Goal: Task Accomplishment & Management: Complete application form

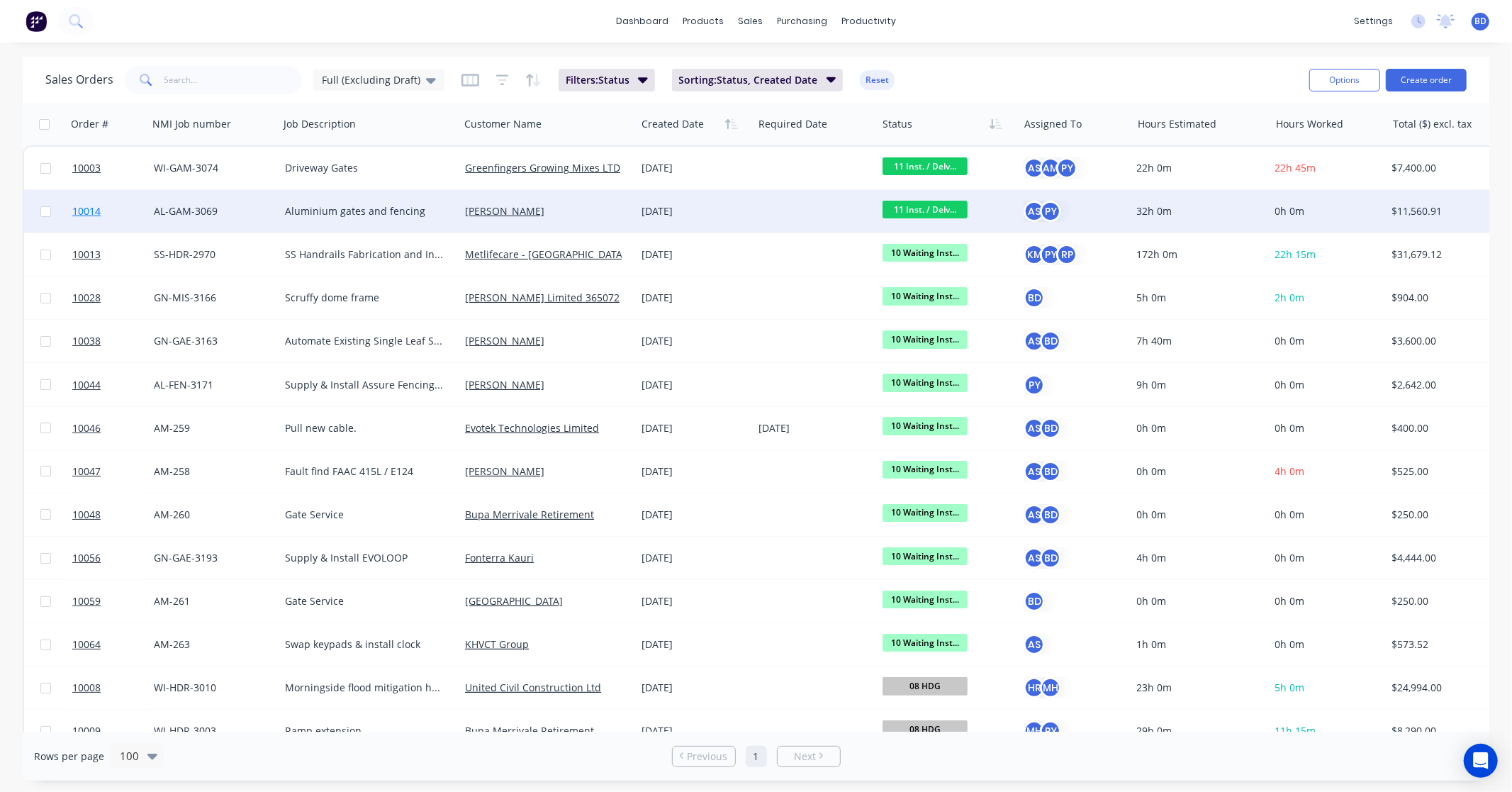
click at [91, 209] on span "10014" at bounding box center [86, 211] width 28 height 14
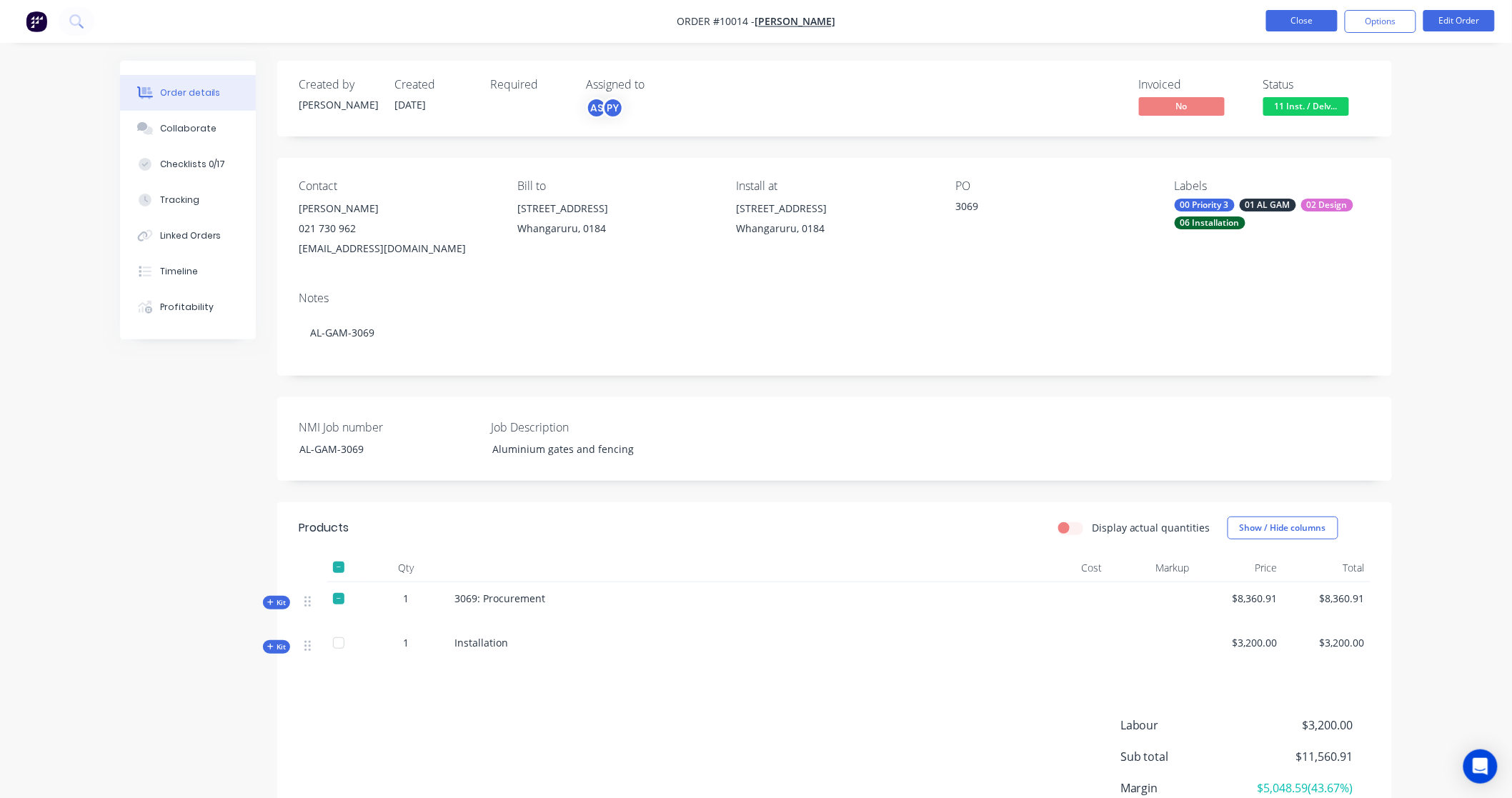
click at [1312, 29] on button "Close" at bounding box center [1301, 20] width 71 height 21
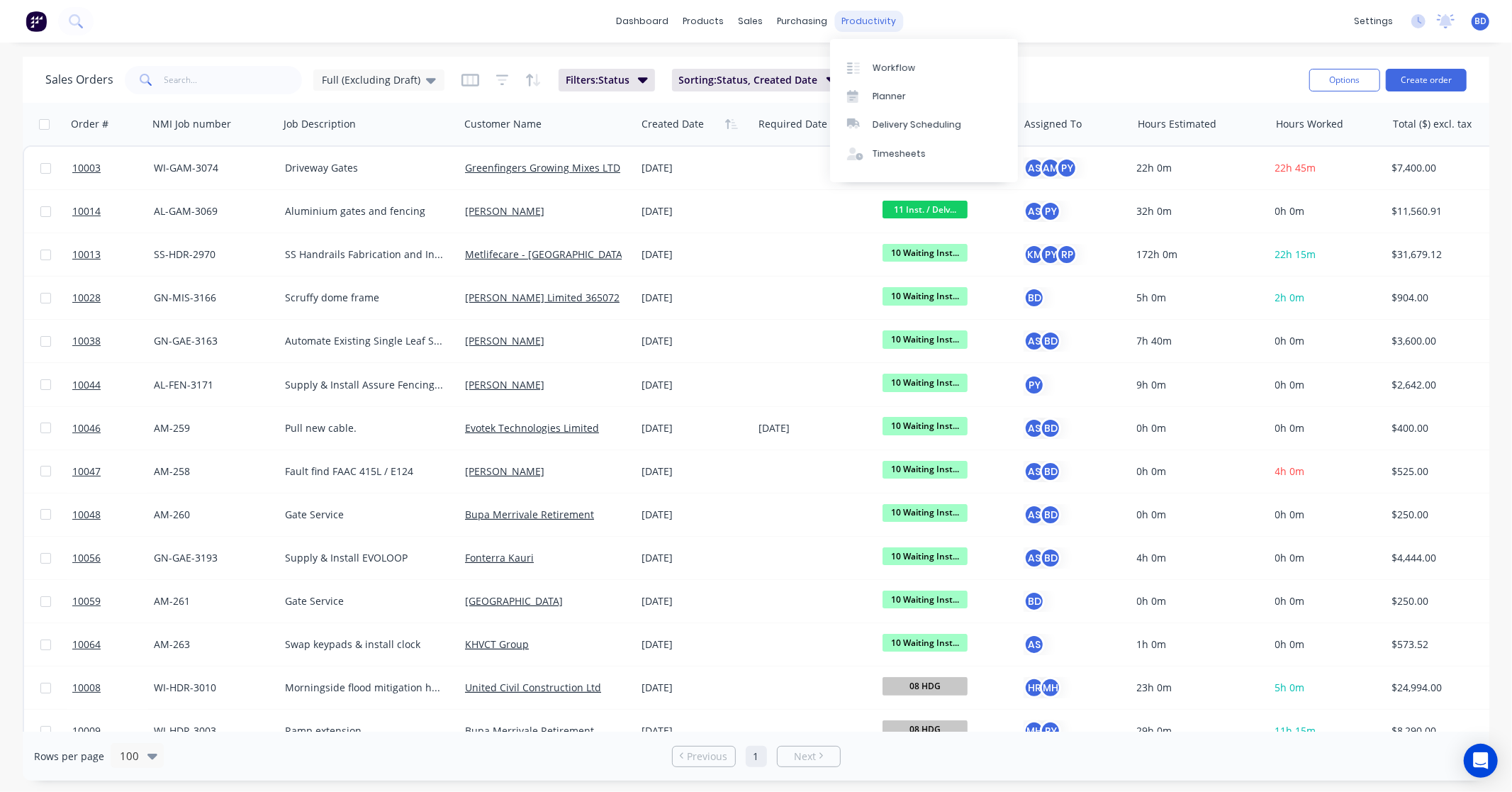
click at [877, 18] on div "productivity" at bounding box center [868, 21] width 69 height 21
click at [891, 144] on link "Timesheets" at bounding box center [924, 154] width 188 height 28
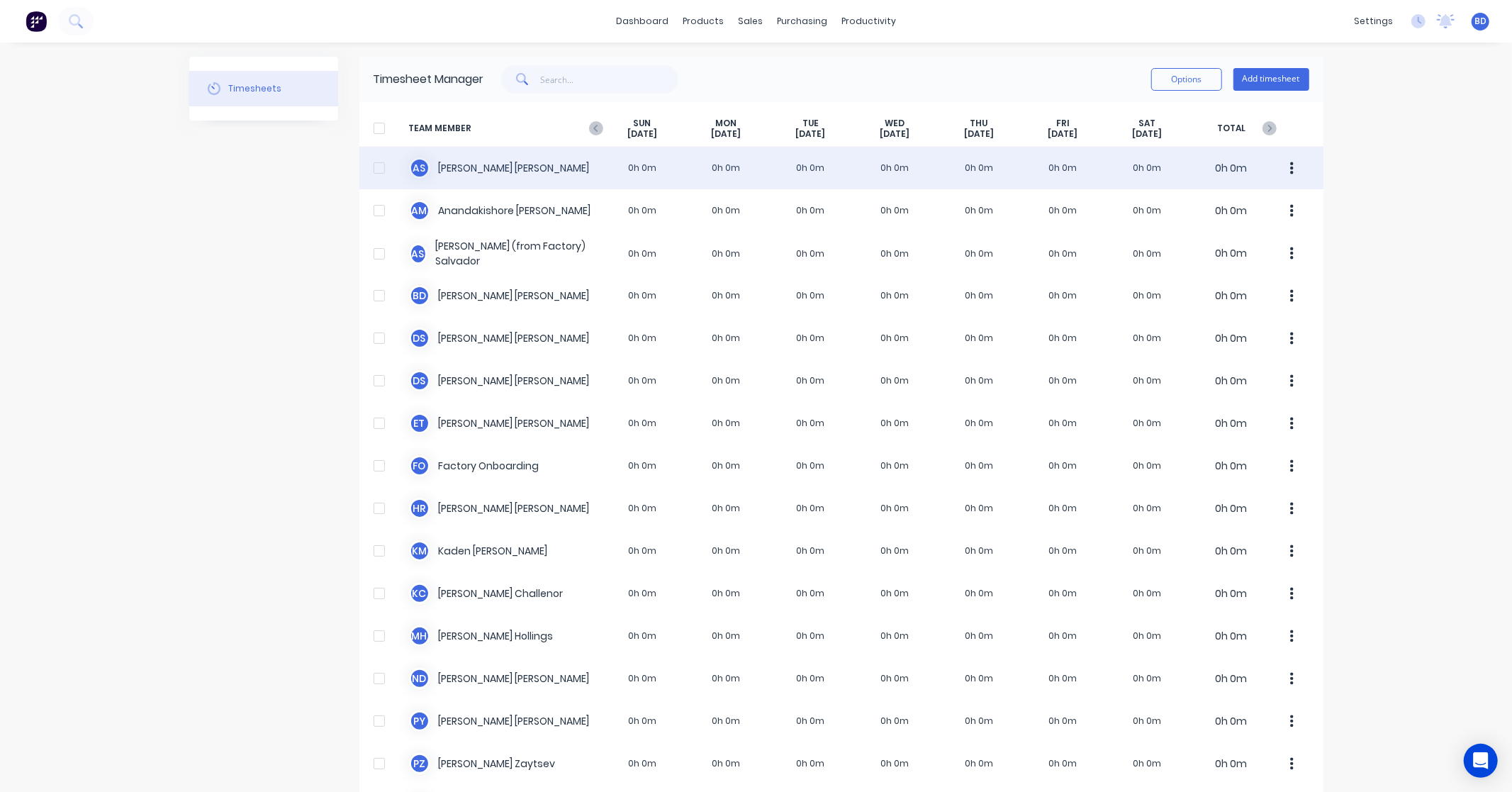
click at [454, 164] on div "A S [PERSON_NAME] 0h 0m 0h 0m 0h 0m 0h 0m 0h 0m 0h 0m 0h 0m 0h 0m" at bounding box center [841, 168] width 964 height 43
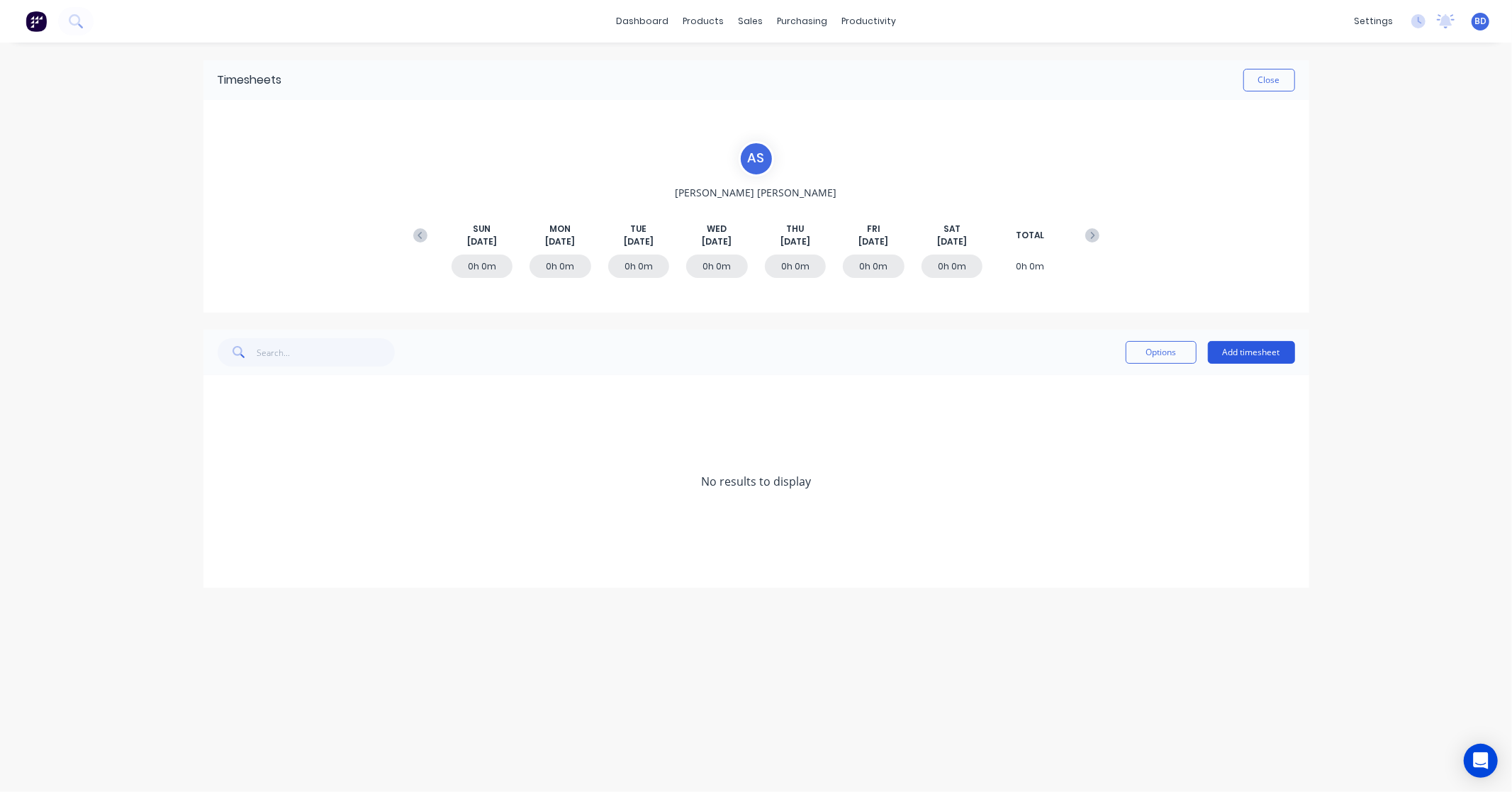
click at [1243, 351] on button "Add timesheet" at bounding box center [1251, 352] width 87 height 22
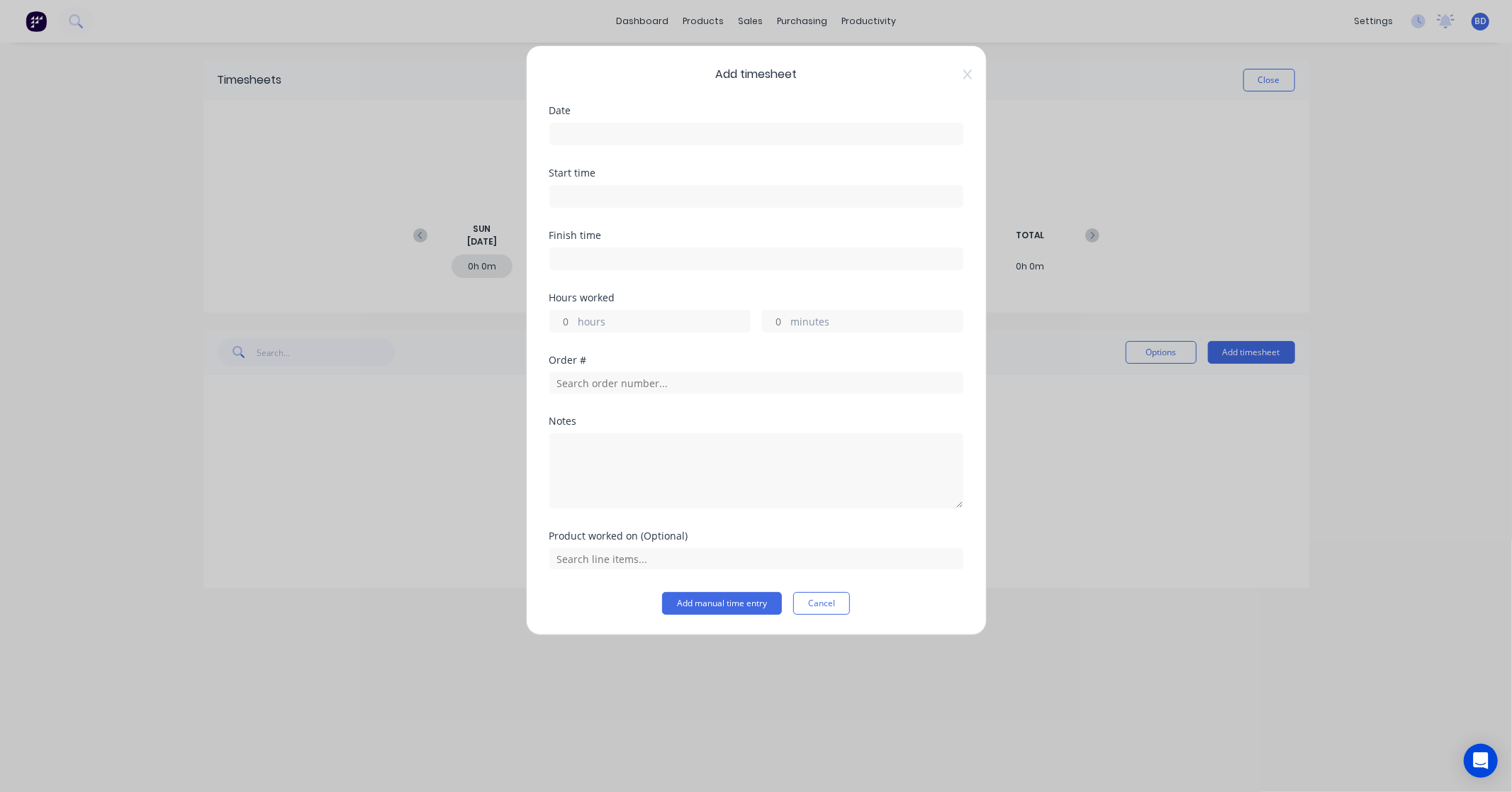
click at [603, 134] on input at bounding box center [756, 134] width 412 height 21
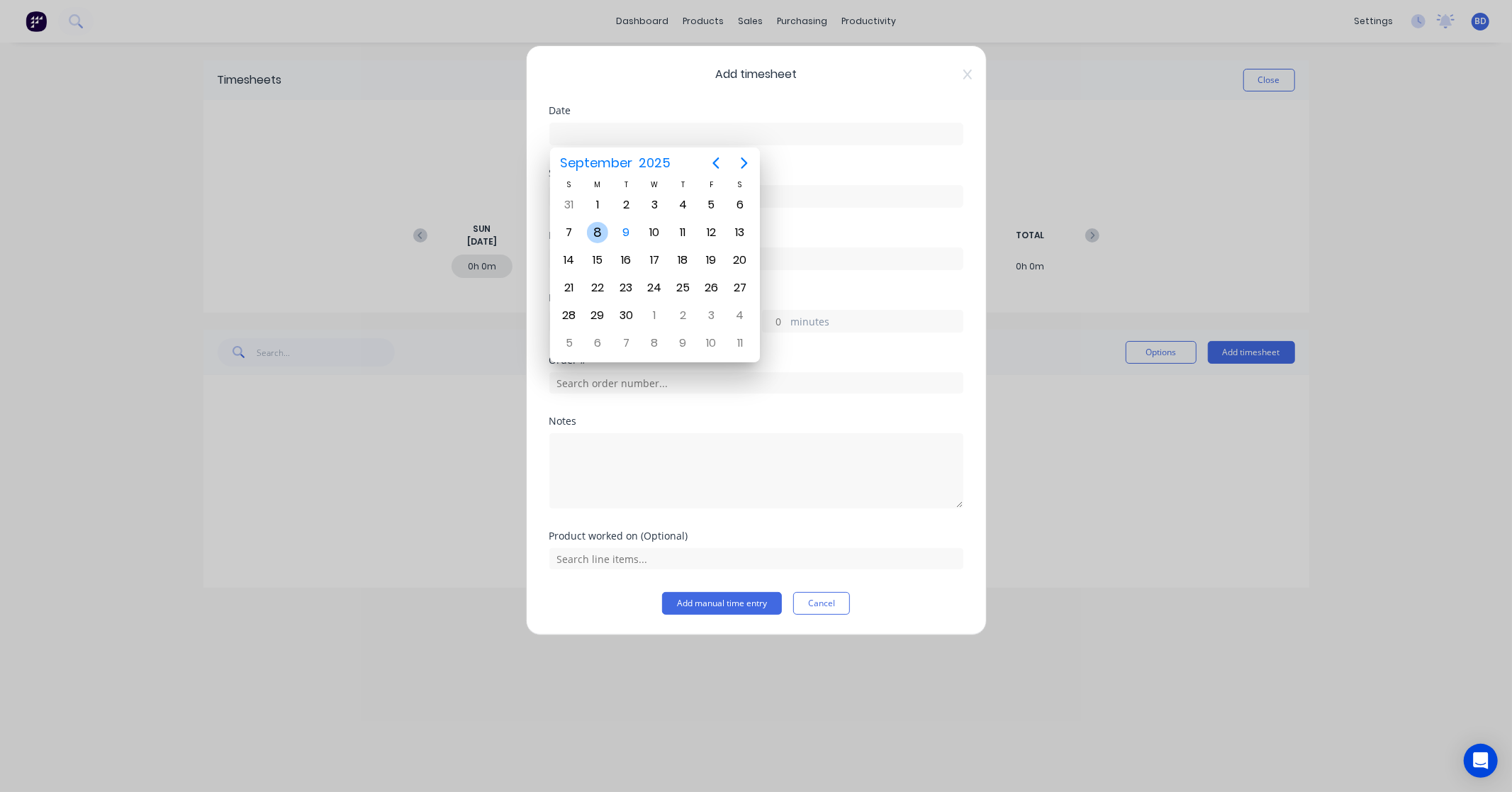
click at [603, 234] on div "8" at bounding box center [597, 232] width 21 height 21
type input "[DATE]"
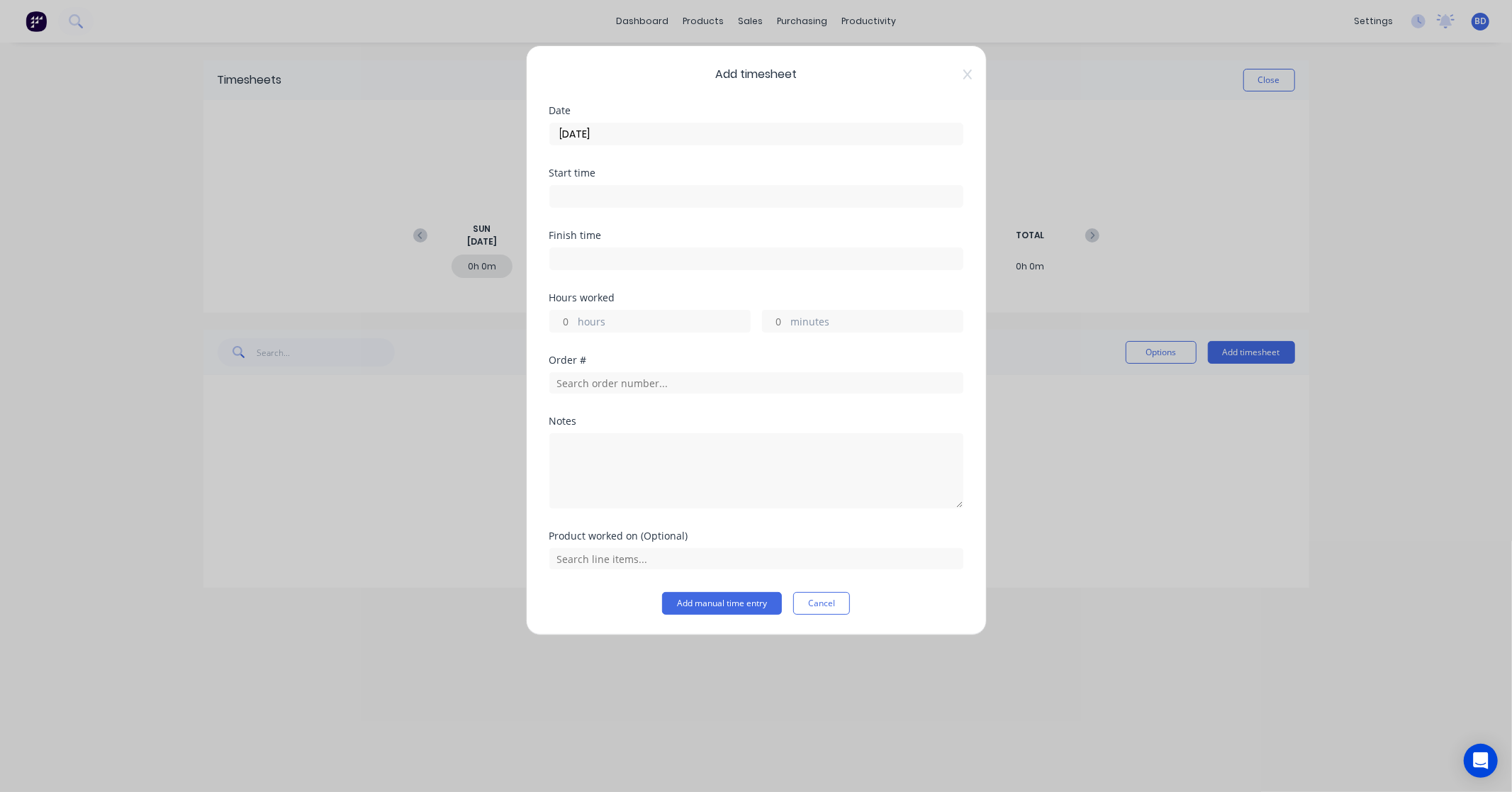
click at [593, 195] on input at bounding box center [756, 196] width 412 height 21
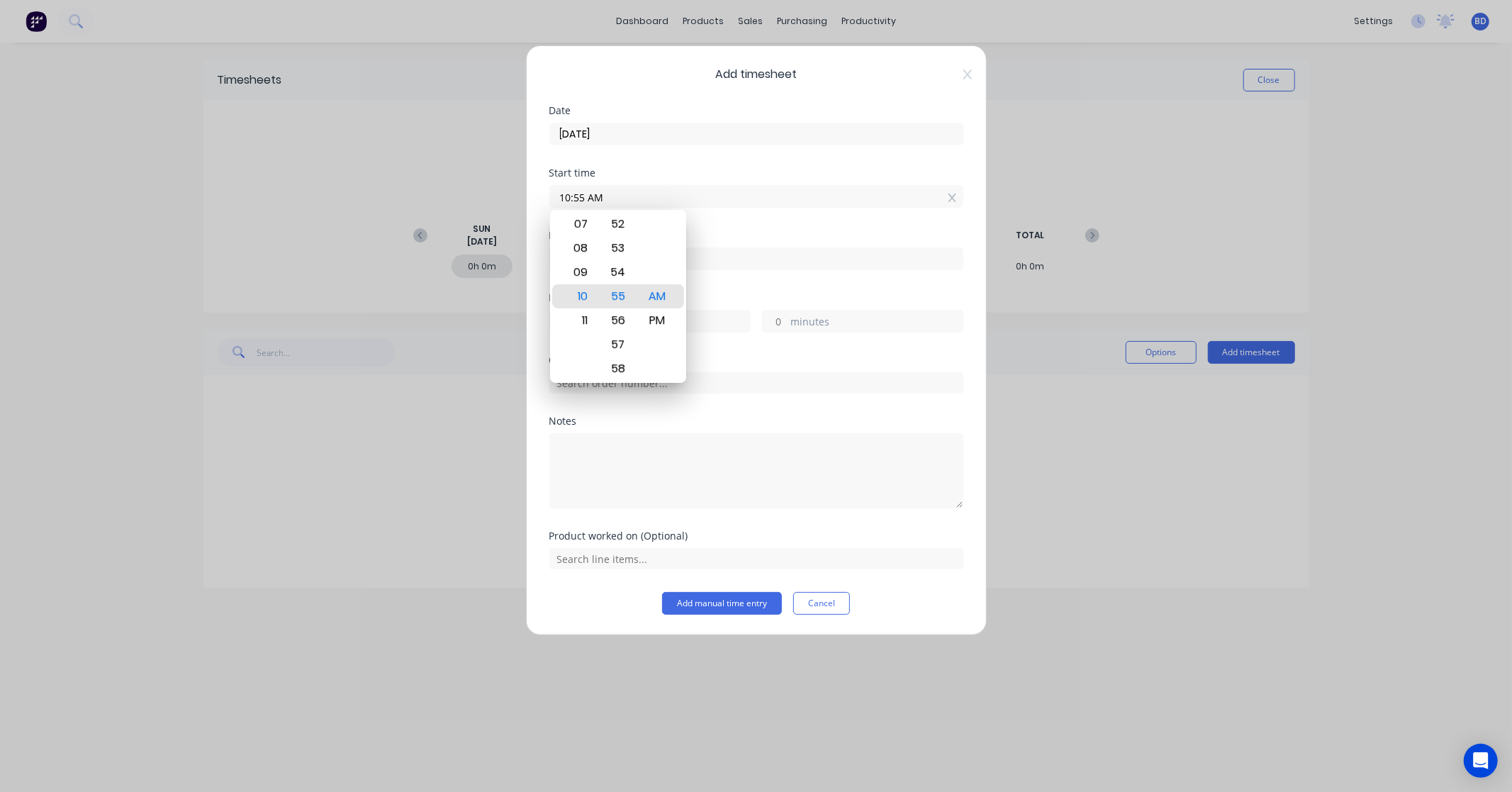
drag, startPoint x: 624, startPoint y: 195, endPoint x: 483, endPoint y: 188, distance: 141.2
click at [483, 188] on div "Add timesheet Date [DATE] Start time 10:55 AM Finish time Hours worked hours mi…" at bounding box center [756, 396] width 1512 height 792
paste input "30"
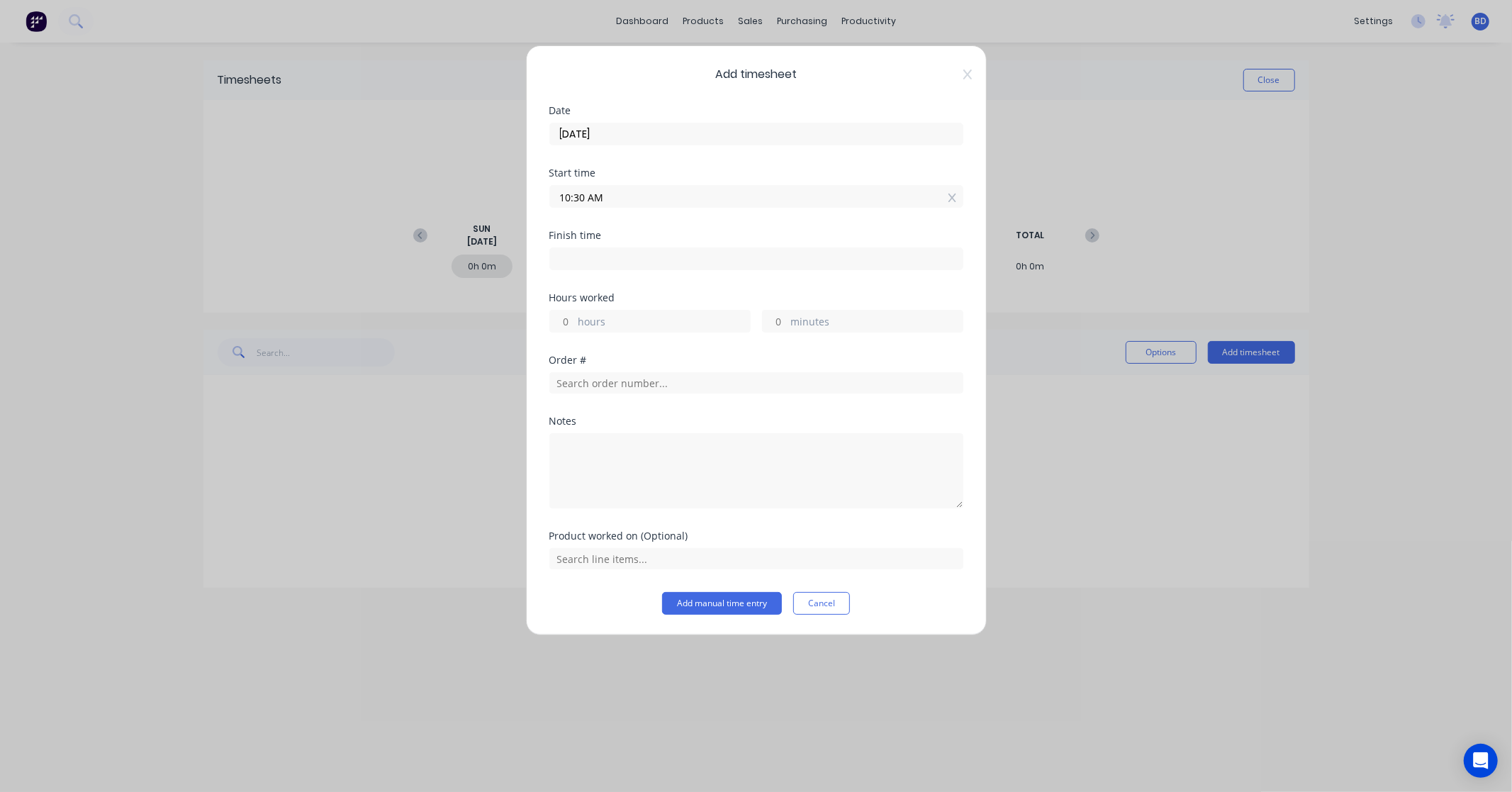
type input "10:30 AM"
click at [599, 258] on input at bounding box center [756, 259] width 412 height 21
type input "10:55 AM"
type input "0"
type input "25"
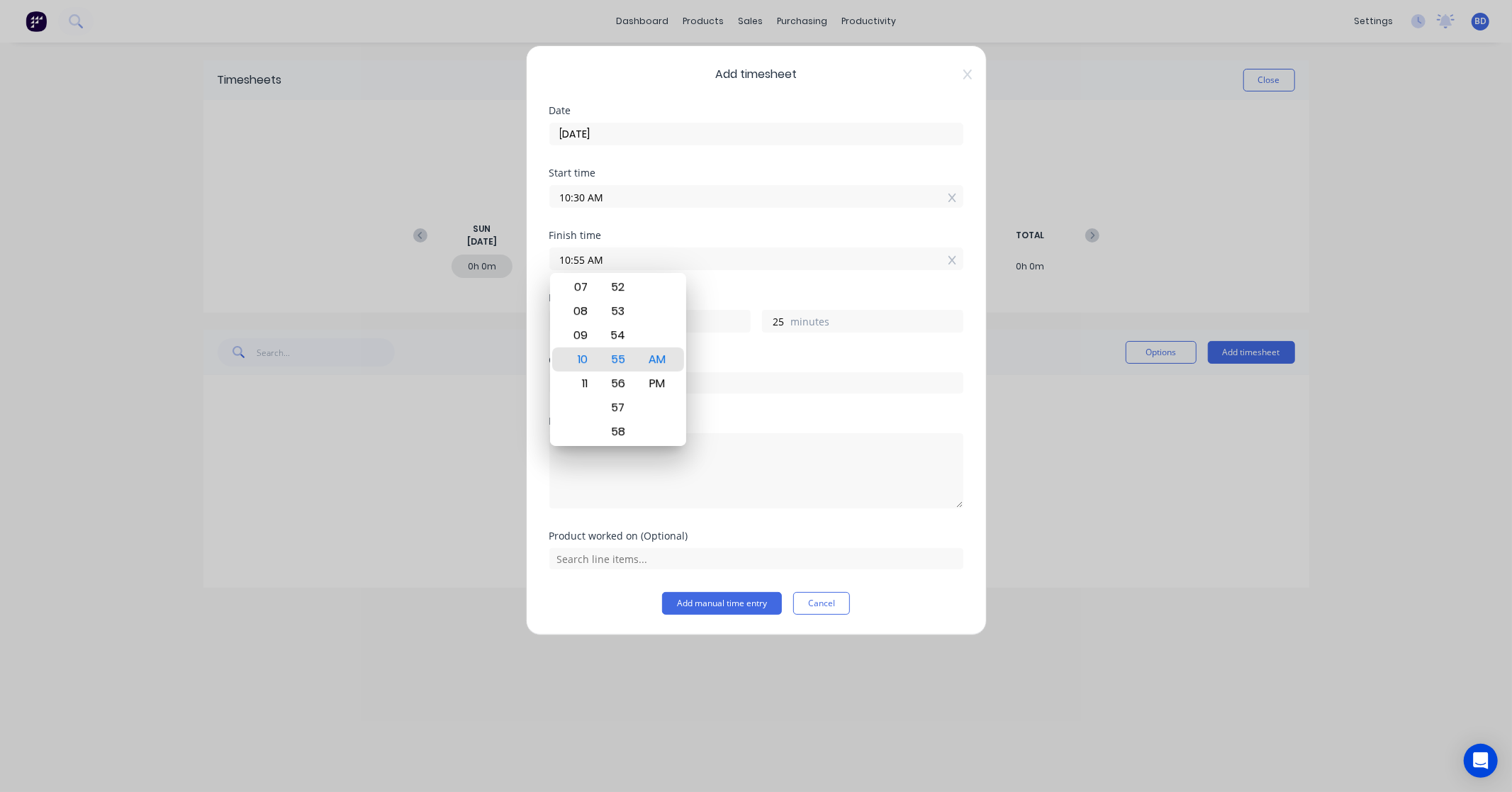
drag, startPoint x: 637, startPoint y: 258, endPoint x: 506, endPoint y: 252, distance: 131.1
click at [506, 252] on div "Add timesheet Date [DATE] Start time 10:30 AM Finish time 10:55 AM Hours worked…" at bounding box center [756, 396] width 1512 height 792
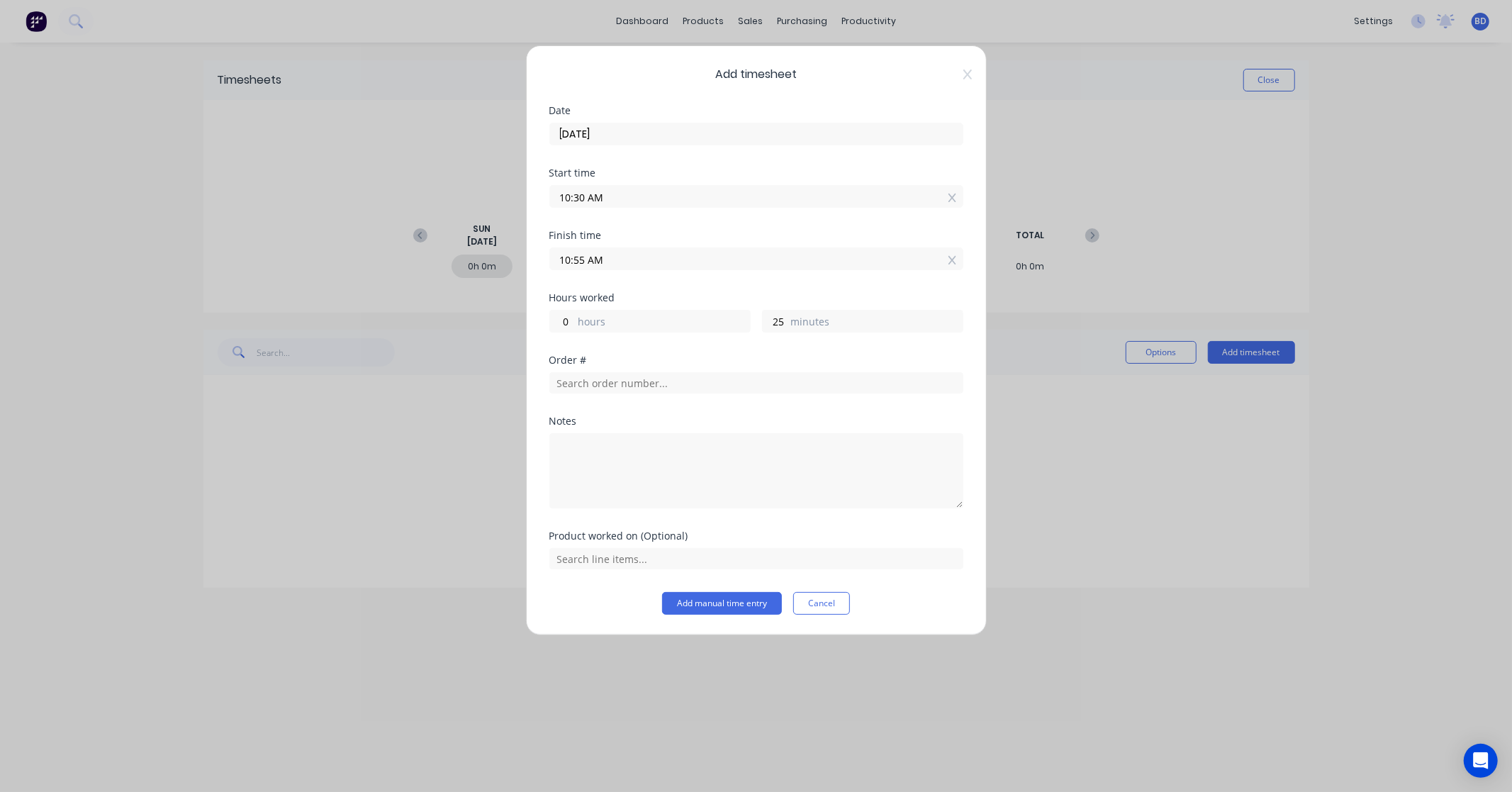
paste input "7:30 P"
type input "07:30 PM"
type input "9"
type input "0"
click at [689, 299] on div "Hours worked" at bounding box center [756, 297] width 414 height 10
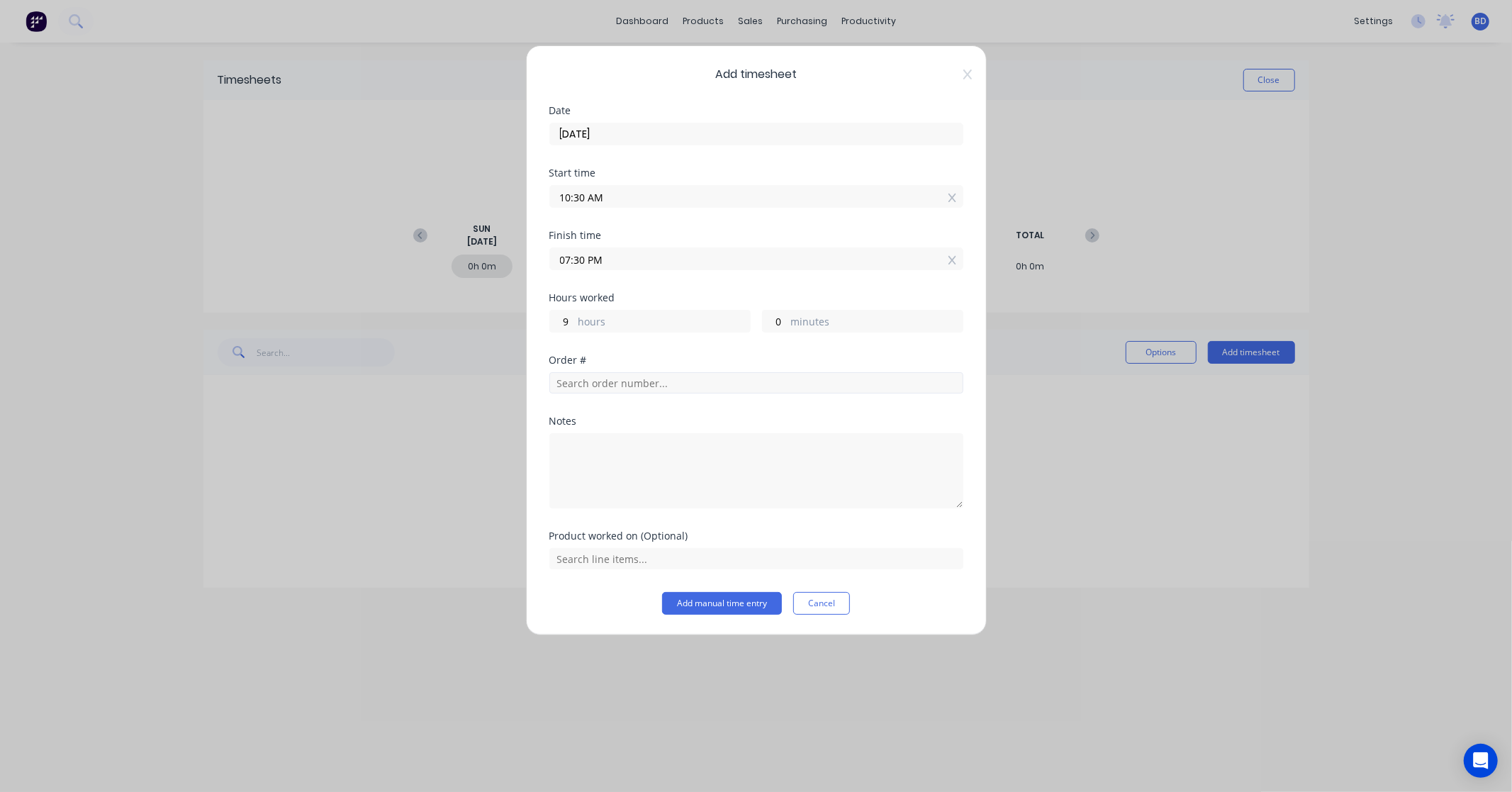
drag, startPoint x: 650, startPoint y: 400, endPoint x: 654, endPoint y: 383, distance: 17.5
click at [650, 400] on div "Order #" at bounding box center [756, 385] width 414 height 61
click at [654, 383] on input "text" at bounding box center [756, 382] width 414 height 21
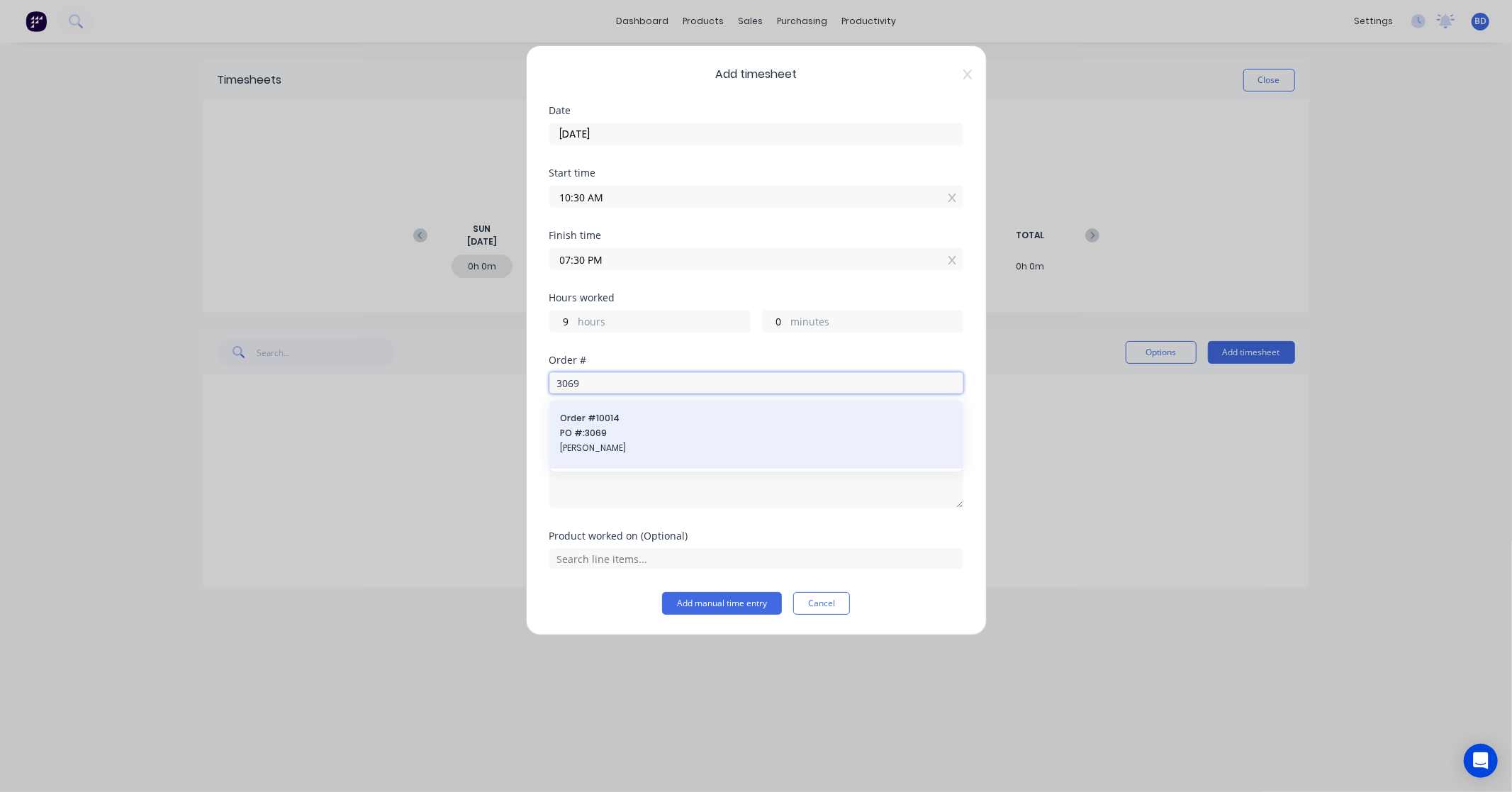
type input "3069"
click at [642, 429] on span "PO #: 3069" at bounding box center [756, 433] width 392 height 13
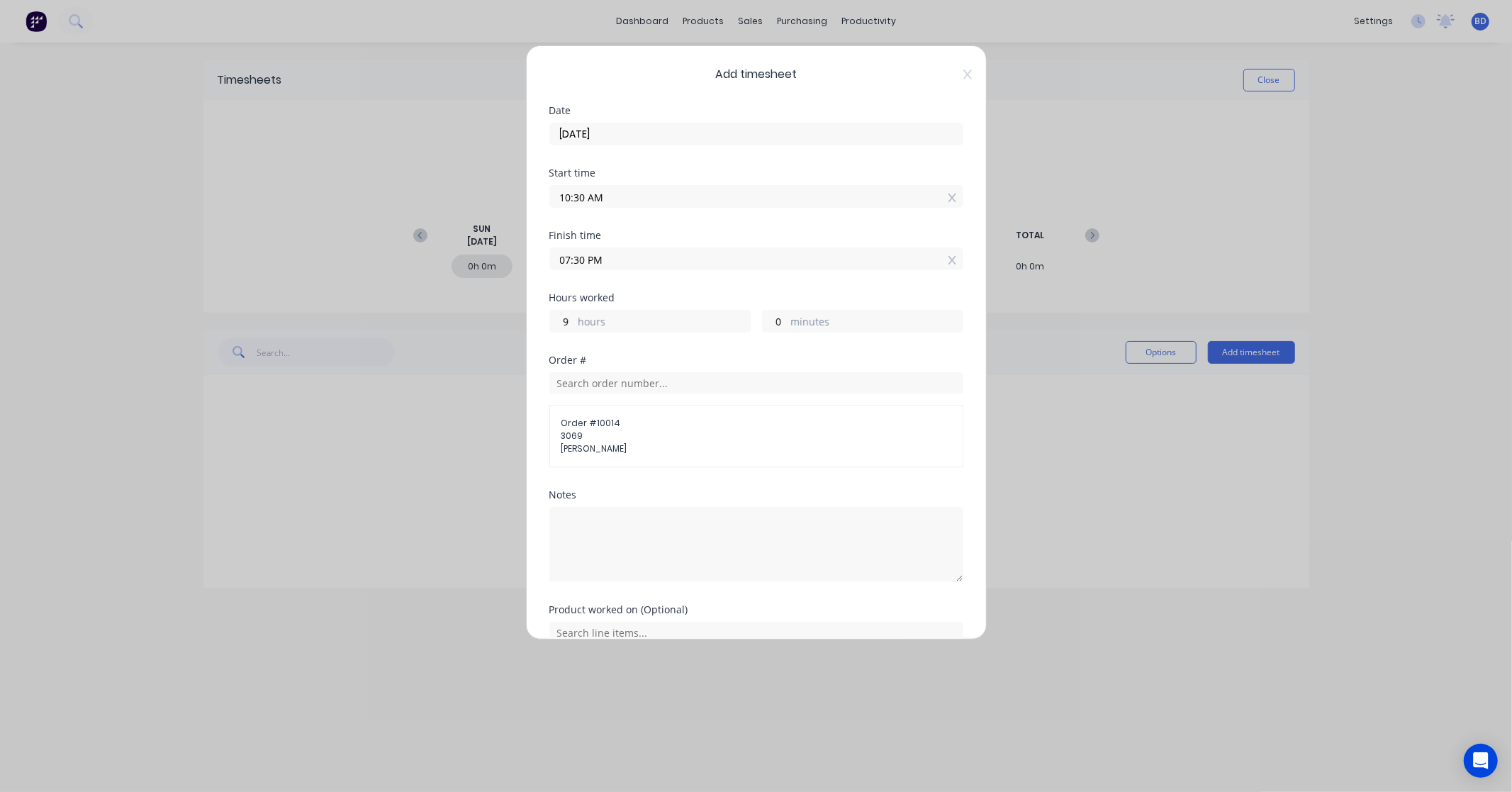
scroll to position [70, 0]
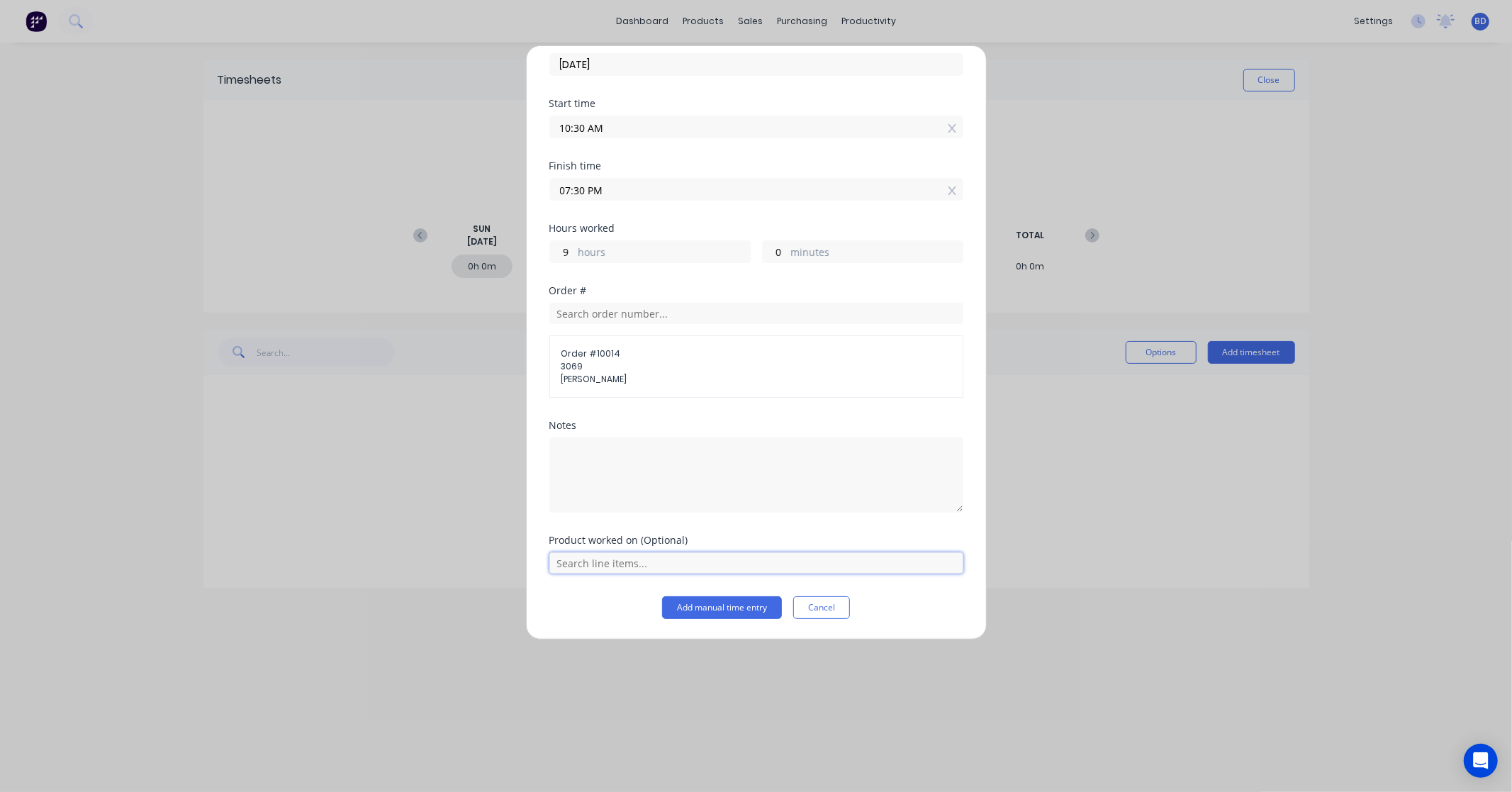
click at [575, 566] on input "text" at bounding box center [756, 562] width 414 height 21
click at [606, 521] on span "Installation" at bounding box center [767, 527] width 368 height 13
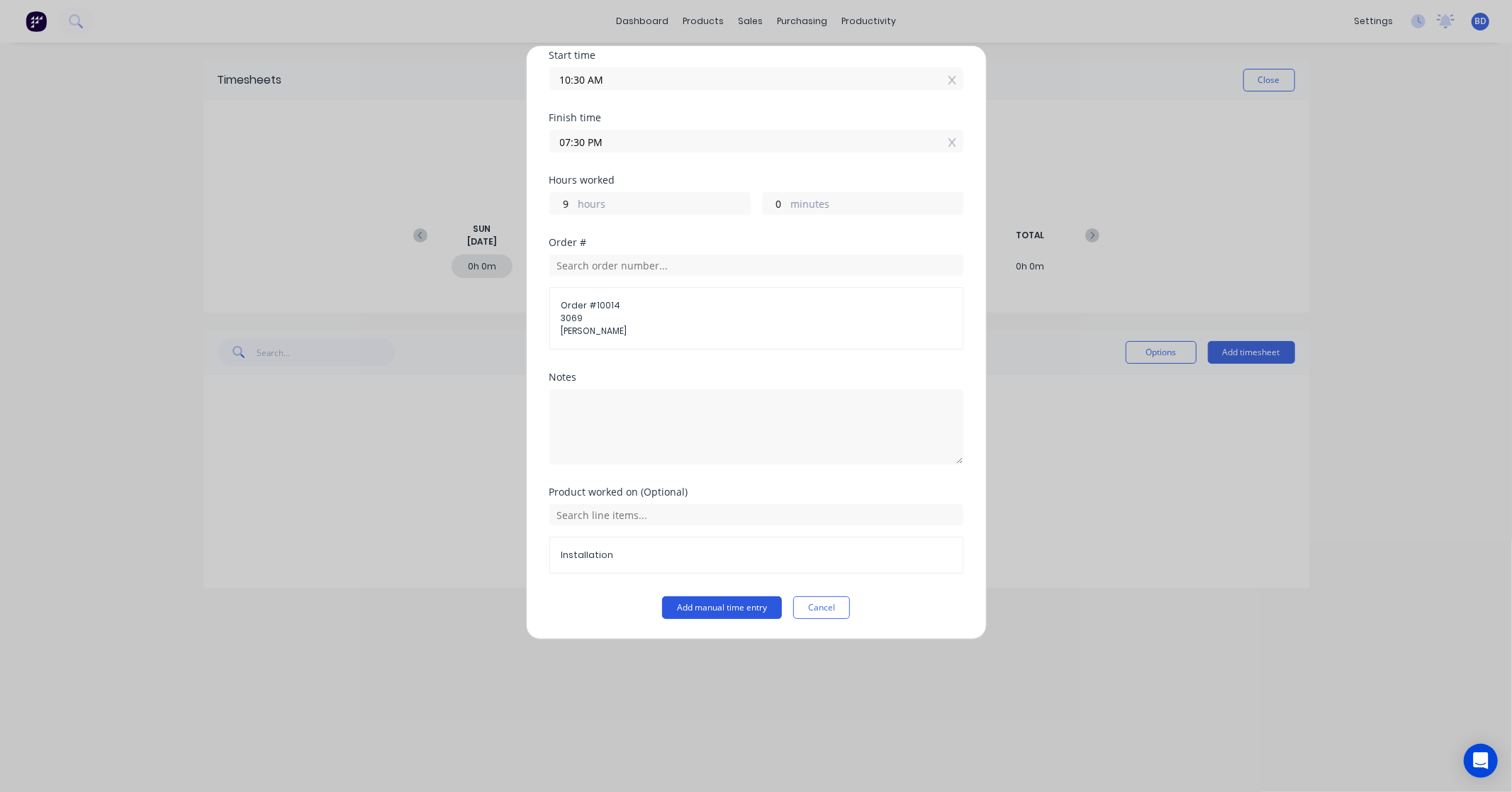
click at [706, 604] on button "Add manual time entry" at bounding box center [722, 608] width 120 height 22
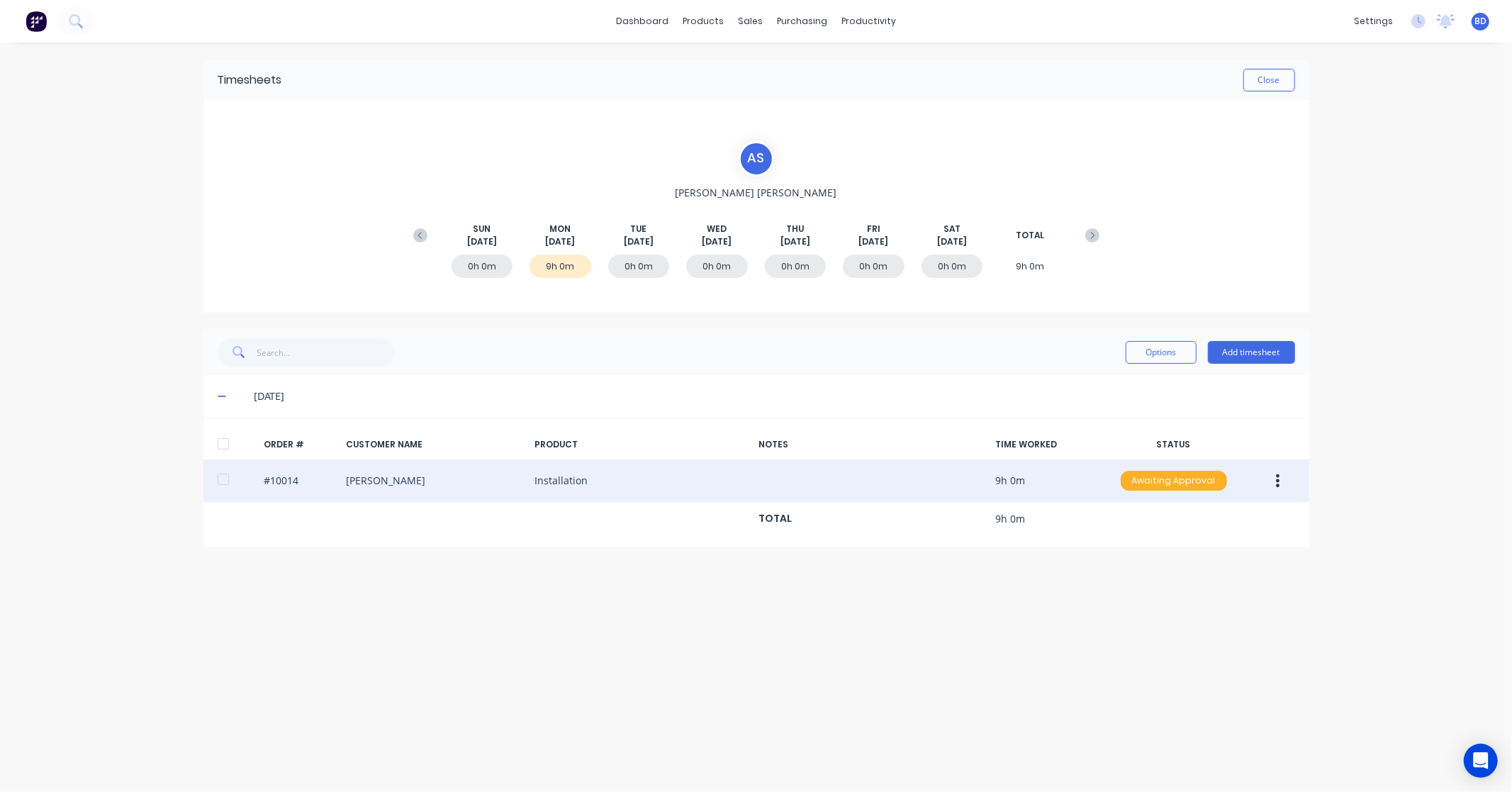
click at [1167, 487] on div "Awaiting Approval" at bounding box center [1174, 480] width 106 height 20
click at [1163, 556] on div "Approved" at bounding box center [1142, 552] width 116 height 20
click at [1265, 352] on button "Add timesheet" at bounding box center [1251, 352] width 87 height 22
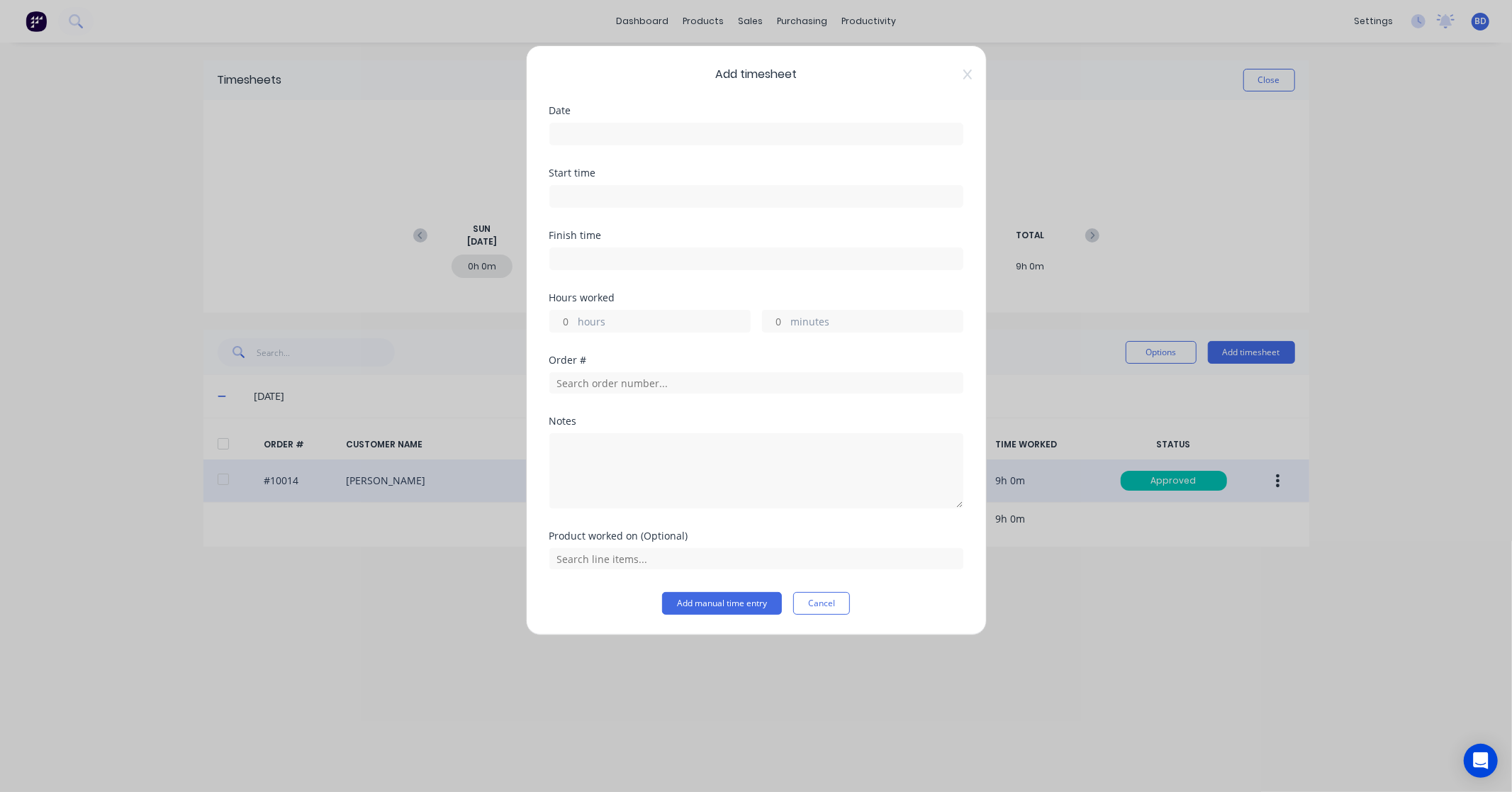
click at [960, 72] on span "Add timesheet" at bounding box center [756, 74] width 414 height 17
click at [969, 71] on icon at bounding box center [966, 74] width 8 height 10
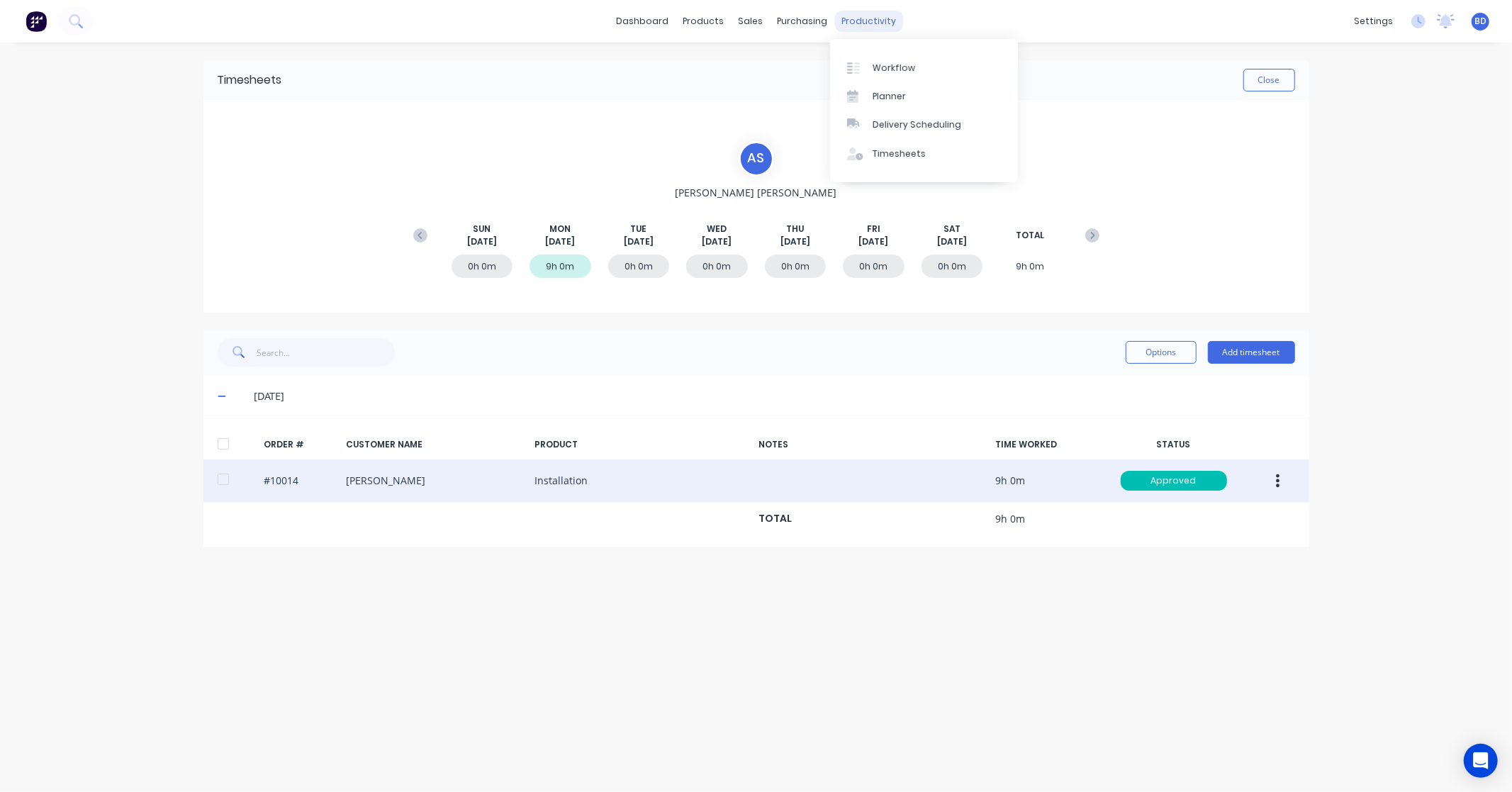
click at [865, 15] on div "productivity" at bounding box center [868, 21] width 69 height 21
click at [1276, 80] on button "Close" at bounding box center [1268, 80] width 52 height 22
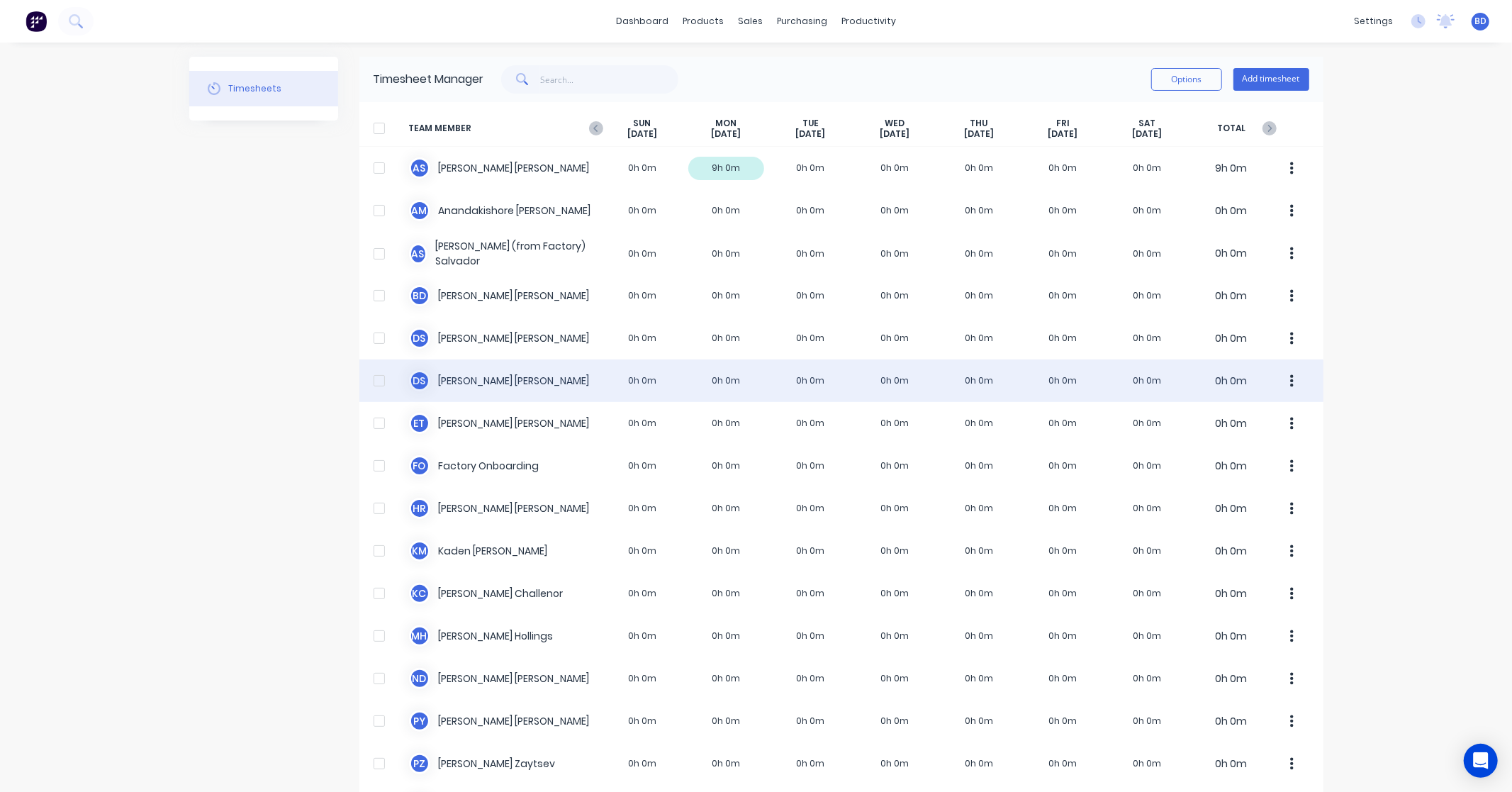
click at [491, 377] on div "[PERSON_NAME] 0h 0m 0h 0m 0h 0m 0h 0m 0h 0m 0h 0m 0h 0m 0h 0m" at bounding box center [841, 380] width 964 height 43
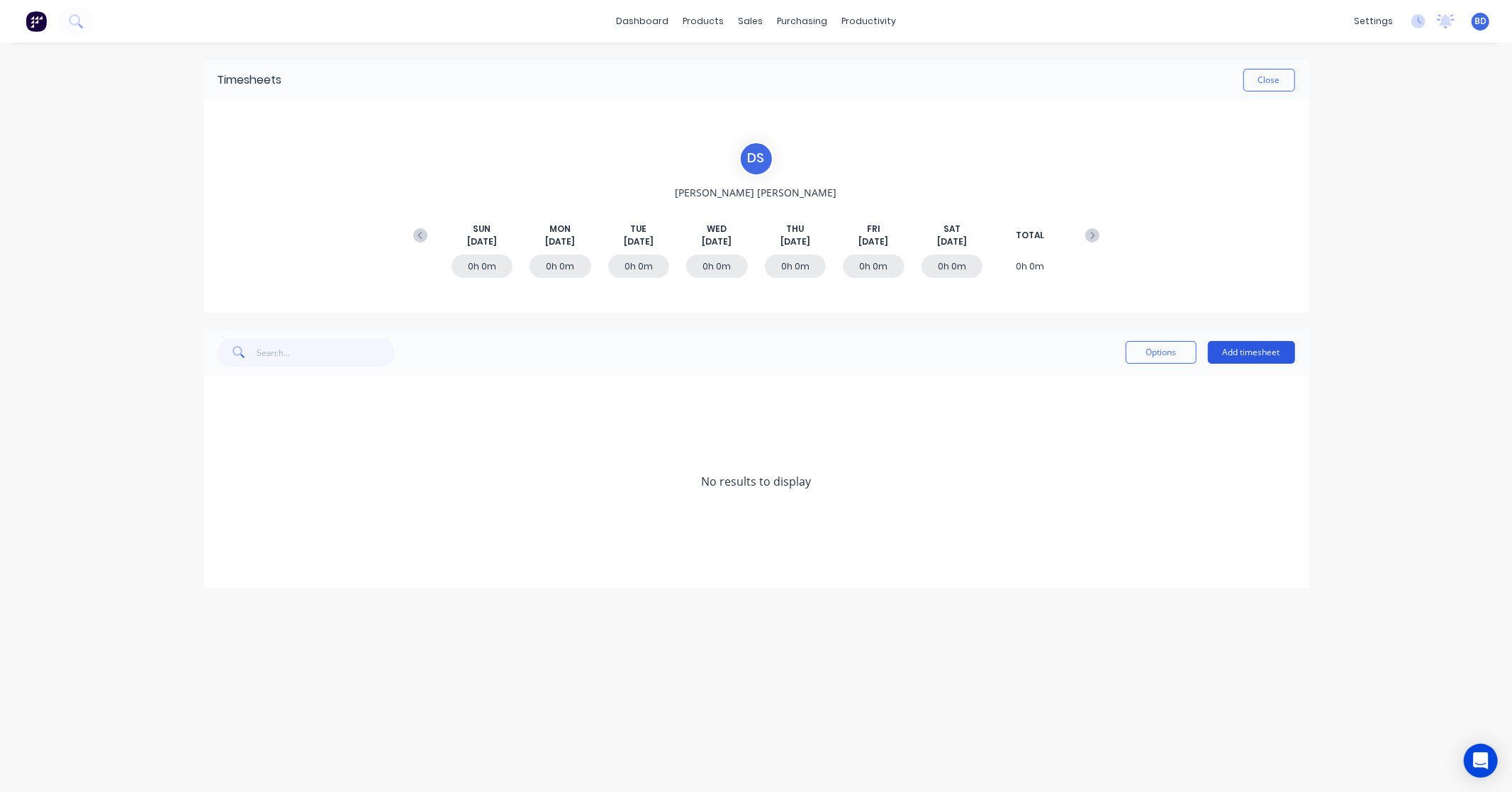
click at [1243, 356] on button "Add timesheet" at bounding box center [1251, 352] width 87 height 22
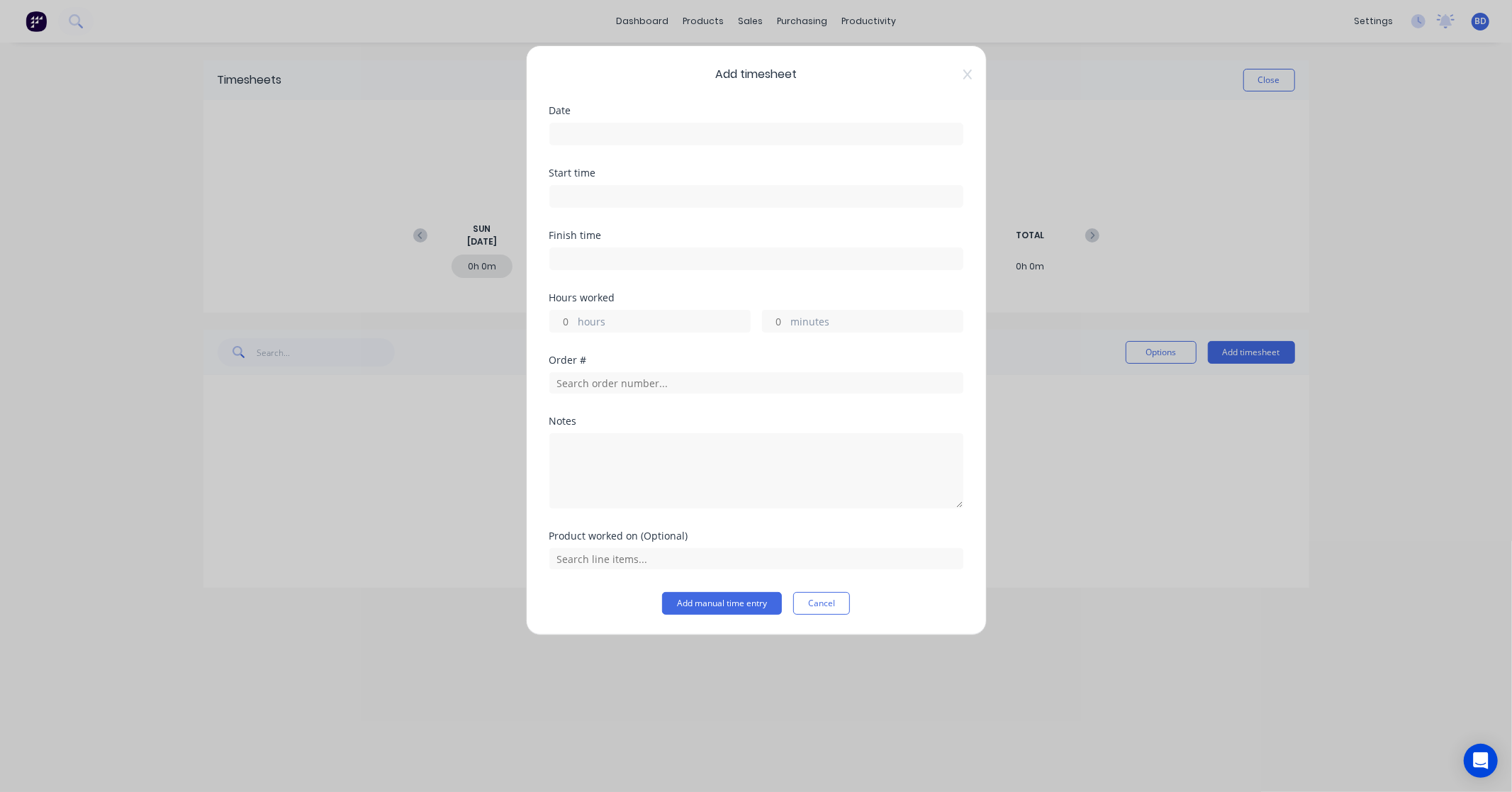
click at [714, 132] on input at bounding box center [756, 134] width 412 height 21
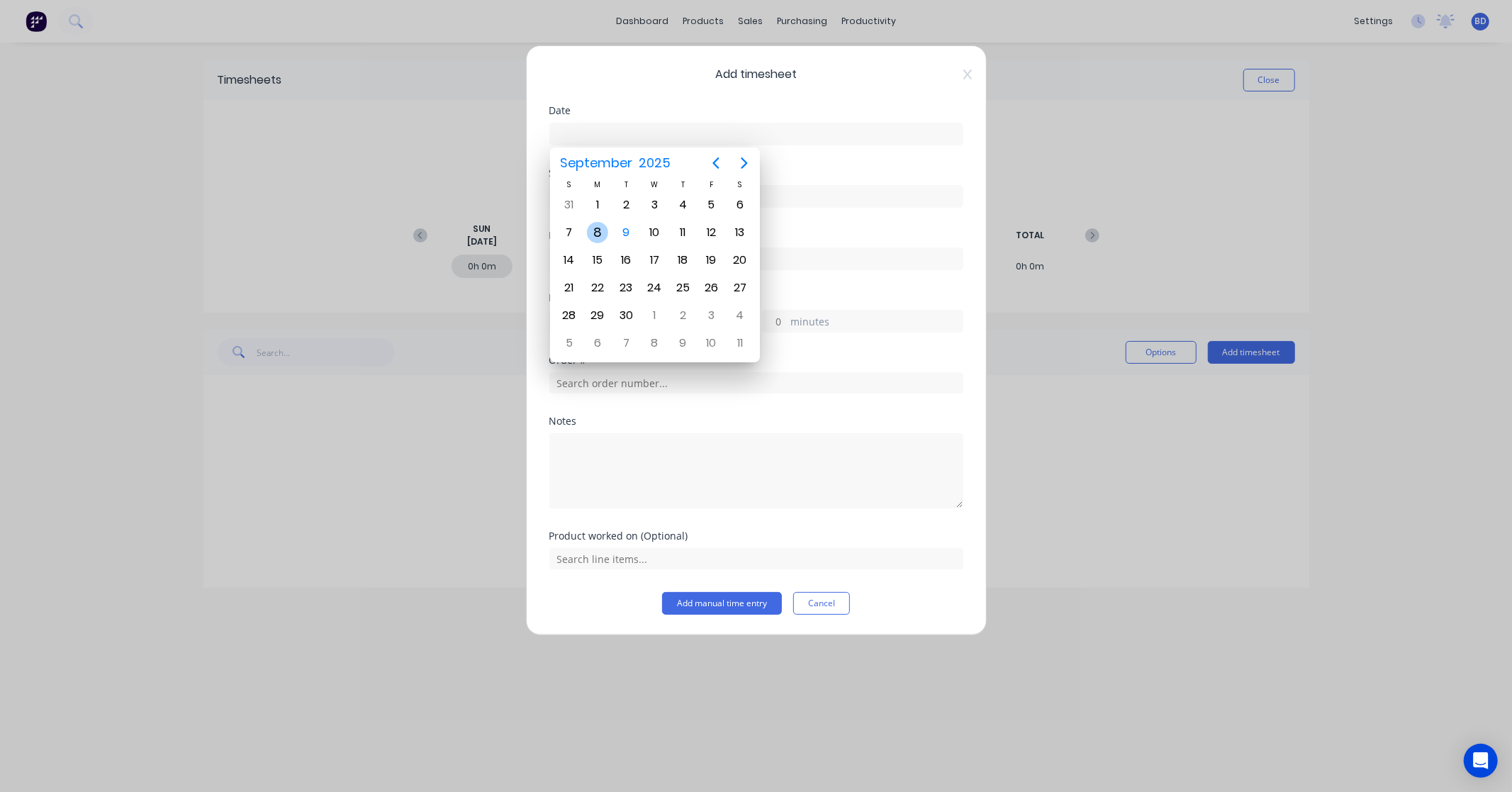
click at [594, 229] on div "8" at bounding box center [597, 232] width 21 height 21
type input "[DATE]"
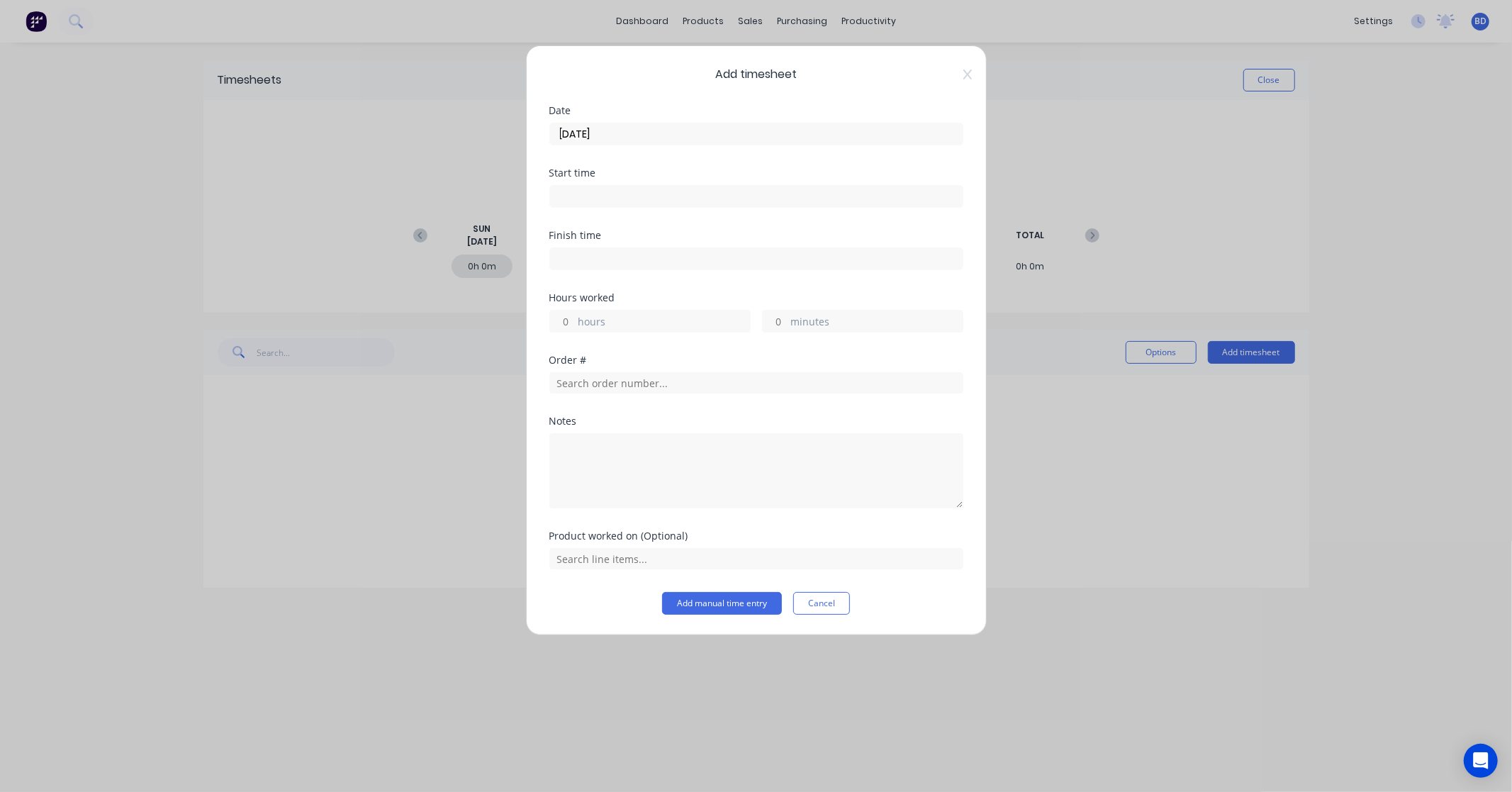
drag, startPoint x: 586, startPoint y: 206, endPoint x: 596, endPoint y: 200, distance: 11.7
click at [586, 206] on input at bounding box center [756, 196] width 412 height 21
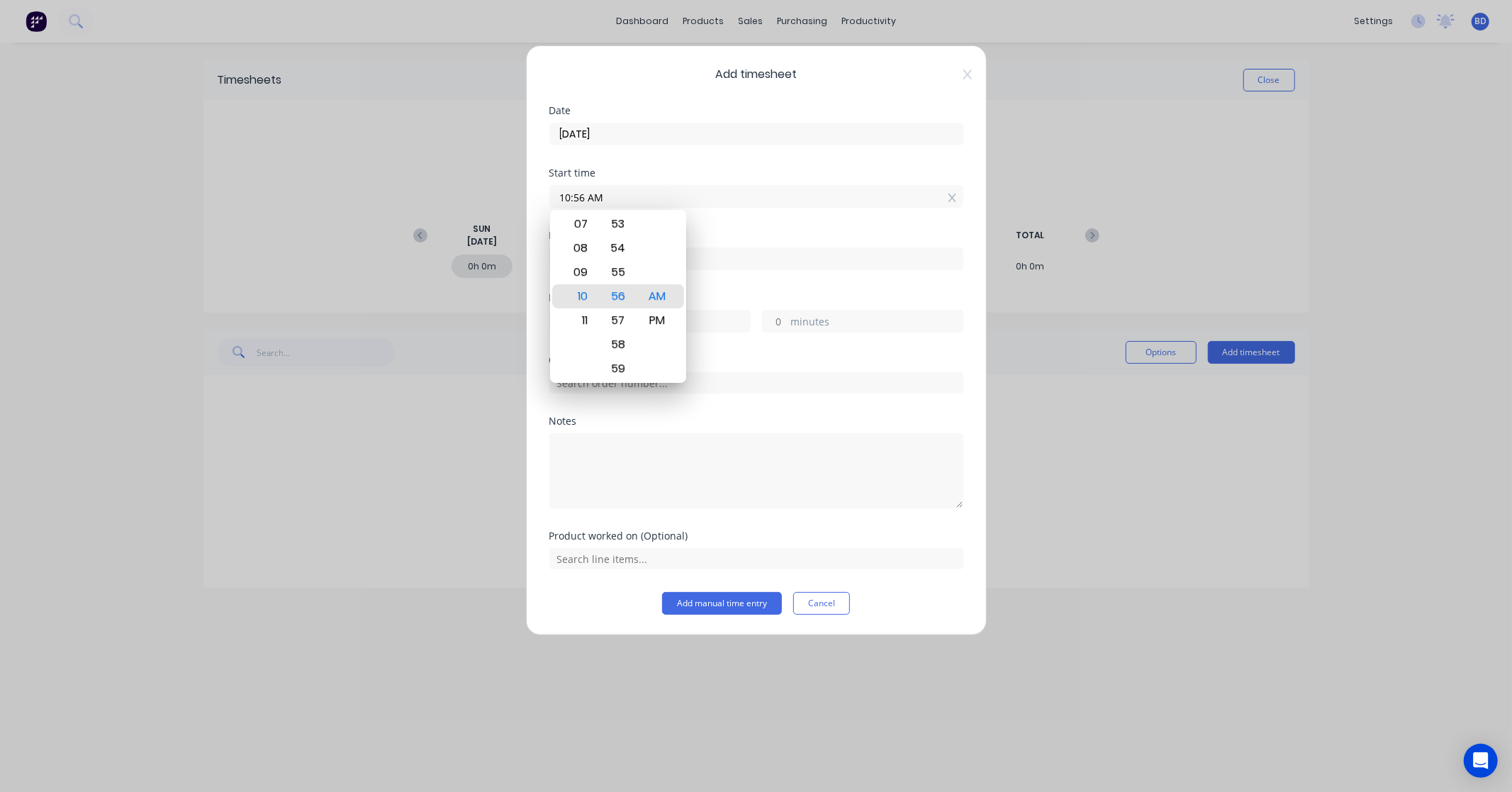
drag, startPoint x: 610, startPoint y: 195, endPoint x: 483, endPoint y: 186, distance: 127.3
click at [483, 186] on div "Add timesheet Date [DATE] Start time 10:56 AM Finish time Hours worked hours mi…" at bounding box center [756, 396] width 1512 height 792
paste input "2:15 P"
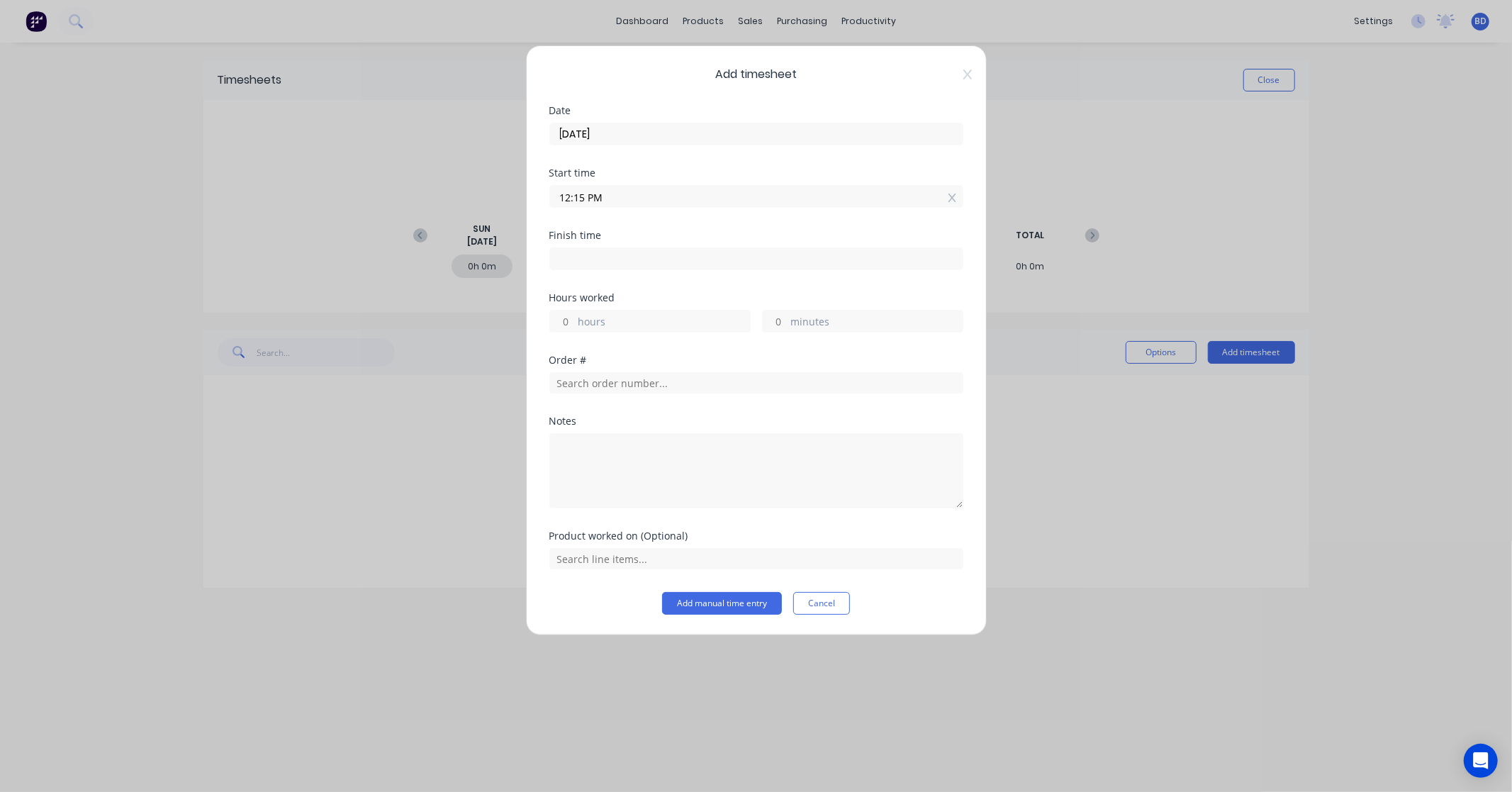
type input "12:15 PM"
click at [608, 271] on div "Finish time" at bounding box center [756, 261] width 414 height 62
click at [610, 264] on input at bounding box center [756, 259] width 412 height 21
type input "10:56 AM"
type input "22"
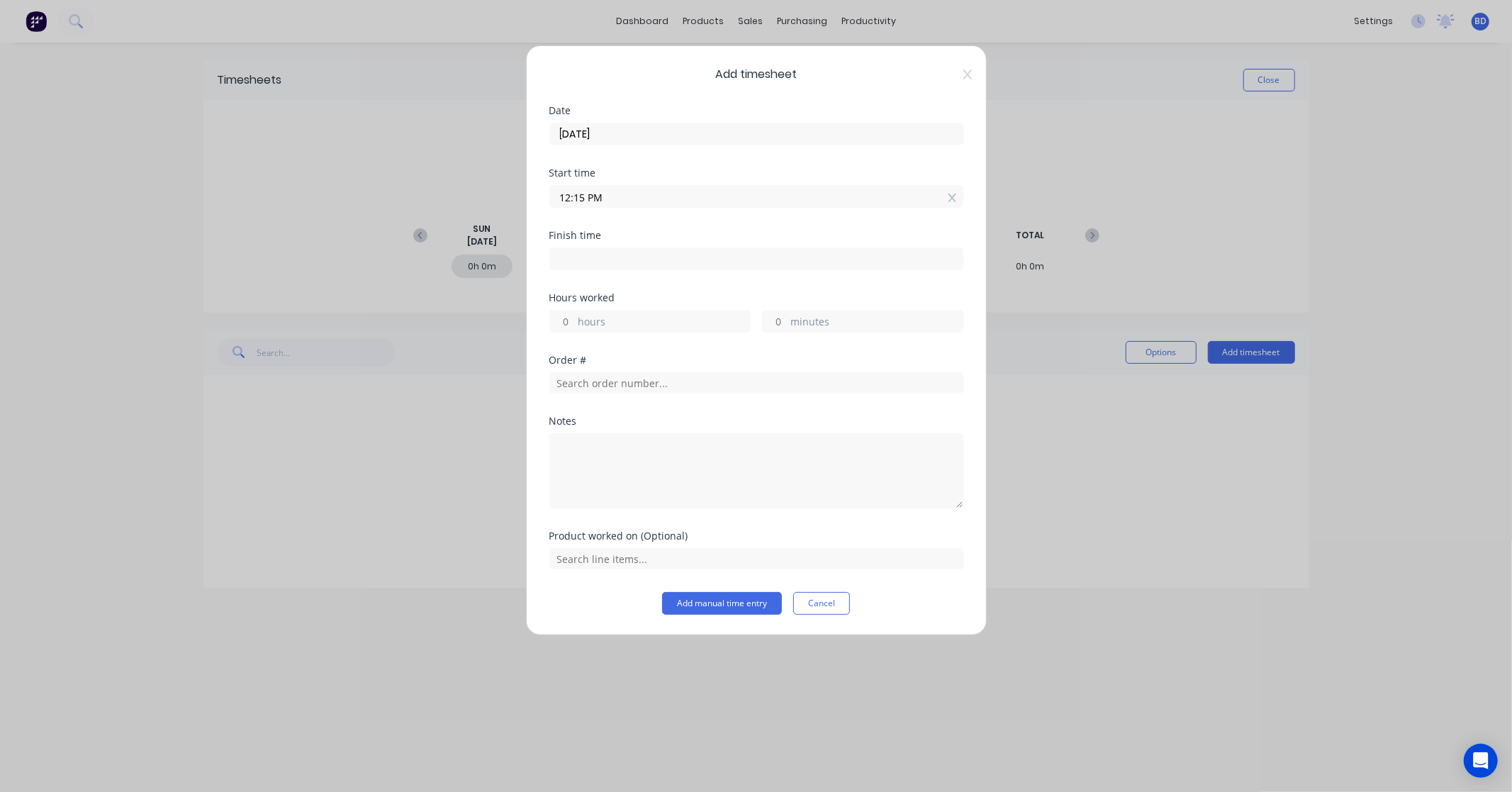
type input "41"
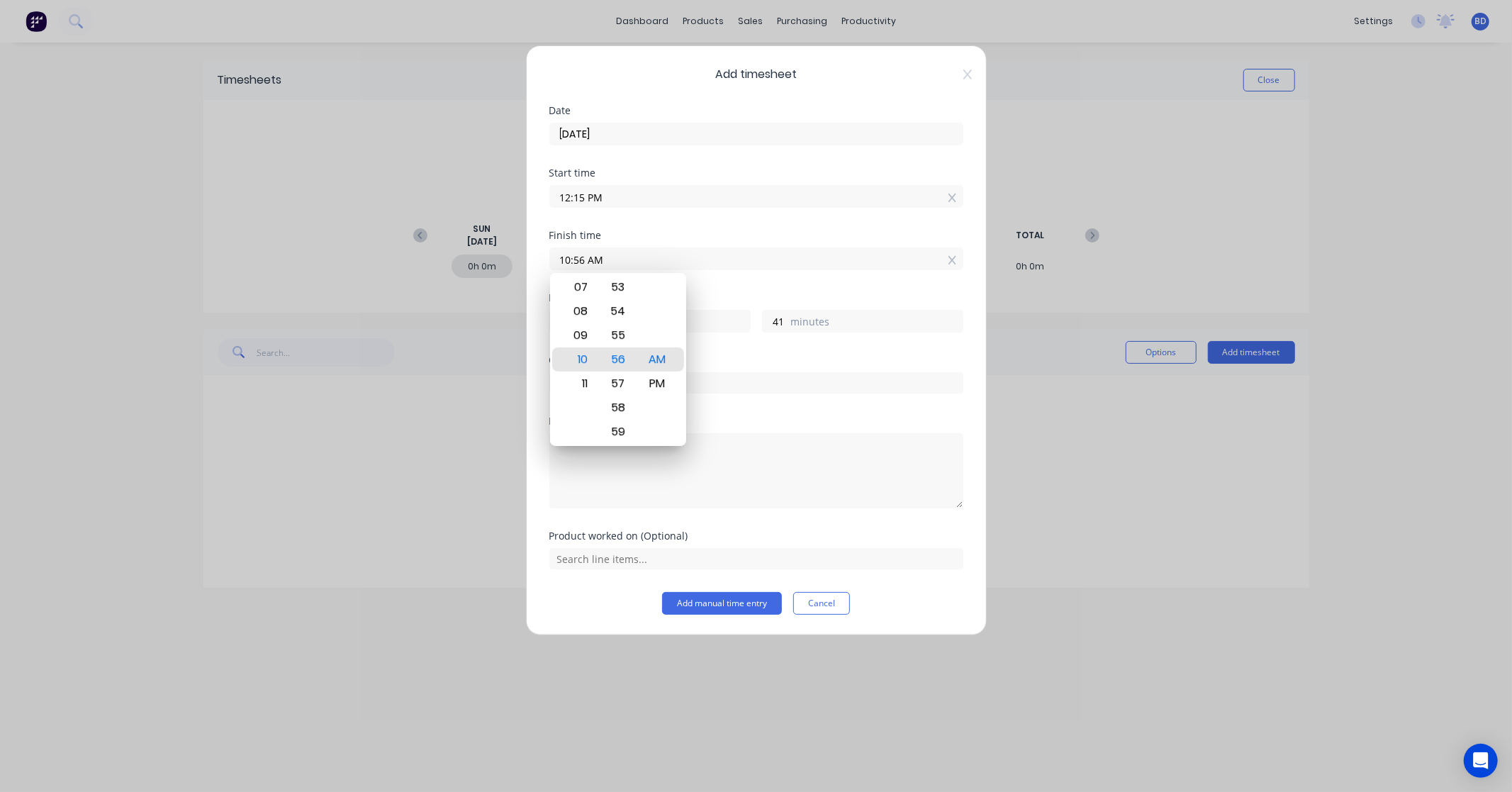
drag, startPoint x: 632, startPoint y: 260, endPoint x: 476, endPoint y: 257, distance: 156.0
click at [476, 257] on div "Add timesheet Date [DATE] Start time 12:15 PM Finish time 10:56 AM Hours worked…" at bounding box center [756, 396] width 1512 height 792
paste input "7:30 P"
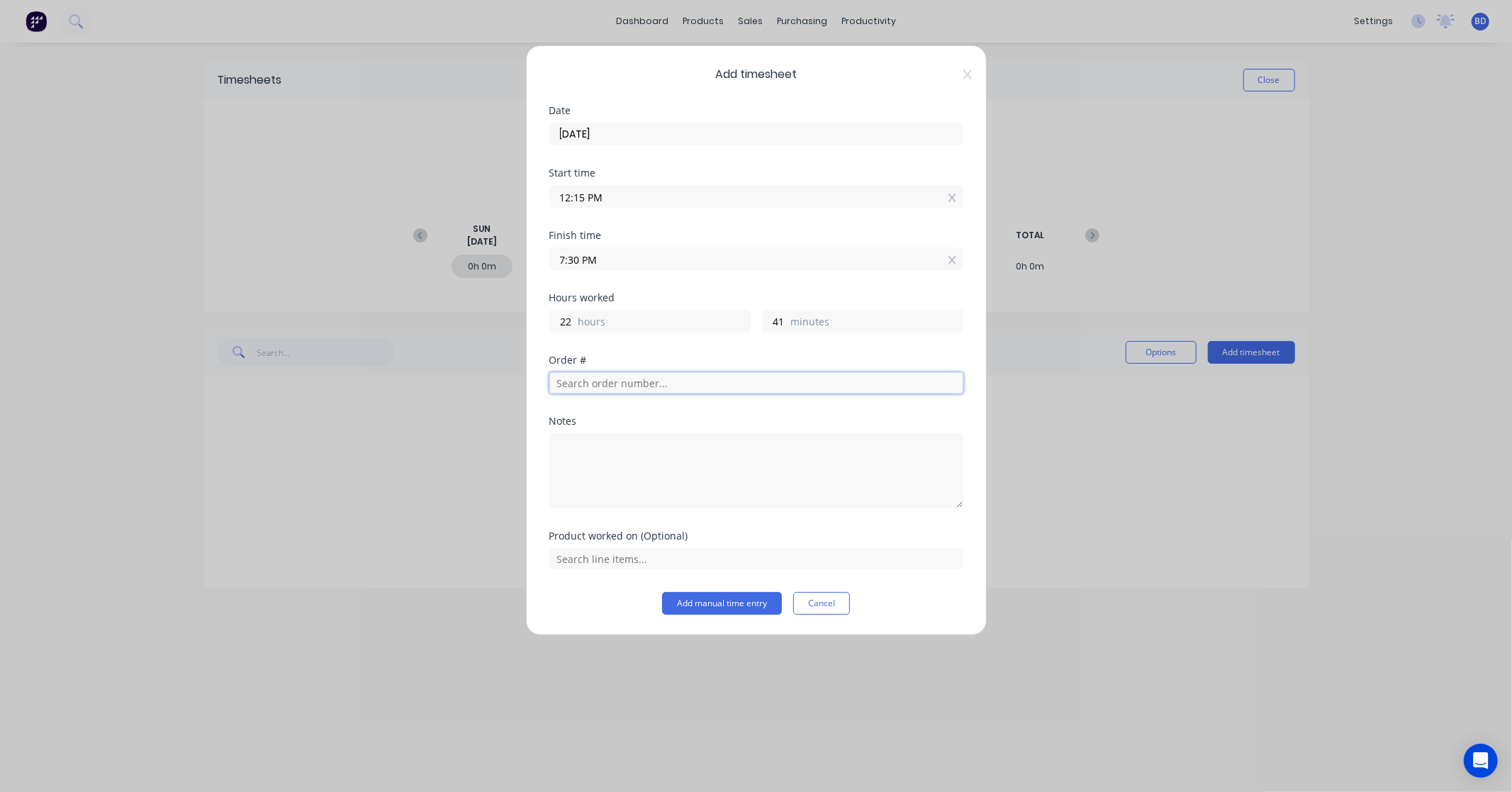
type input "07:30 PM"
type input "7"
type input "15"
click at [586, 381] on input "text" at bounding box center [756, 382] width 414 height 21
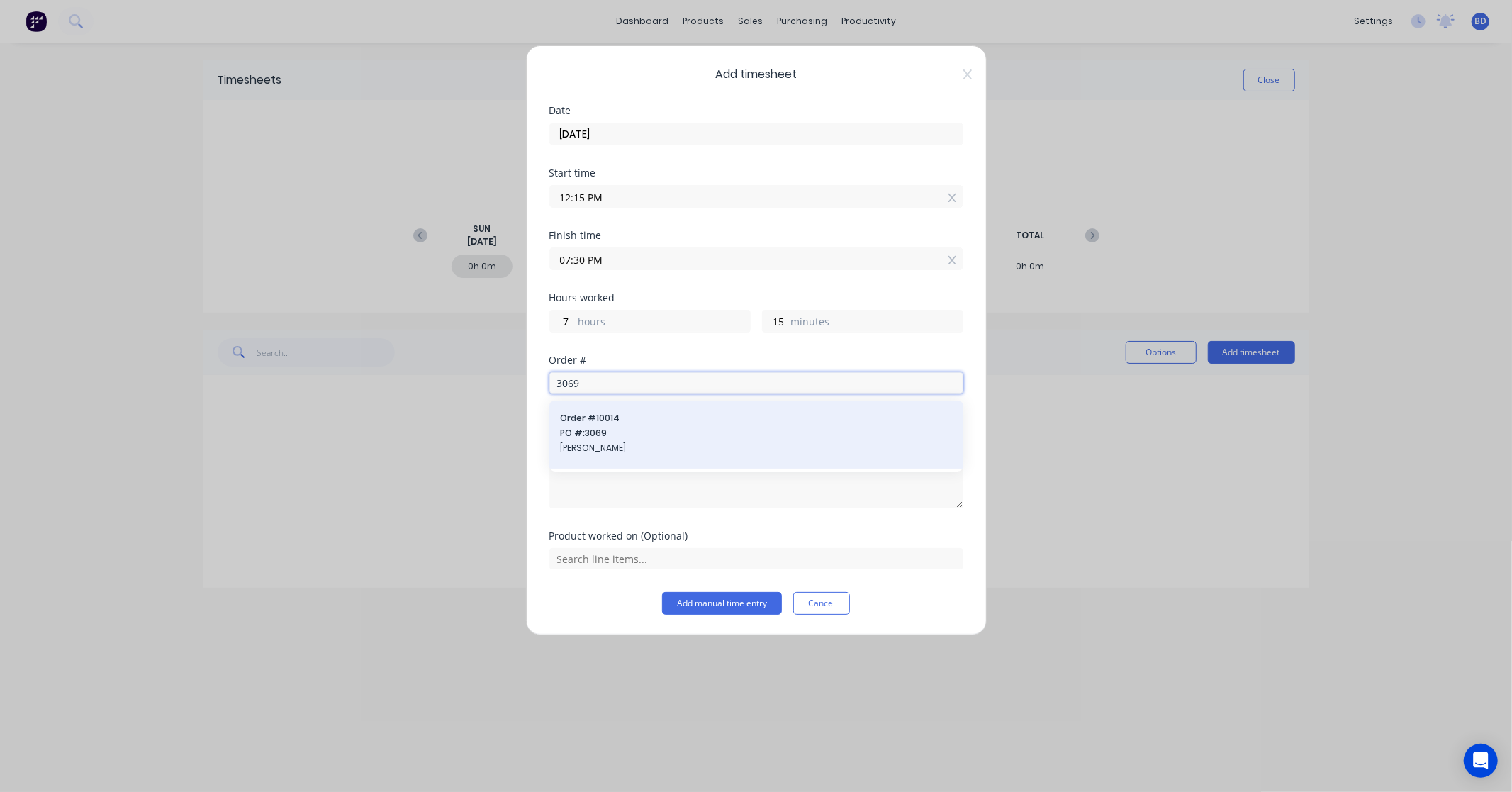
type input "3069"
click at [625, 427] on span "PO #: 3069" at bounding box center [756, 433] width 392 height 13
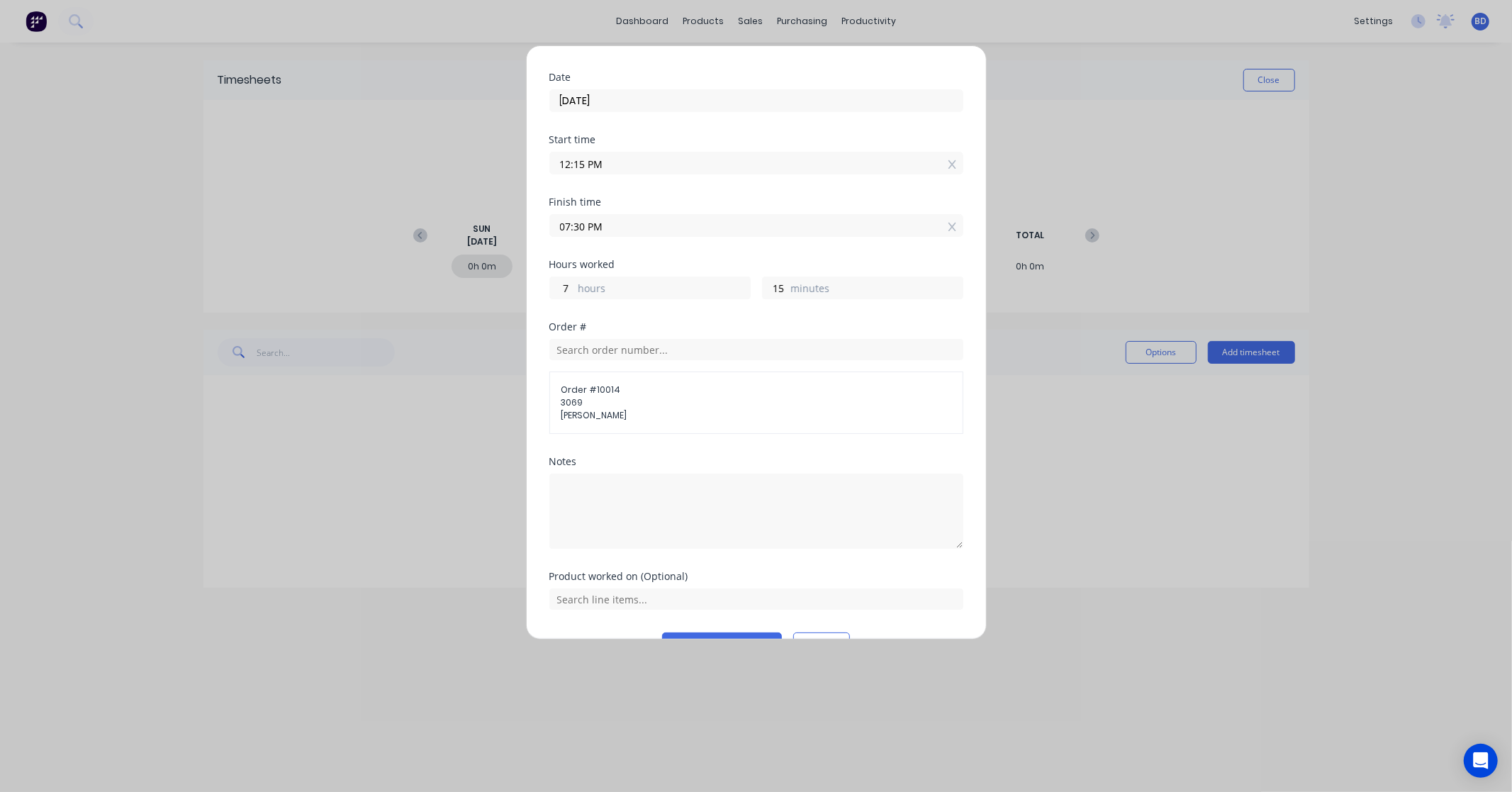
scroll to position [70, 0]
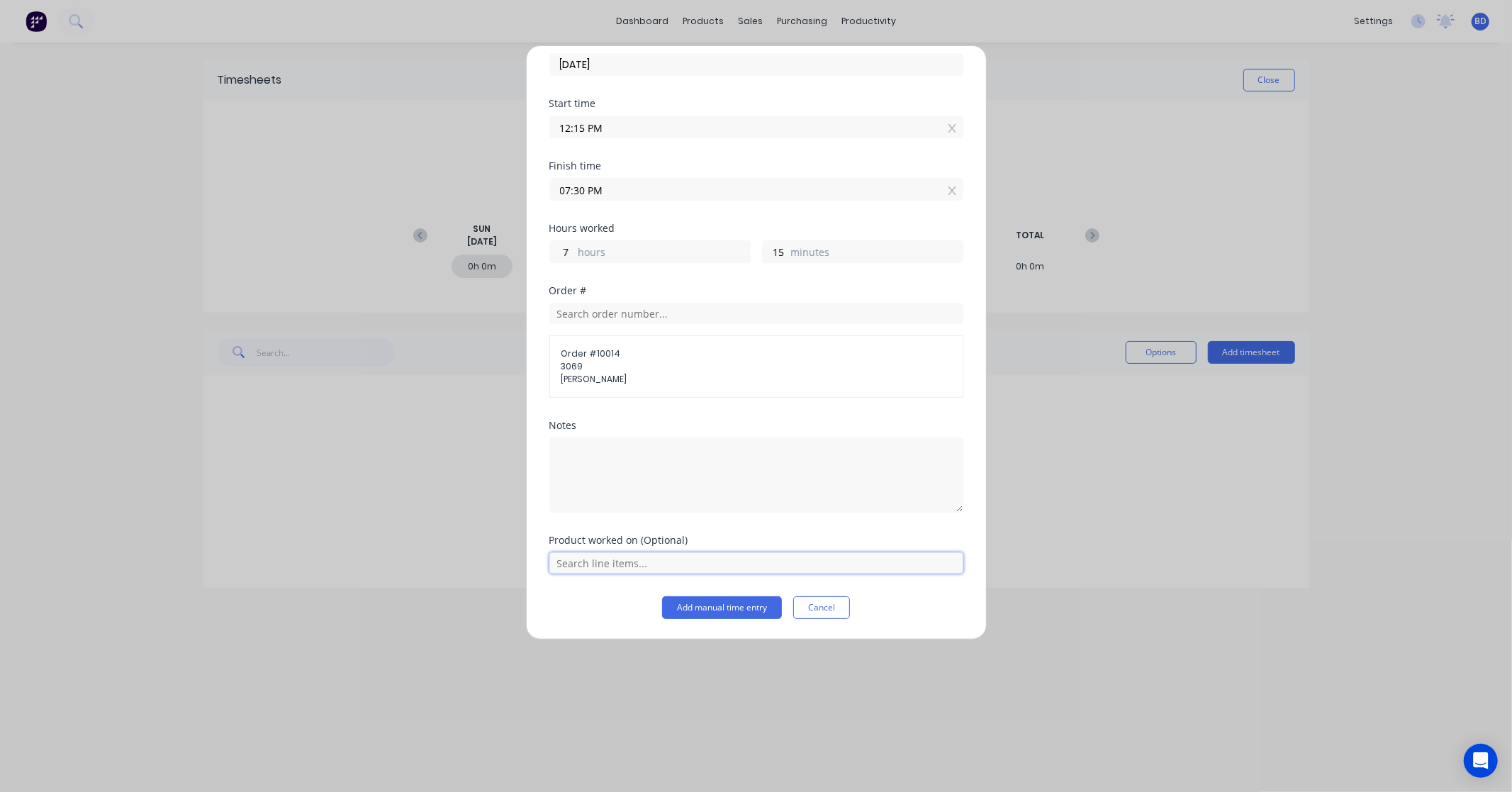
click at [583, 568] on input "text" at bounding box center [756, 562] width 414 height 21
click at [649, 530] on span "Installation" at bounding box center [767, 527] width 368 height 13
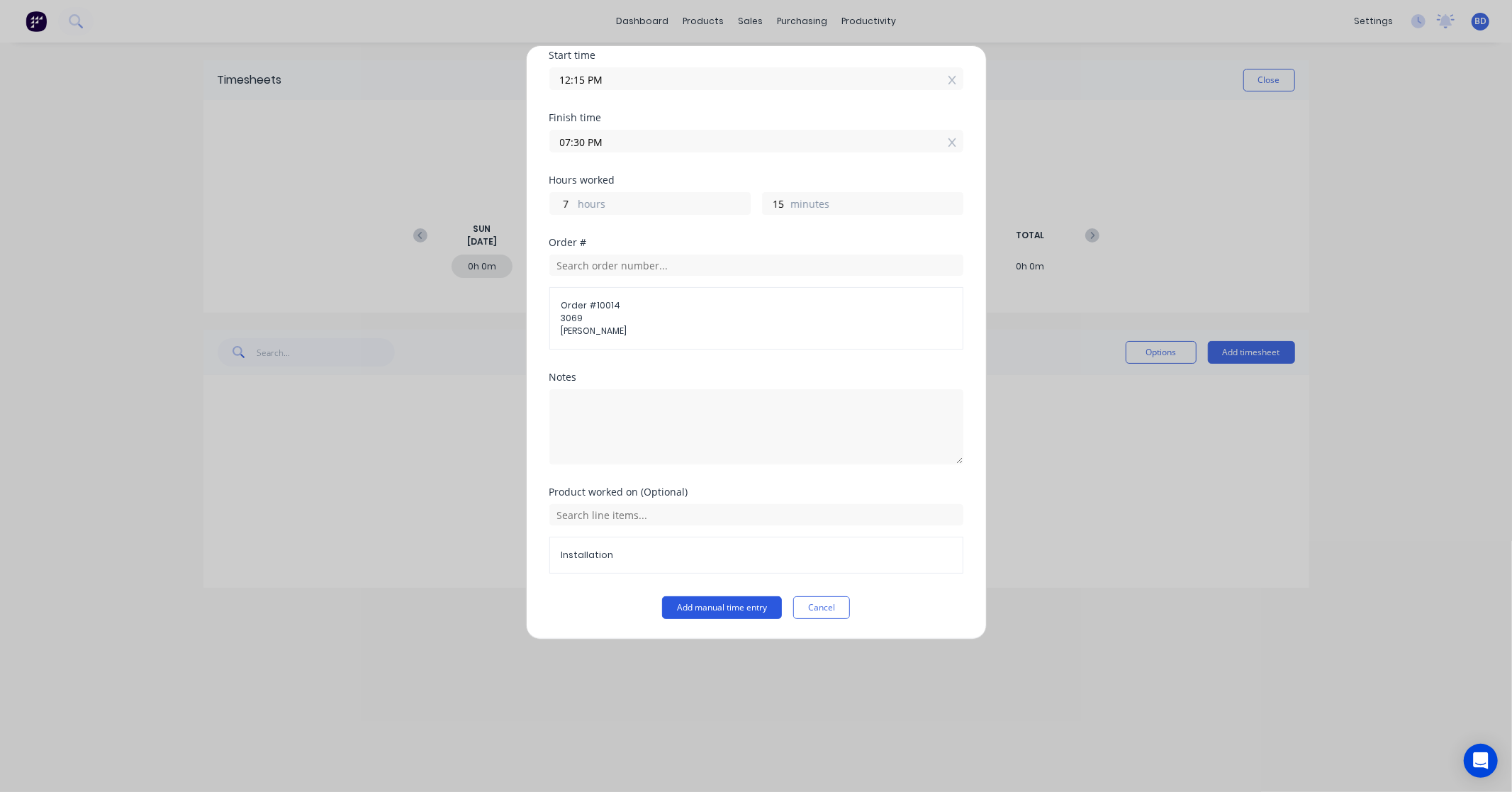
click at [730, 612] on button "Add manual time entry" at bounding box center [722, 608] width 120 height 22
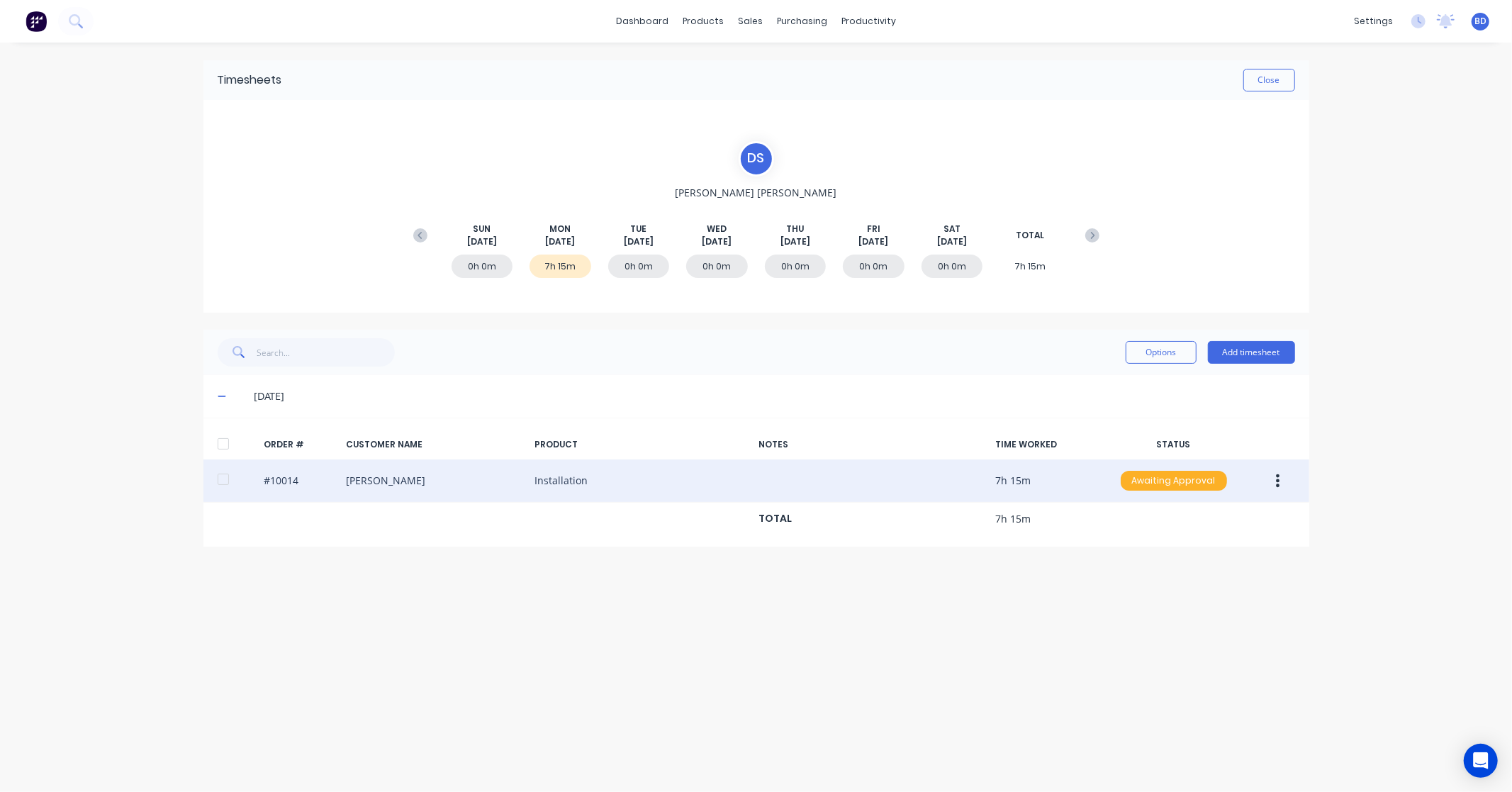
click at [1196, 485] on div "Awaiting Approval" at bounding box center [1174, 480] width 106 height 20
click at [1177, 554] on div "Approved" at bounding box center [1142, 552] width 116 height 20
click at [1277, 80] on button "Close" at bounding box center [1268, 80] width 52 height 22
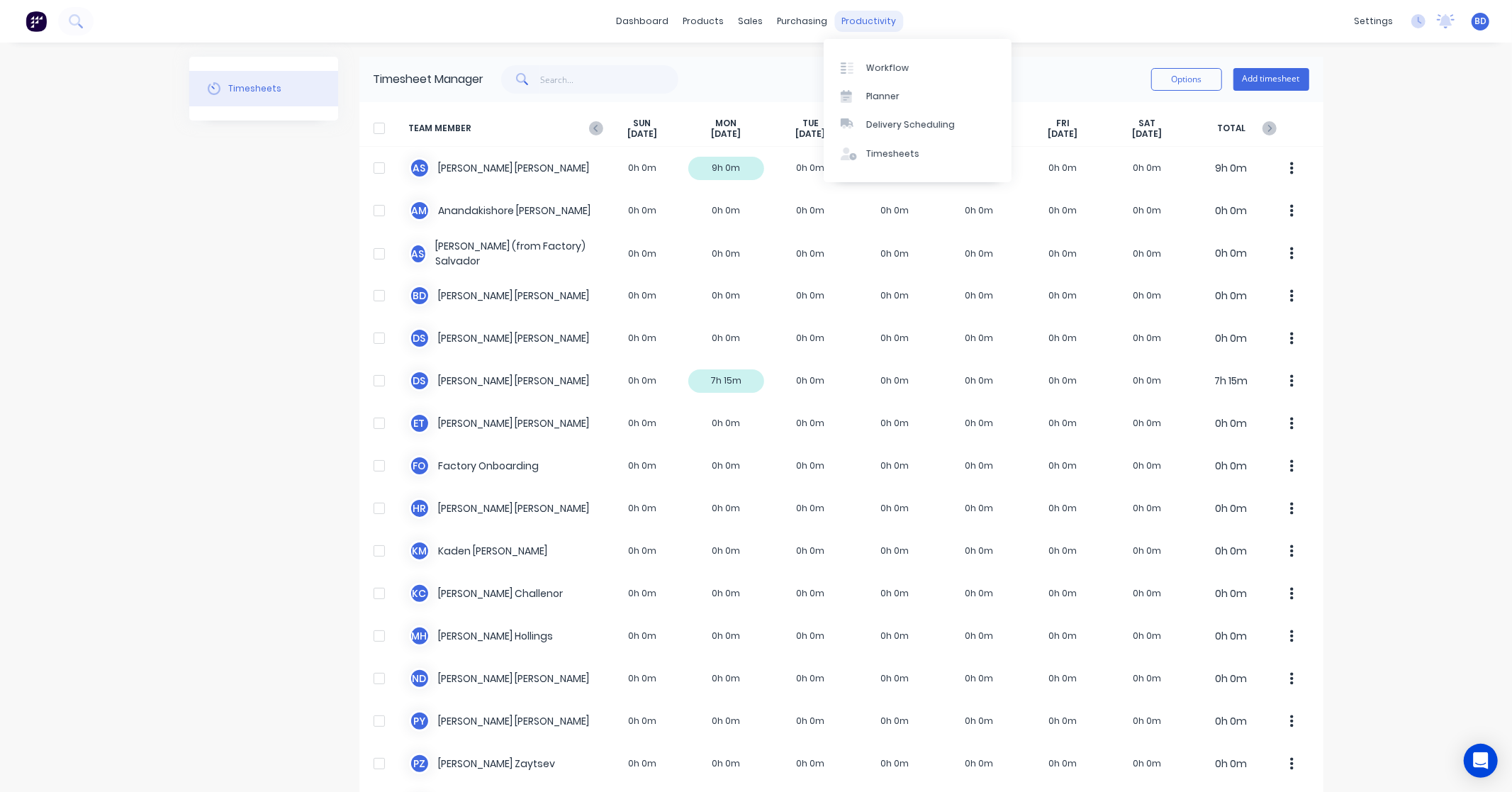
click at [838, 27] on div "productivity" at bounding box center [868, 21] width 69 height 21
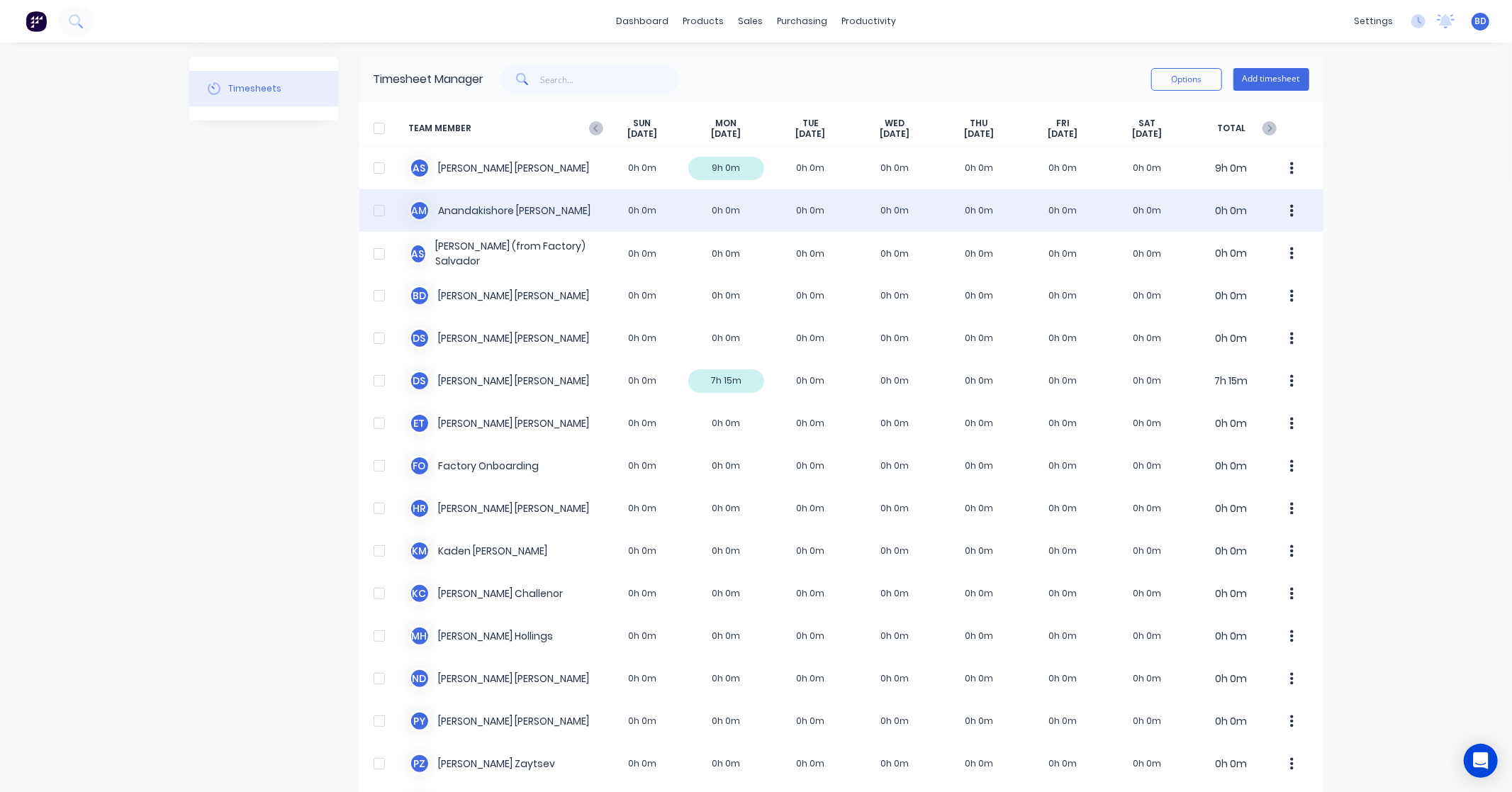
click at [484, 208] on div "A M [PERSON_NAME] [PERSON_NAME] 0h 0m 0h 0m 0h 0m 0h 0m 0h 0m 0h 0m 0h 0m 0h 0m" at bounding box center [841, 210] width 964 height 43
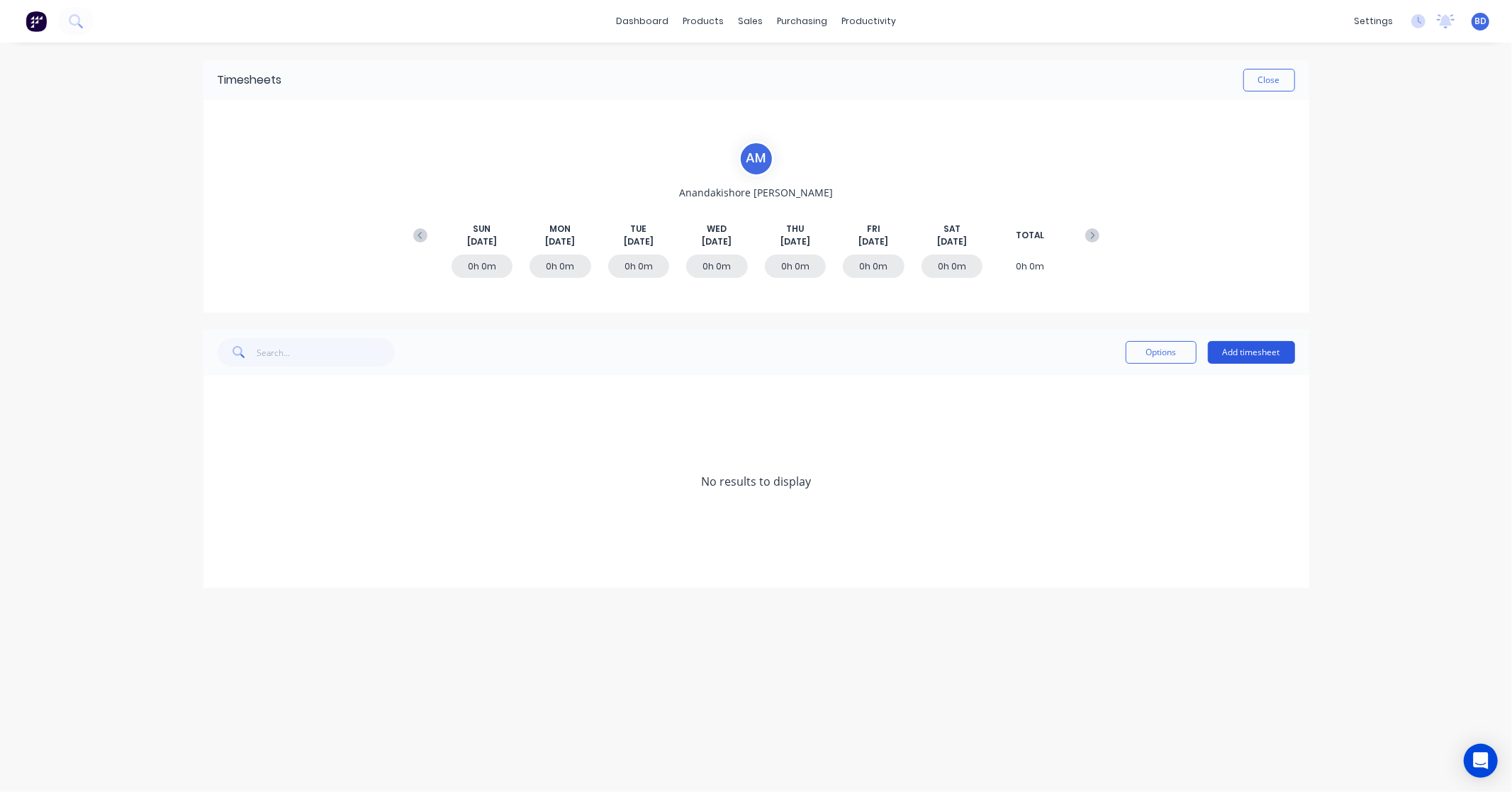
click at [1246, 347] on button "Add timesheet" at bounding box center [1251, 352] width 87 height 22
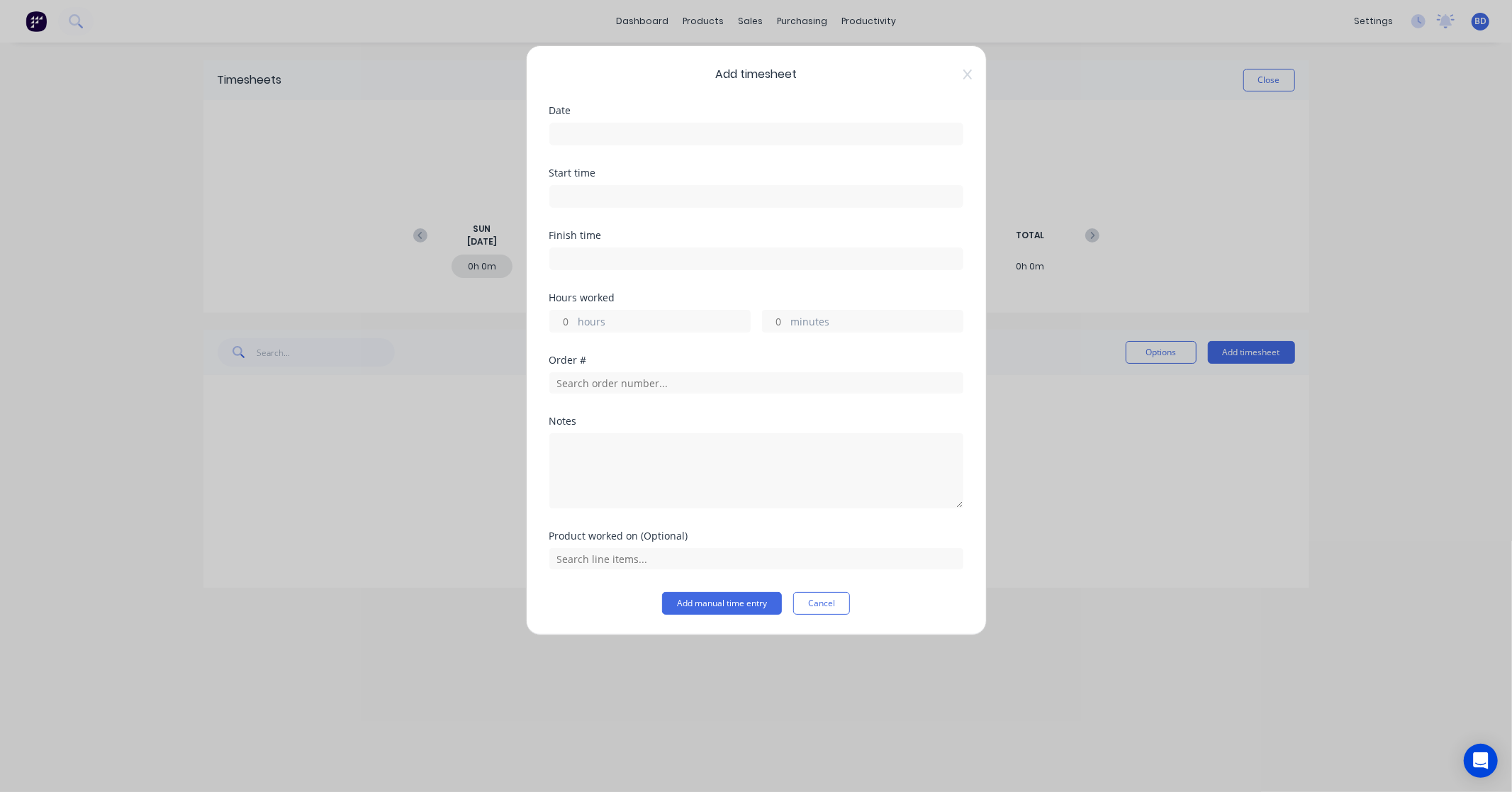
click at [643, 135] on input at bounding box center [756, 134] width 412 height 21
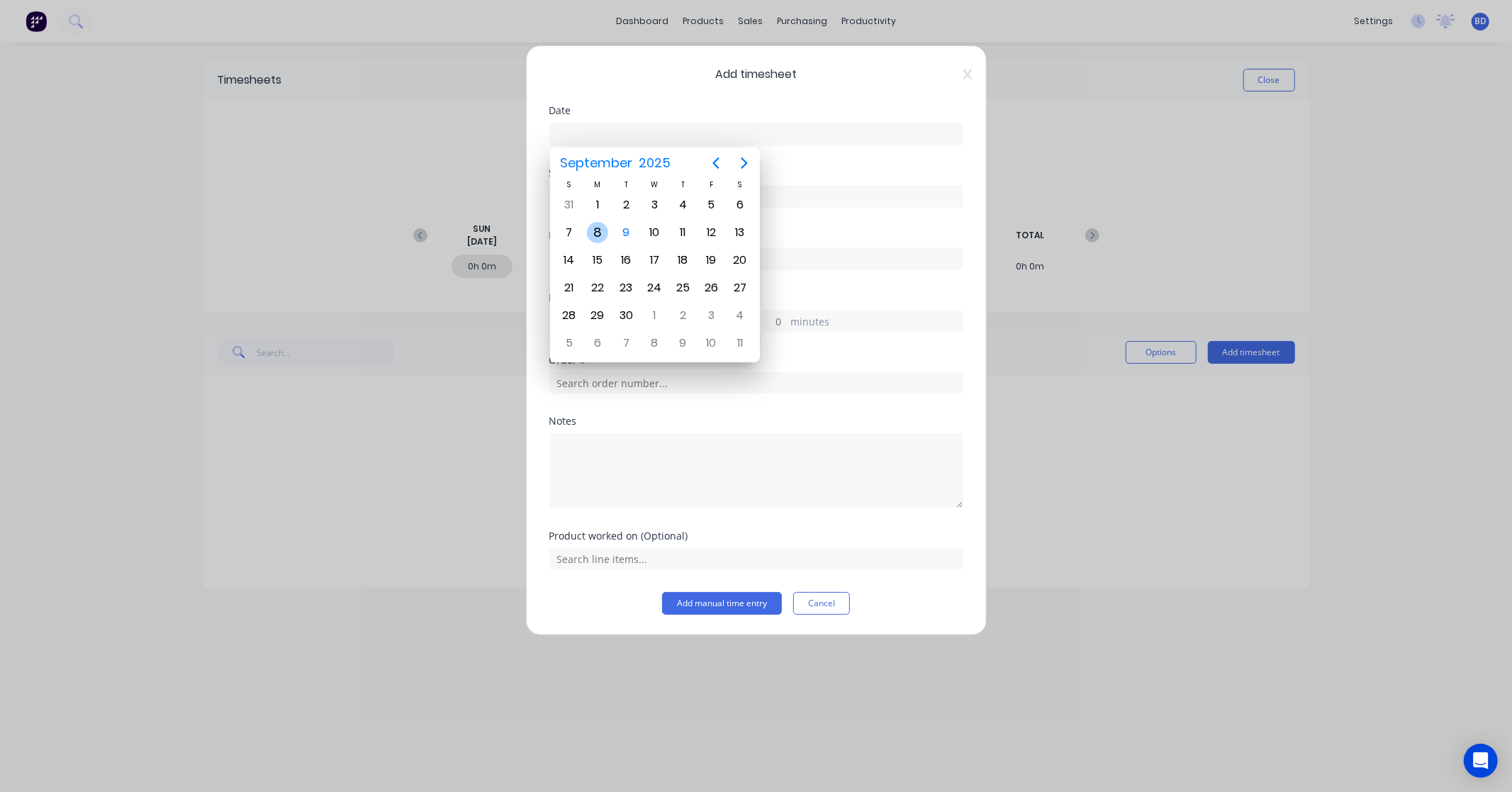
click at [596, 235] on div "8" at bounding box center [597, 232] width 21 height 21
type input "[DATE]"
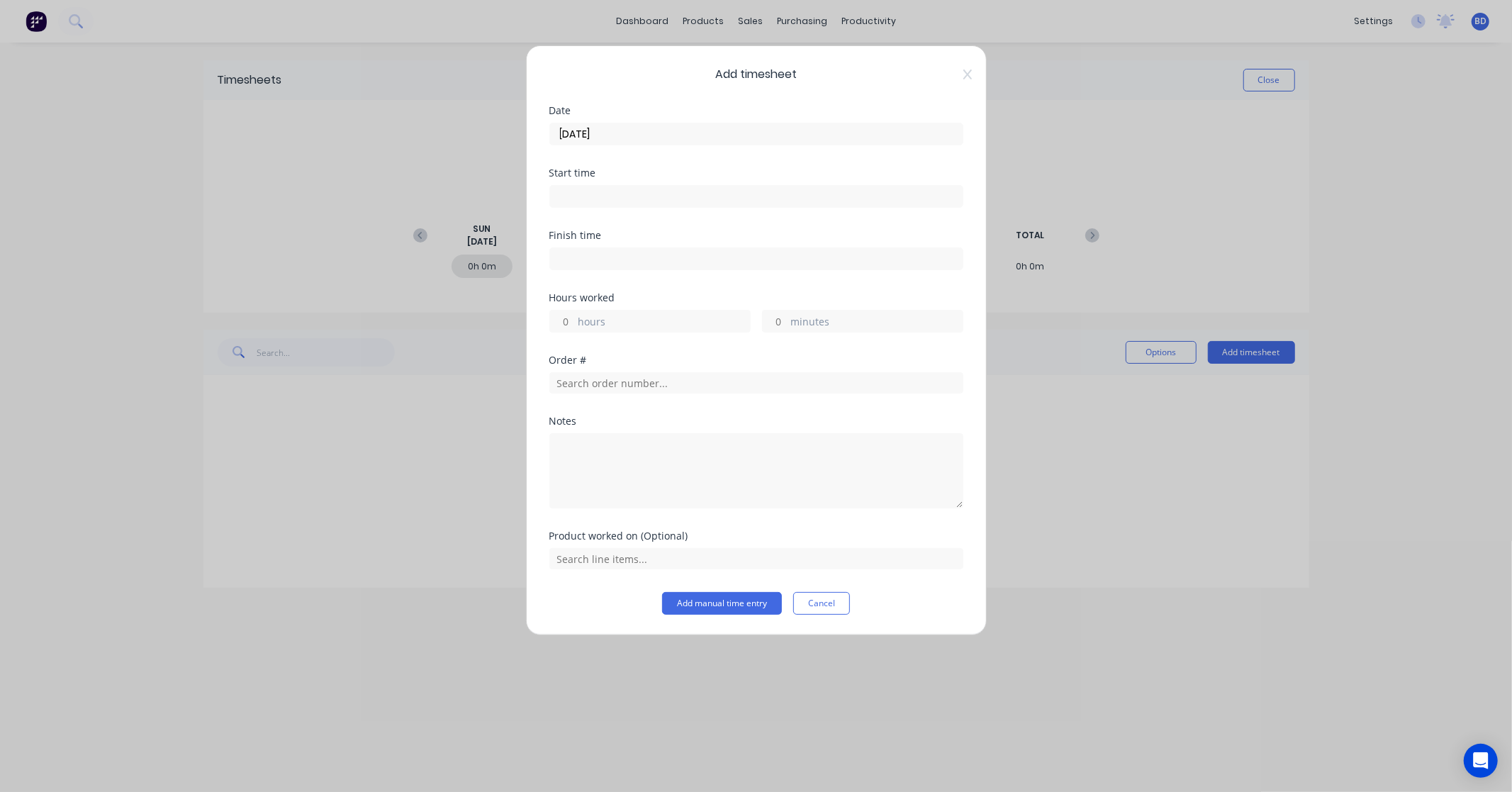
click at [622, 196] on input at bounding box center [756, 196] width 412 height 21
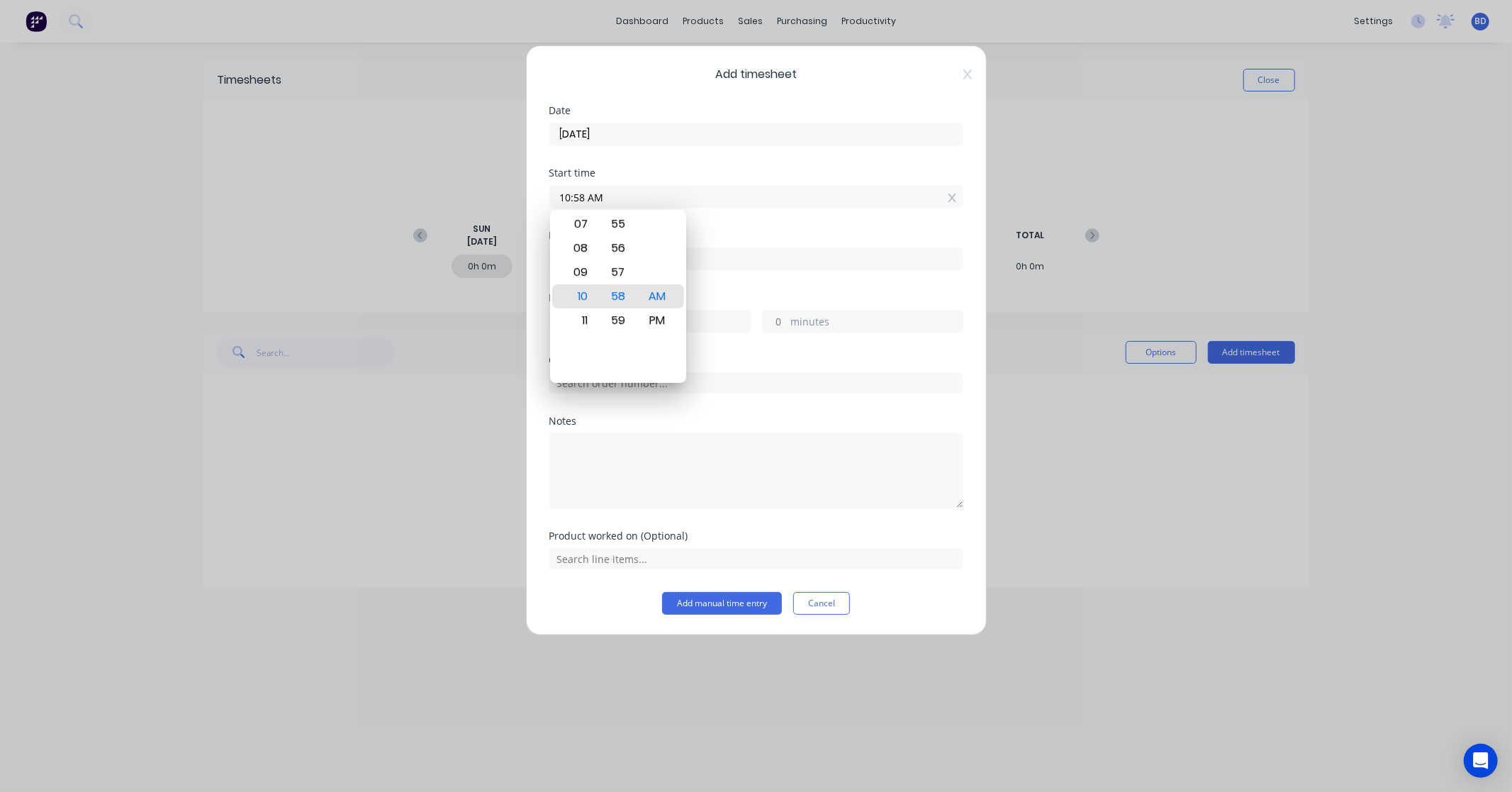
drag, startPoint x: 633, startPoint y: 196, endPoint x: 508, endPoint y: 197, distance: 125.0
click at [508, 197] on div "Add timesheet Date [DATE] Start time 10:58 AM Finish time Hours worked hours mi…" at bounding box center [756, 396] width 1512 height 792
paste input "8:15"
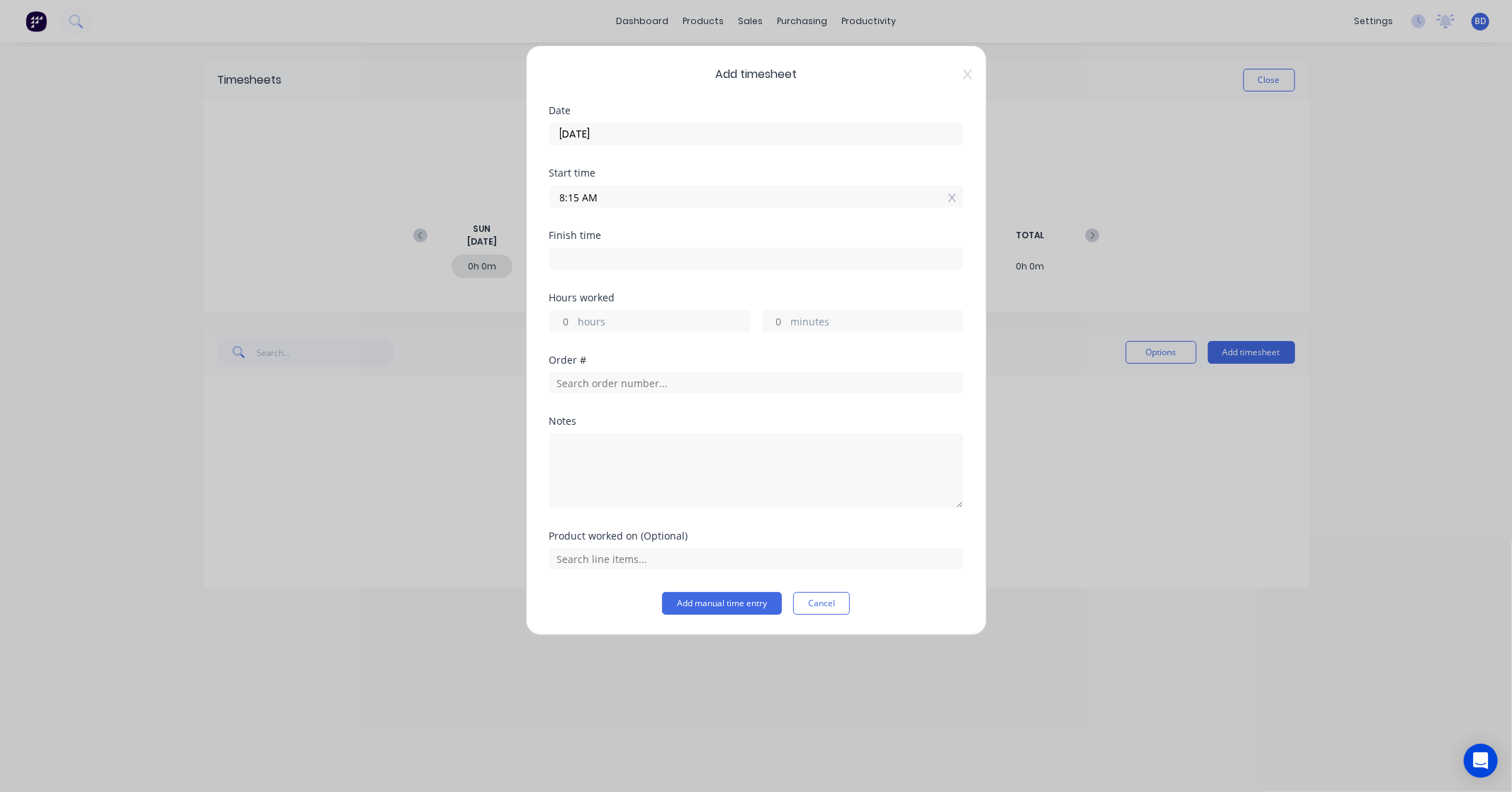
type input "08:15 AM"
click at [628, 266] on input at bounding box center [756, 259] width 412 height 21
type input "10:58 AM"
type input "2"
type input "43"
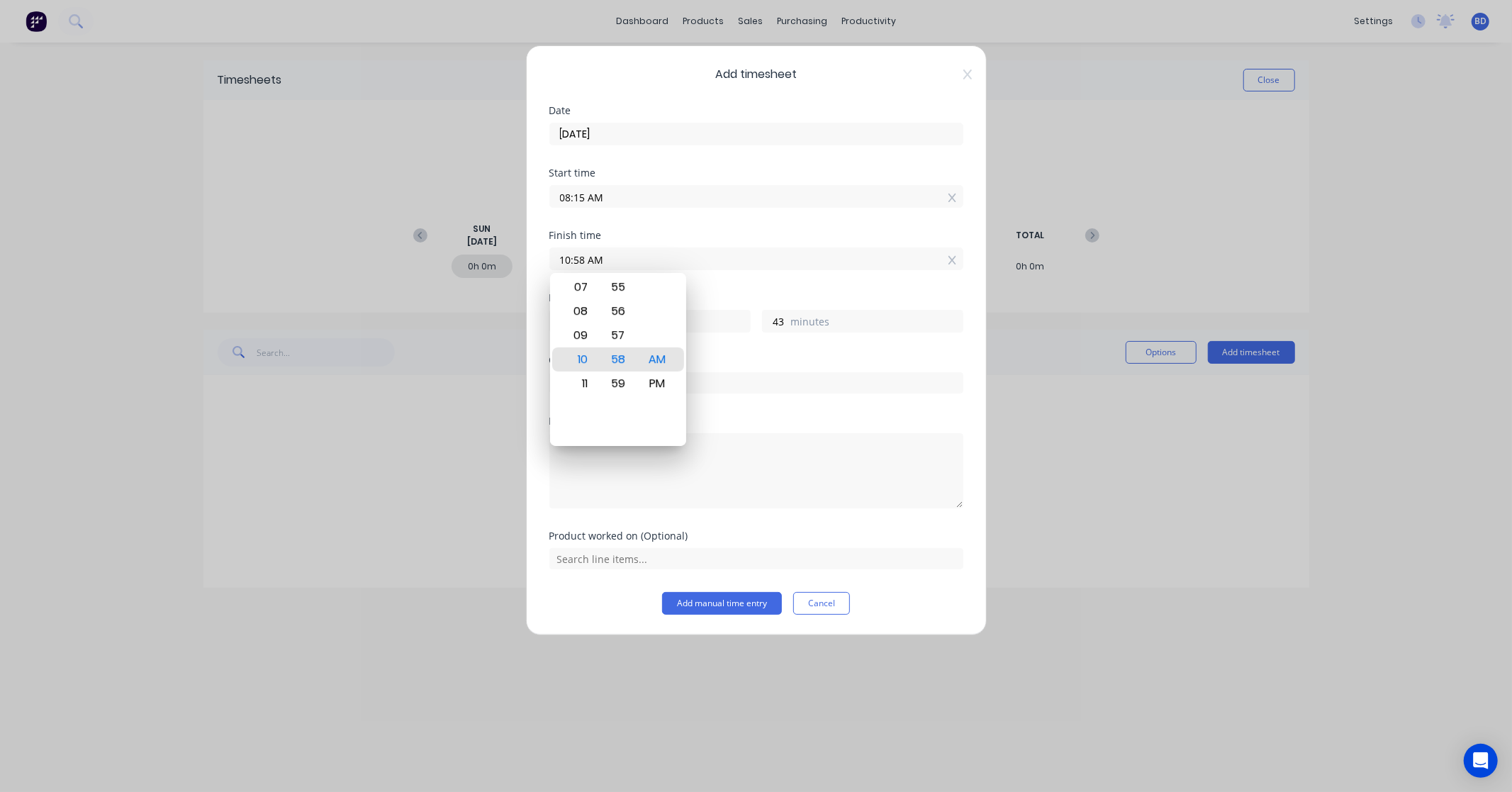
drag, startPoint x: 660, startPoint y: 261, endPoint x: 479, endPoint y: 259, distance: 181.0
click at [479, 259] on div "Add timesheet Date [DATE] Start time 08:15 AM Finish time 10:58 AM Hours worked…" at bounding box center [756, 396] width 1512 height 792
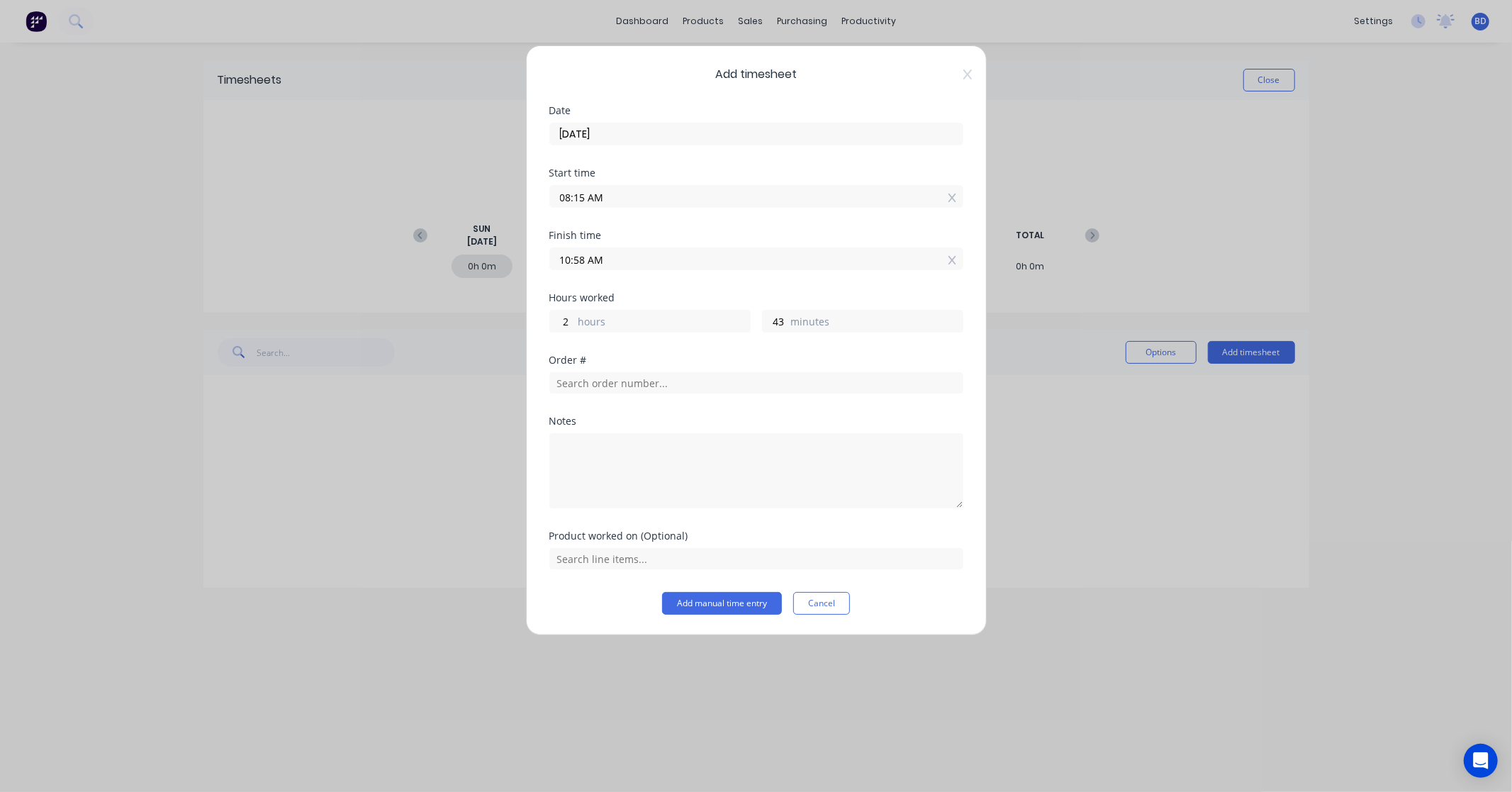
paste input "3:30 P"
click at [574, 260] on input "3:30 PM" at bounding box center [756, 259] width 412 height 21
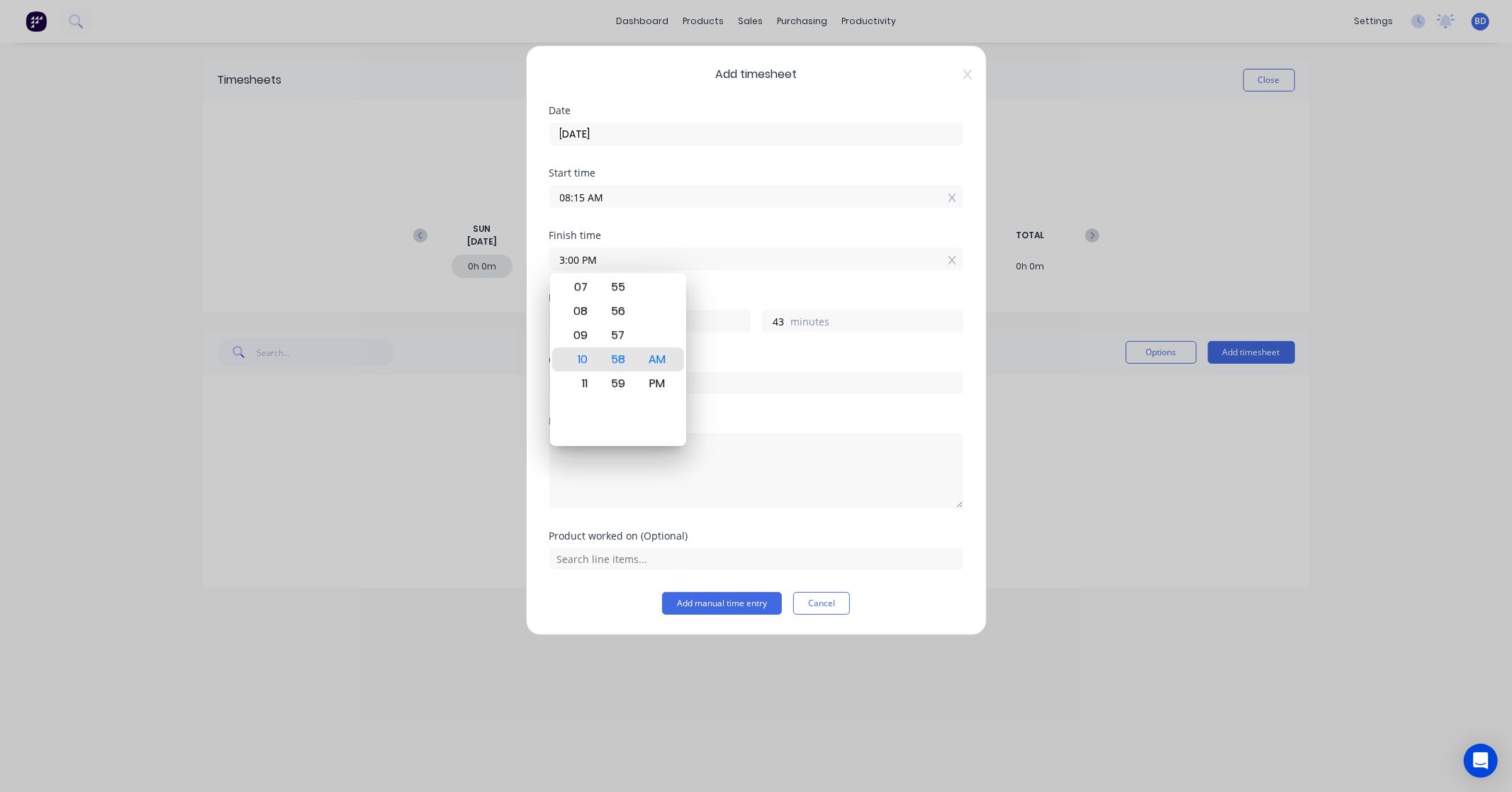
type input "03:00 PM"
type input "6"
type input "45"
click at [691, 284] on div "Finish time 03:00 PM" at bounding box center [756, 261] width 414 height 62
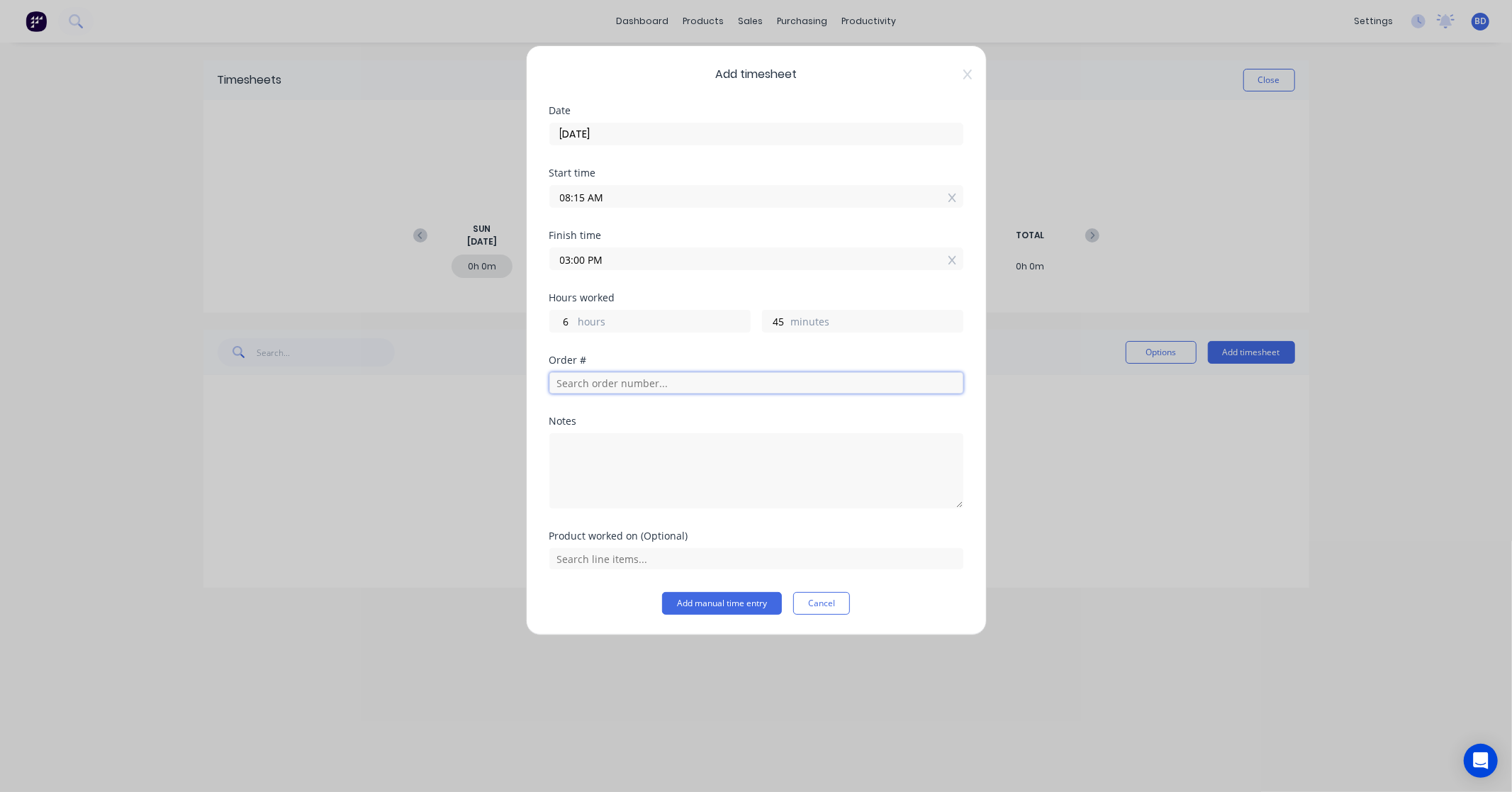
click at [622, 388] on input "text" at bounding box center [756, 382] width 414 height 21
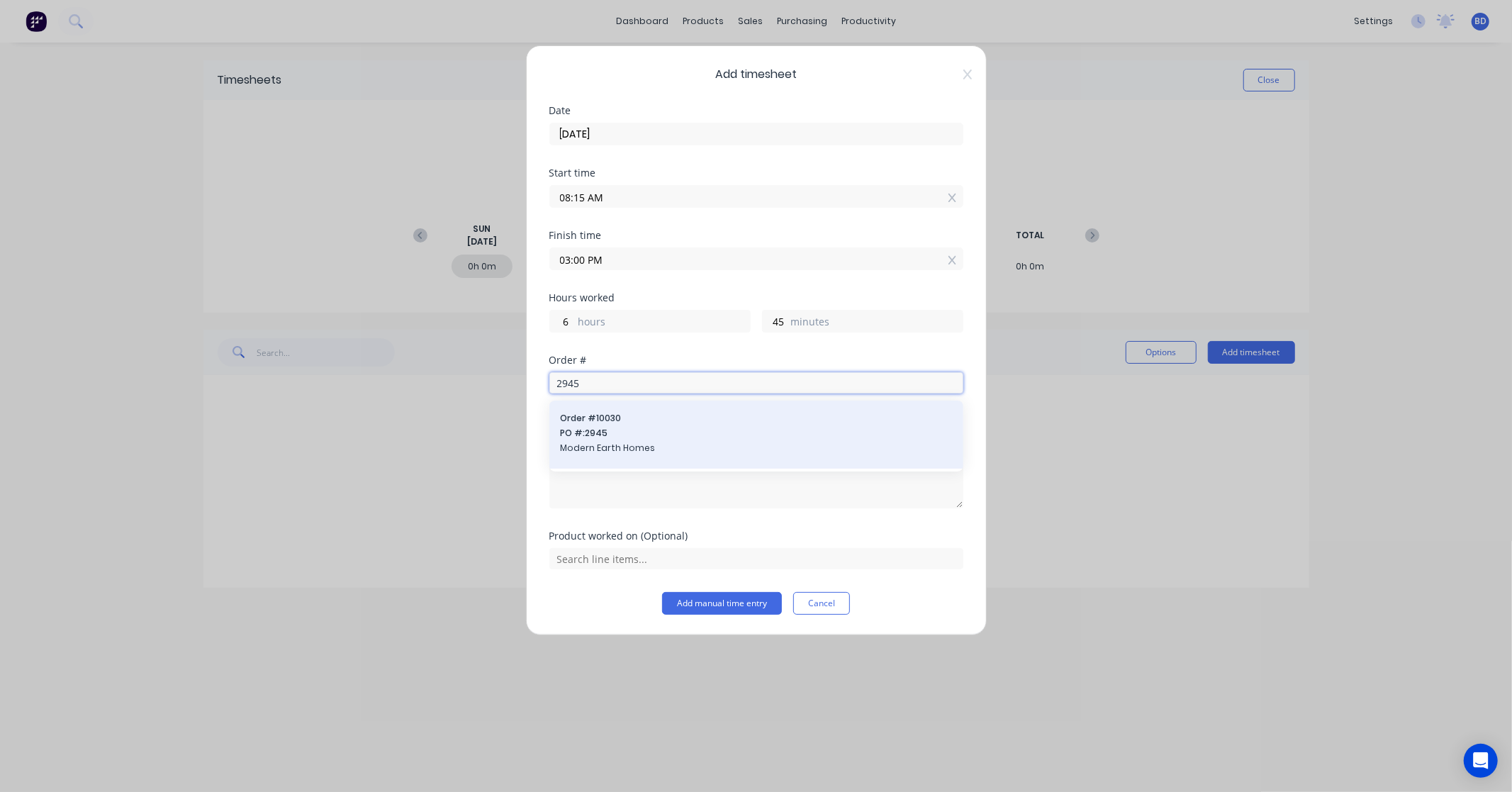
type input "2945"
click at [629, 434] on span "PO #: 2945" at bounding box center [756, 433] width 392 height 13
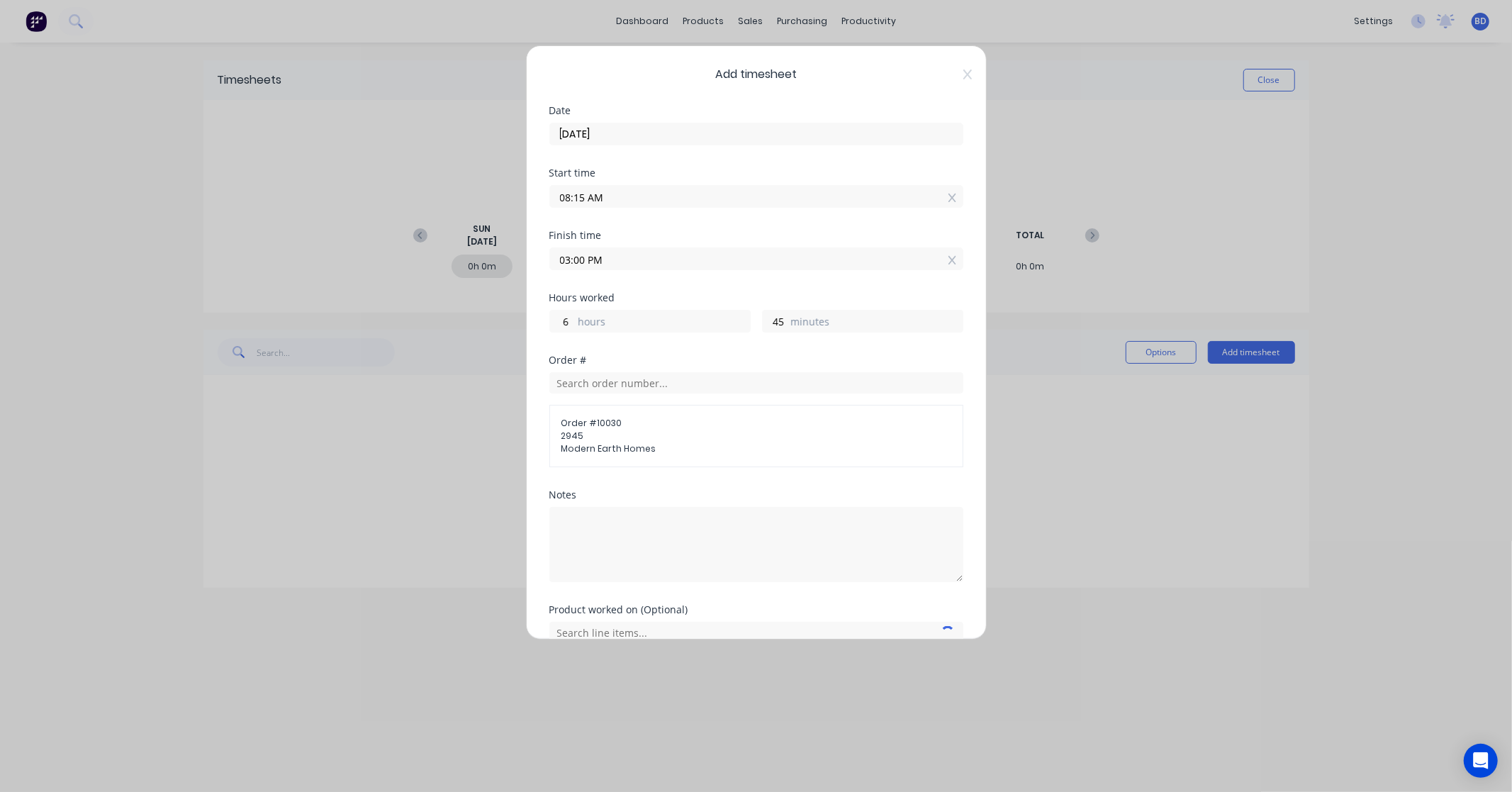
scroll to position [70, 0]
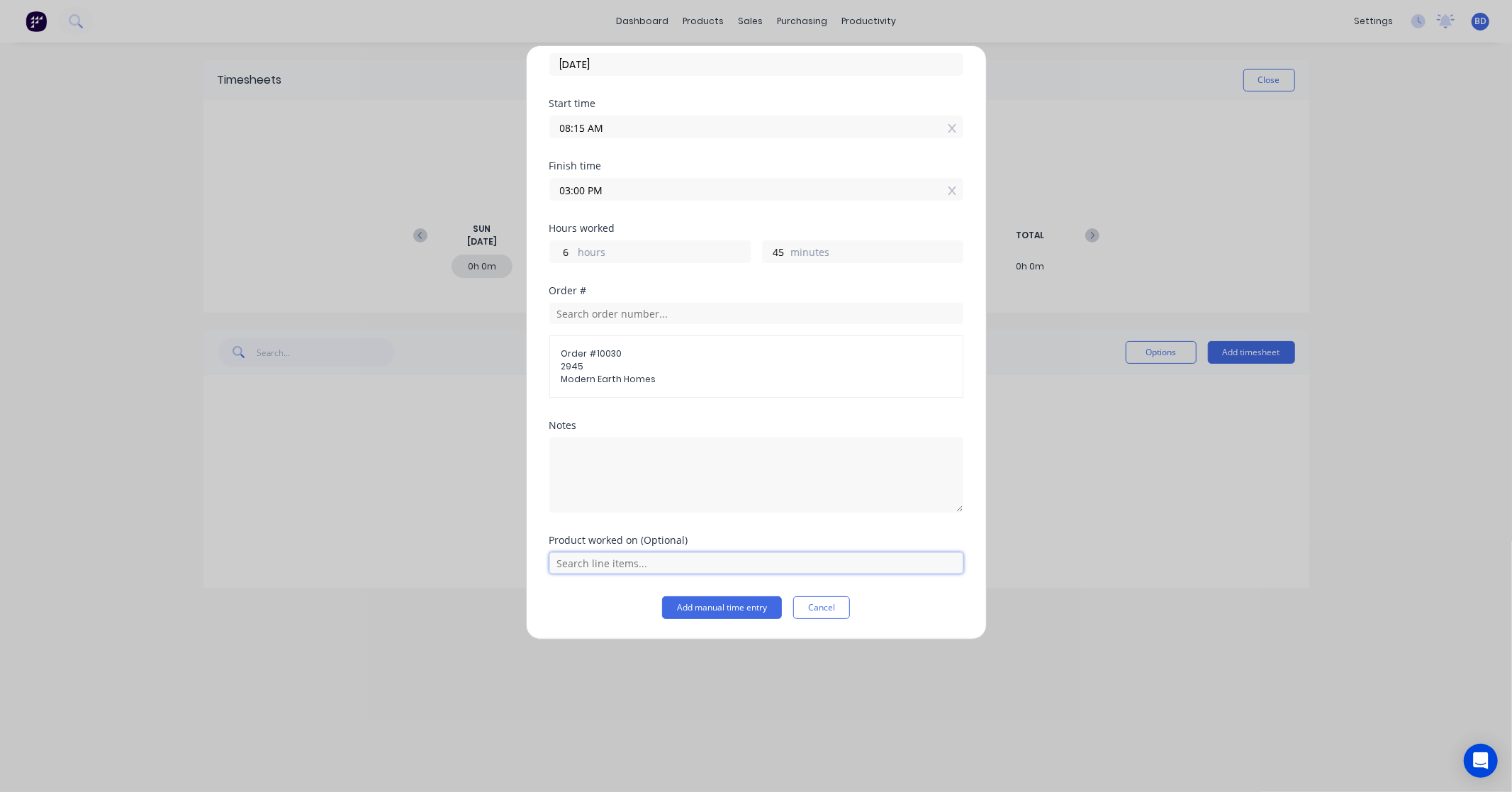
click at [659, 568] on input "text" at bounding box center [756, 562] width 414 height 21
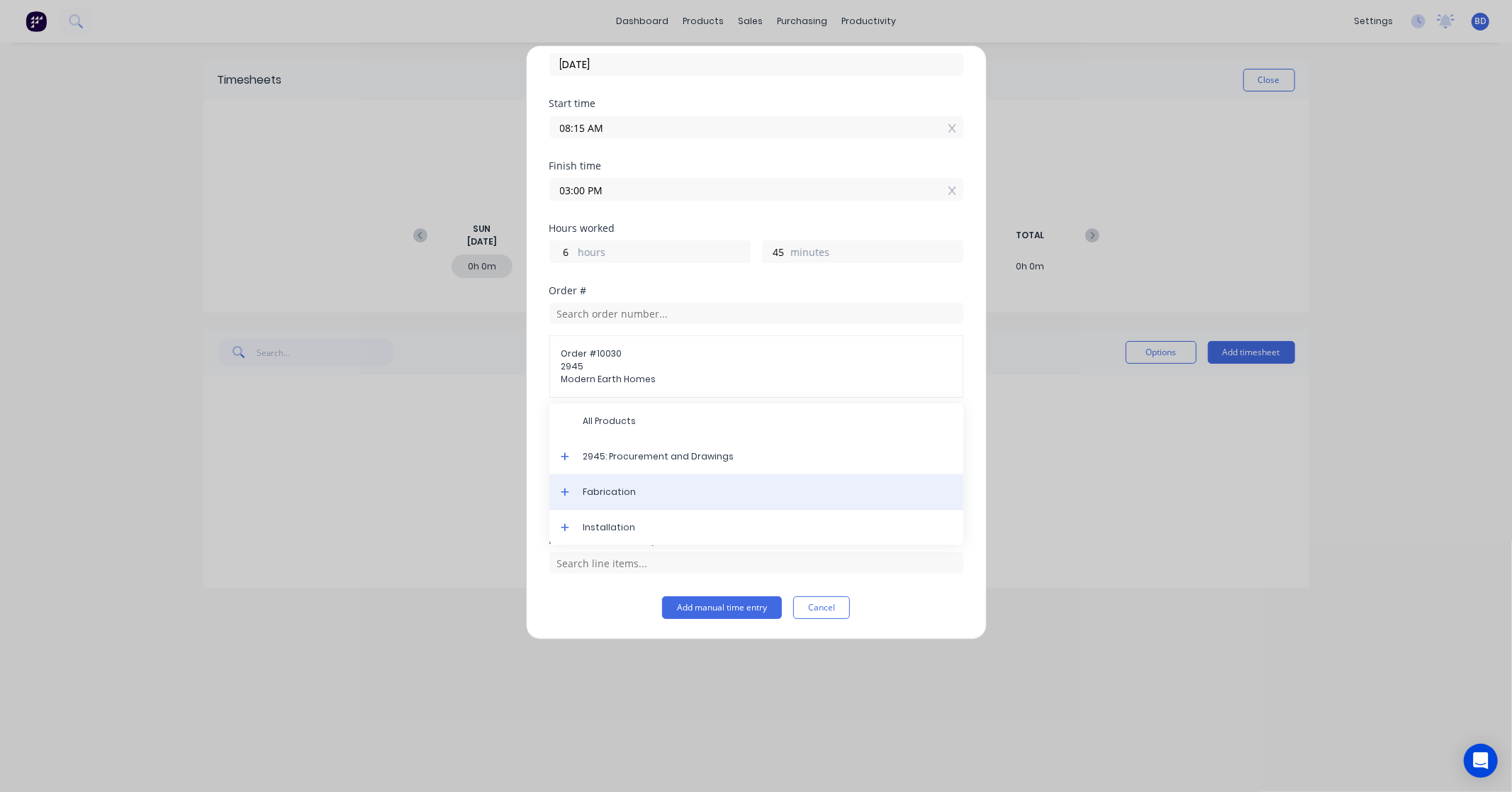
click at [669, 490] on span "Fabrication" at bounding box center [767, 491] width 368 height 13
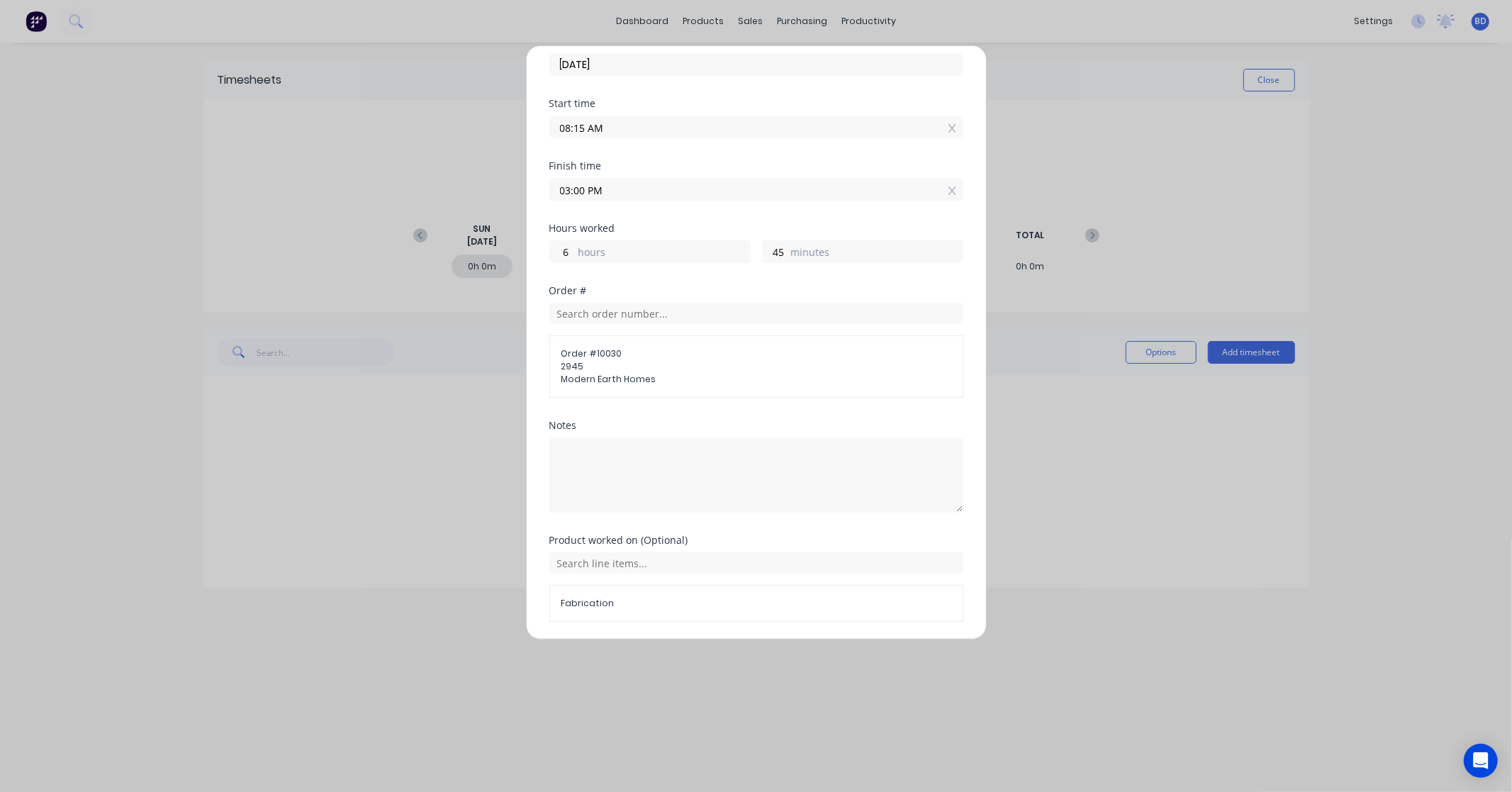
scroll to position [118, 0]
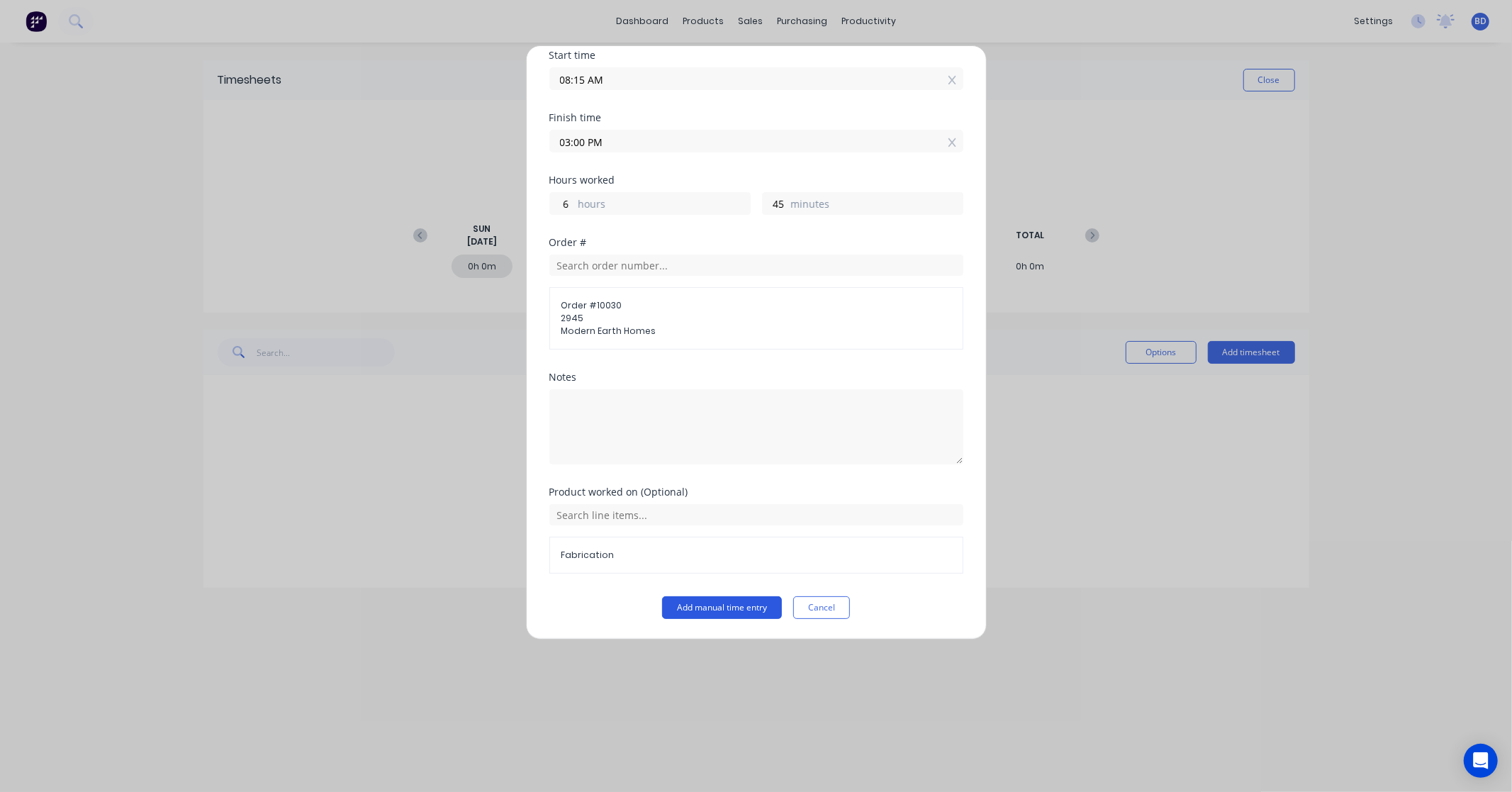
click at [718, 608] on button "Add manual time entry" at bounding box center [722, 608] width 120 height 22
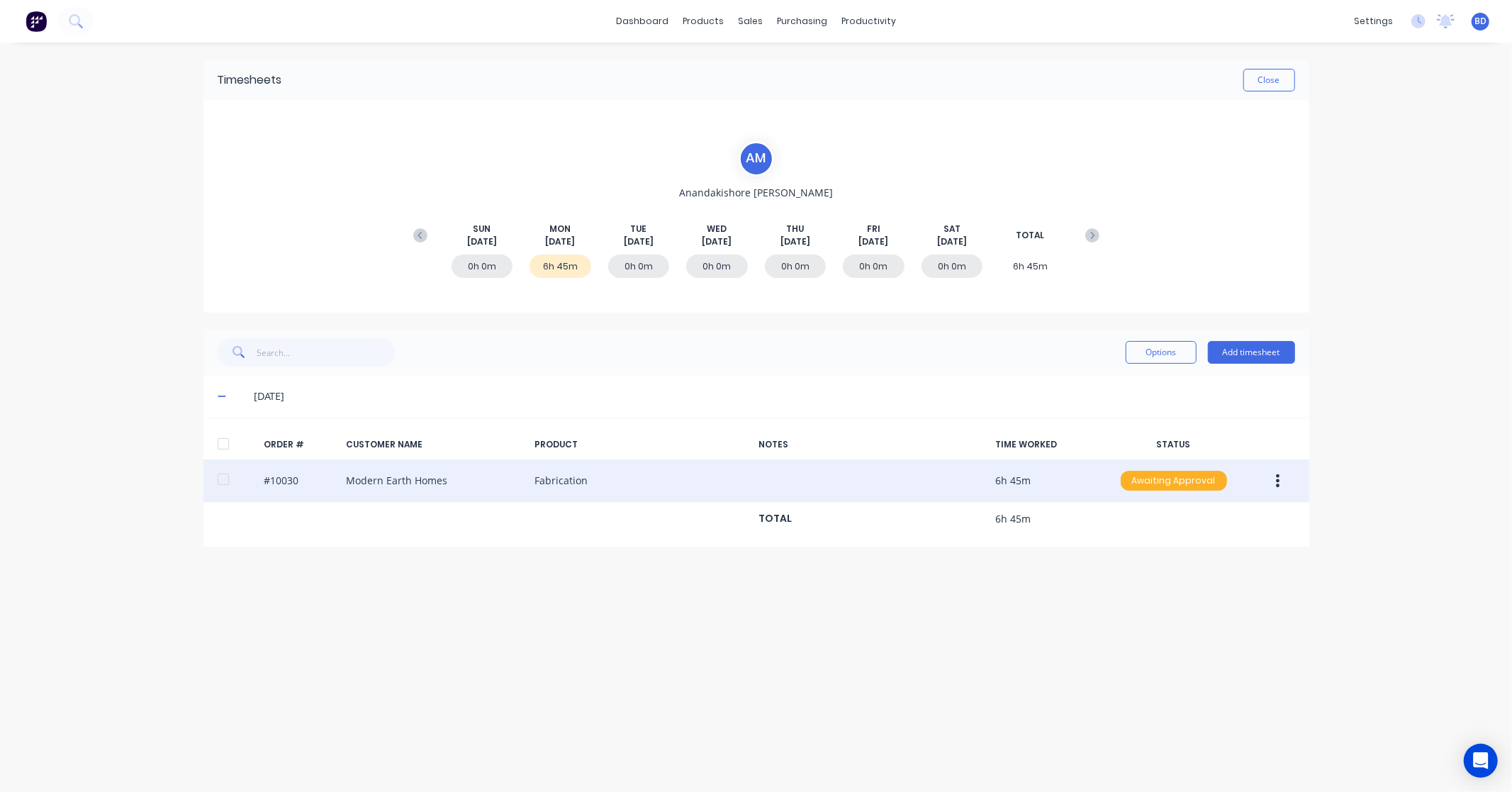
click at [1194, 479] on div "Awaiting Approval" at bounding box center [1174, 480] width 106 height 20
click at [1153, 553] on div "Approved" at bounding box center [1142, 552] width 116 height 20
click at [1227, 353] on button "Add timesheet" at bounding box center [1251, 352] width 87 height 22
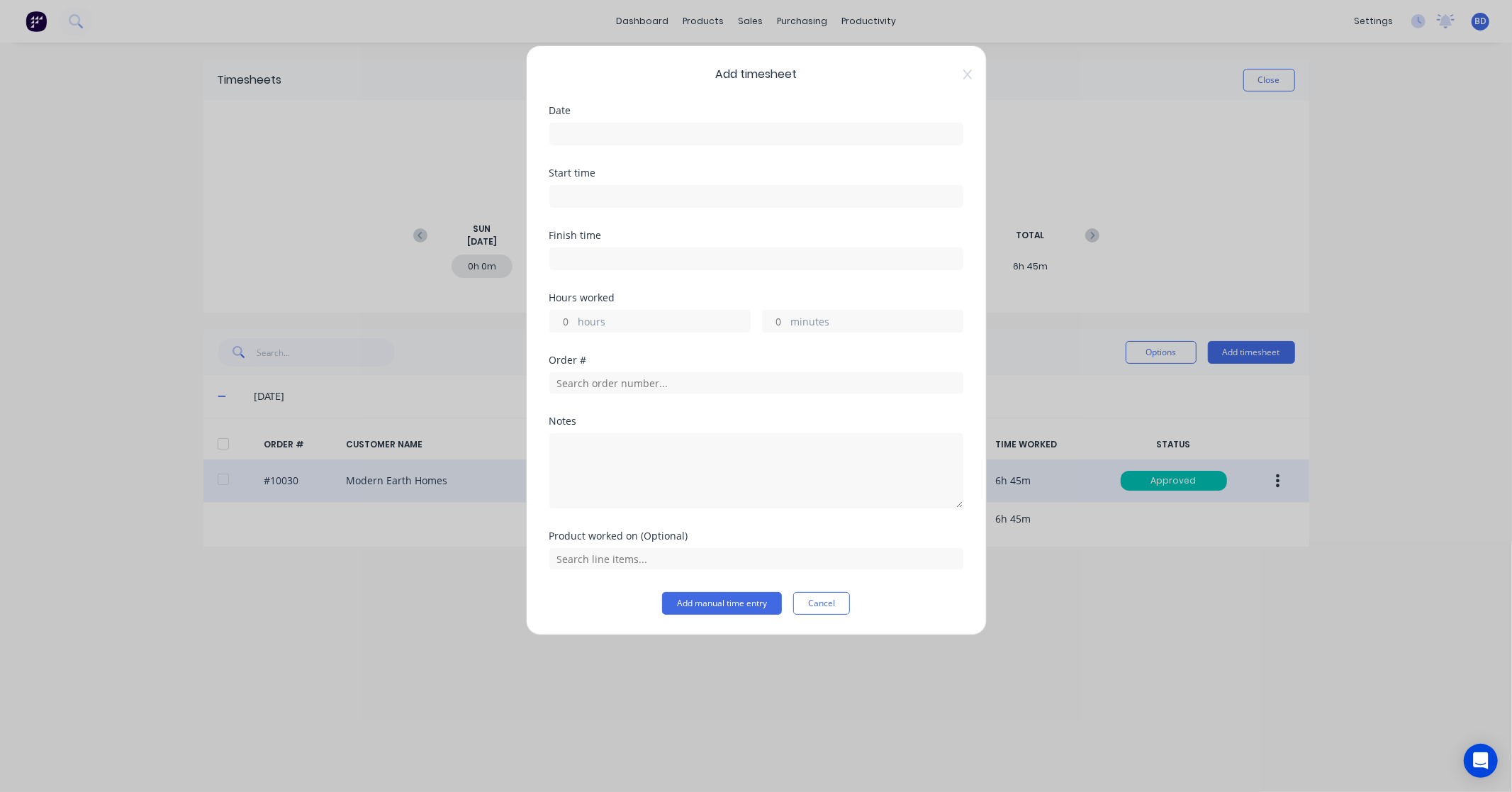
click at [605, 123] on label at bounding box center [756, 134] width 414 height 22
click at [605, 123] on input at bounding box center [756, 134] width 412 height 21
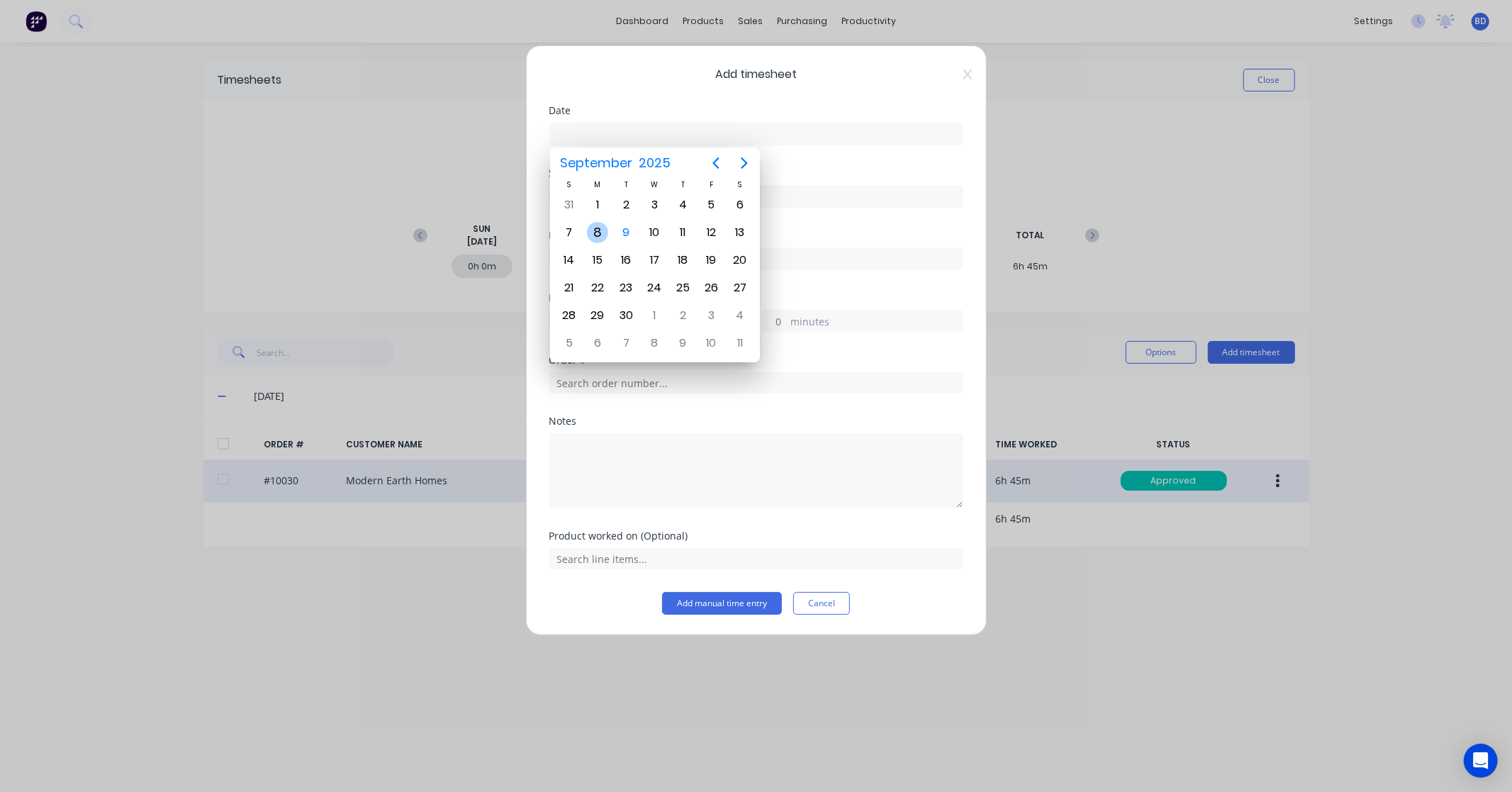
click at [608, 227] on div "8" at bounding box center [598, 232] width 28 height 27
type input "[DATE]"
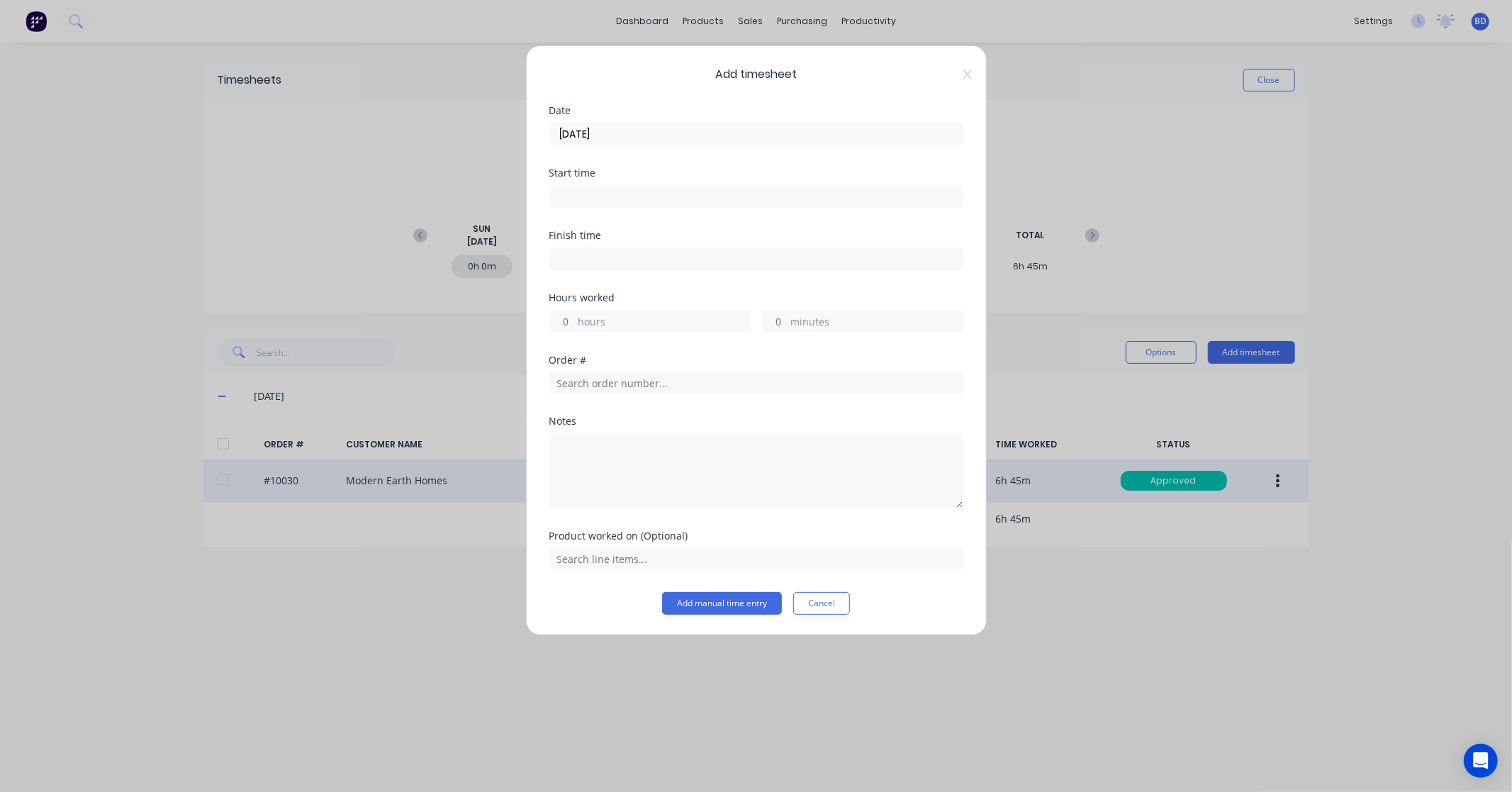
click at [602, 195] on input at bounding box center [756, 196] width 412 height 21
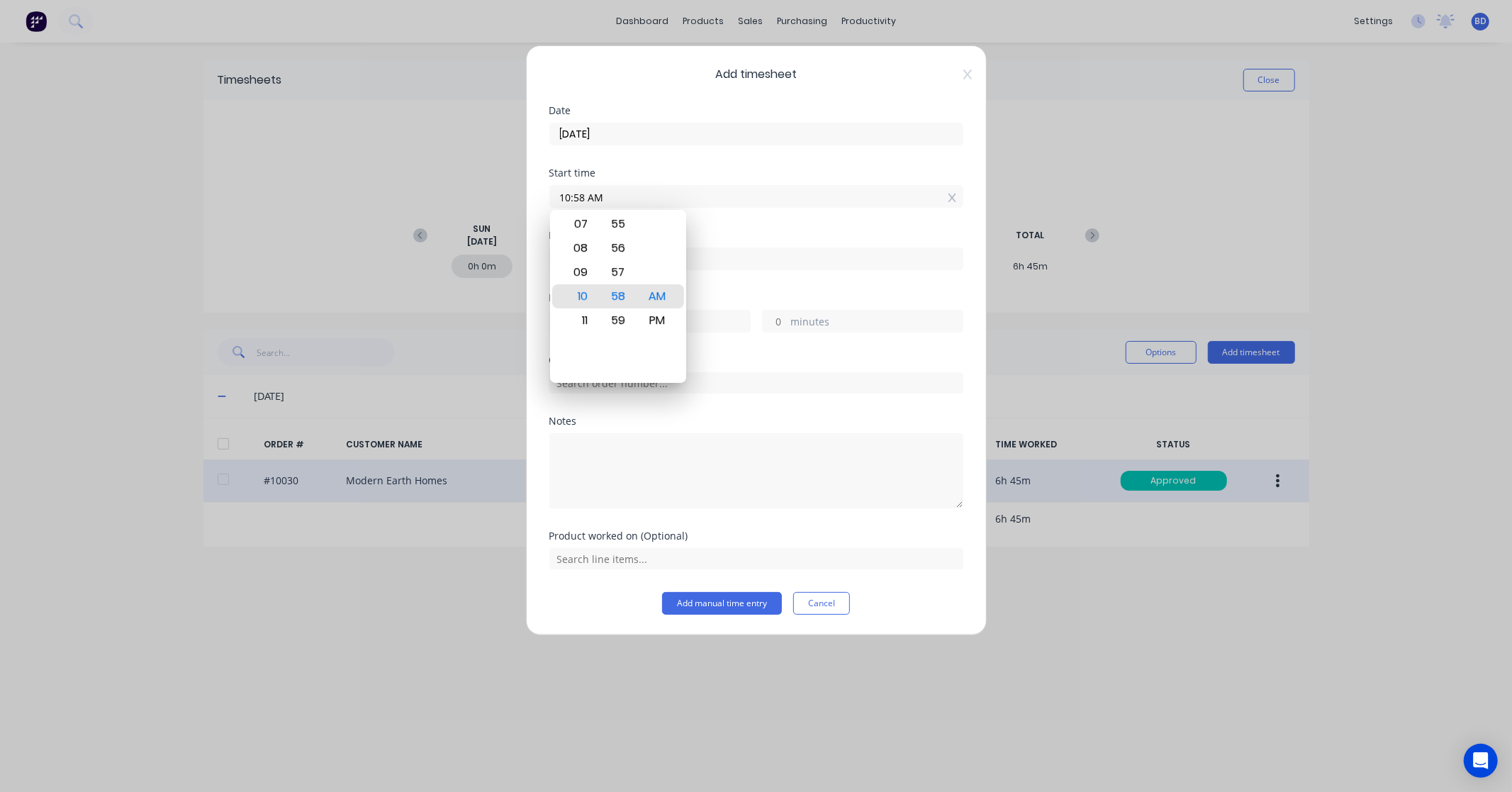
click at [620, 194] on input "10:58 AM" at bounding box center [756, 196] width 412 height 21
drag, startPoint x: 629, startPoint y: 196, endPoint x: 472, endPoint y: 196, distance: 157.0
click at [472, 196] on div "Add timesheet Date [DATE] Start time 10:58 AM Finish time Hours worked hours mi…" at bounding box center [756, 396] width 1512 height 792
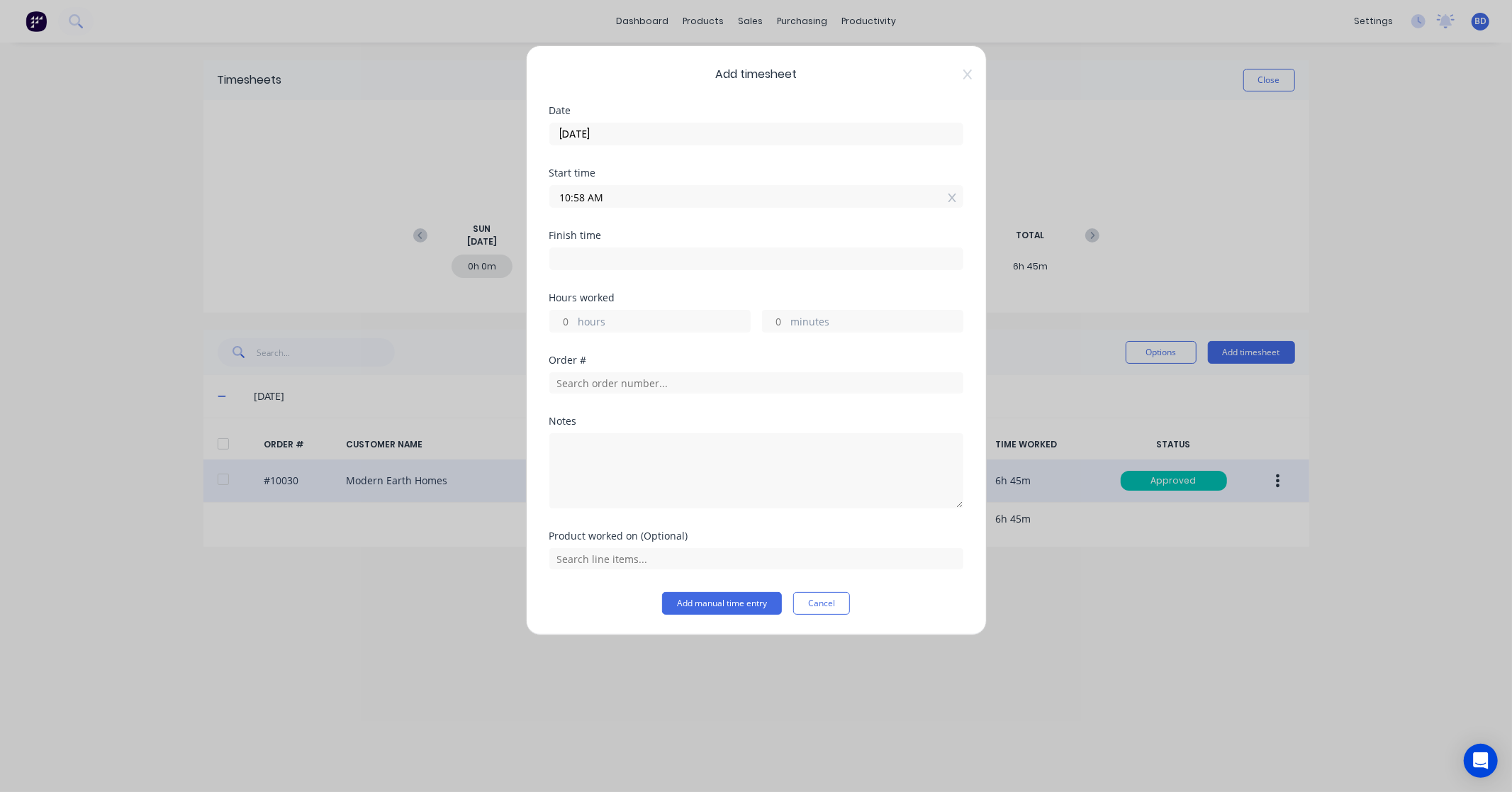
paste input "3:30 P"
type input "03:30 PM"
click at [634, 259] on input at bounding box center [756, 259] width 412 height 21
type input "10:58 AM"
type input "19"
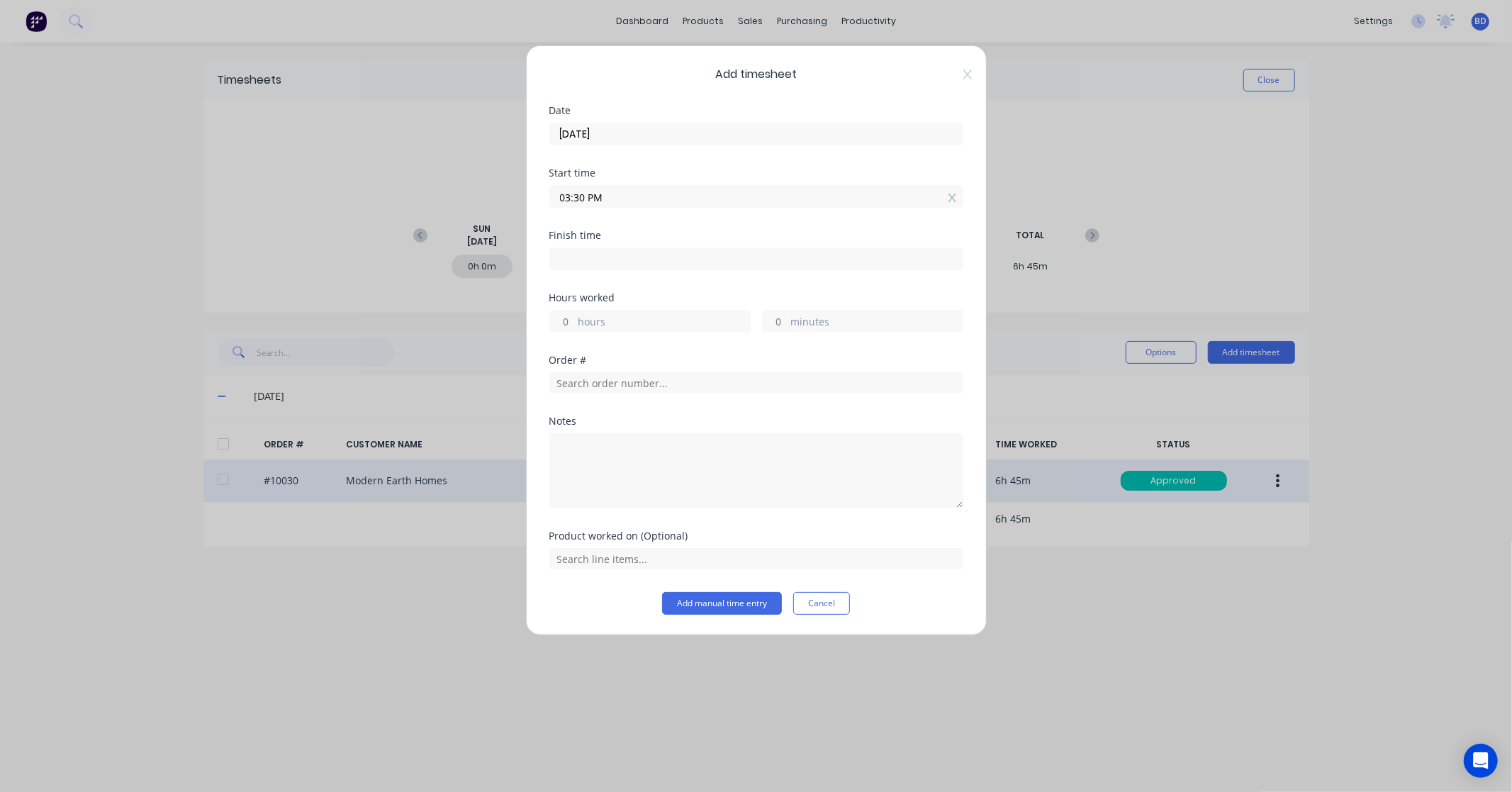
type input "28"
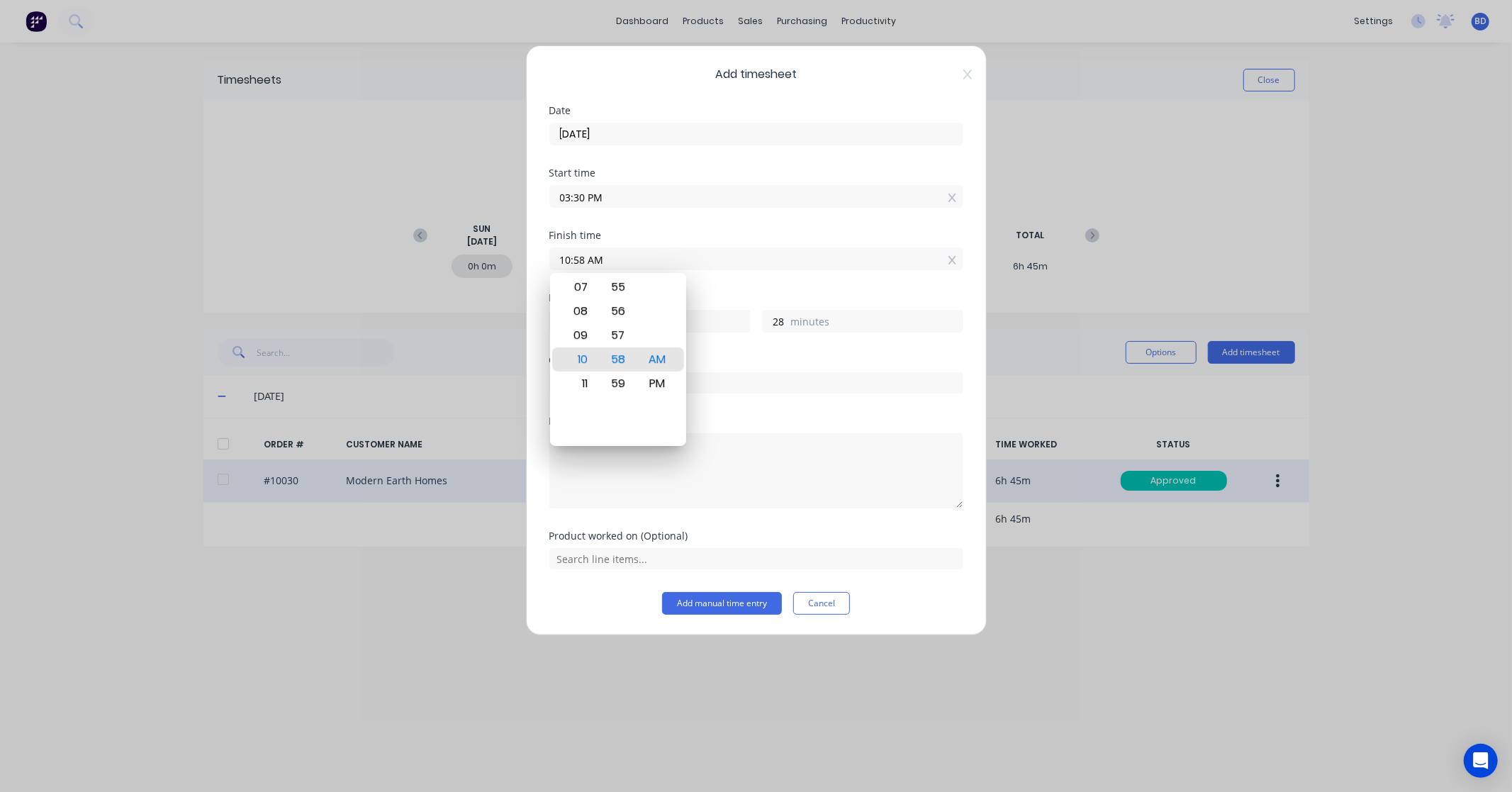
drag, startPoint x: 638, startPoint y: 259, endPoint x: 484, endPoint y: 262, distance: 154.0
click at [484, 262] on div "Add timesheet Date [DATE] Start time 03:30 PM Finish time 10:58 AM Hours worked…" at bounding box center [756, 396] width 1512 height 792
paste input "5:45 P"
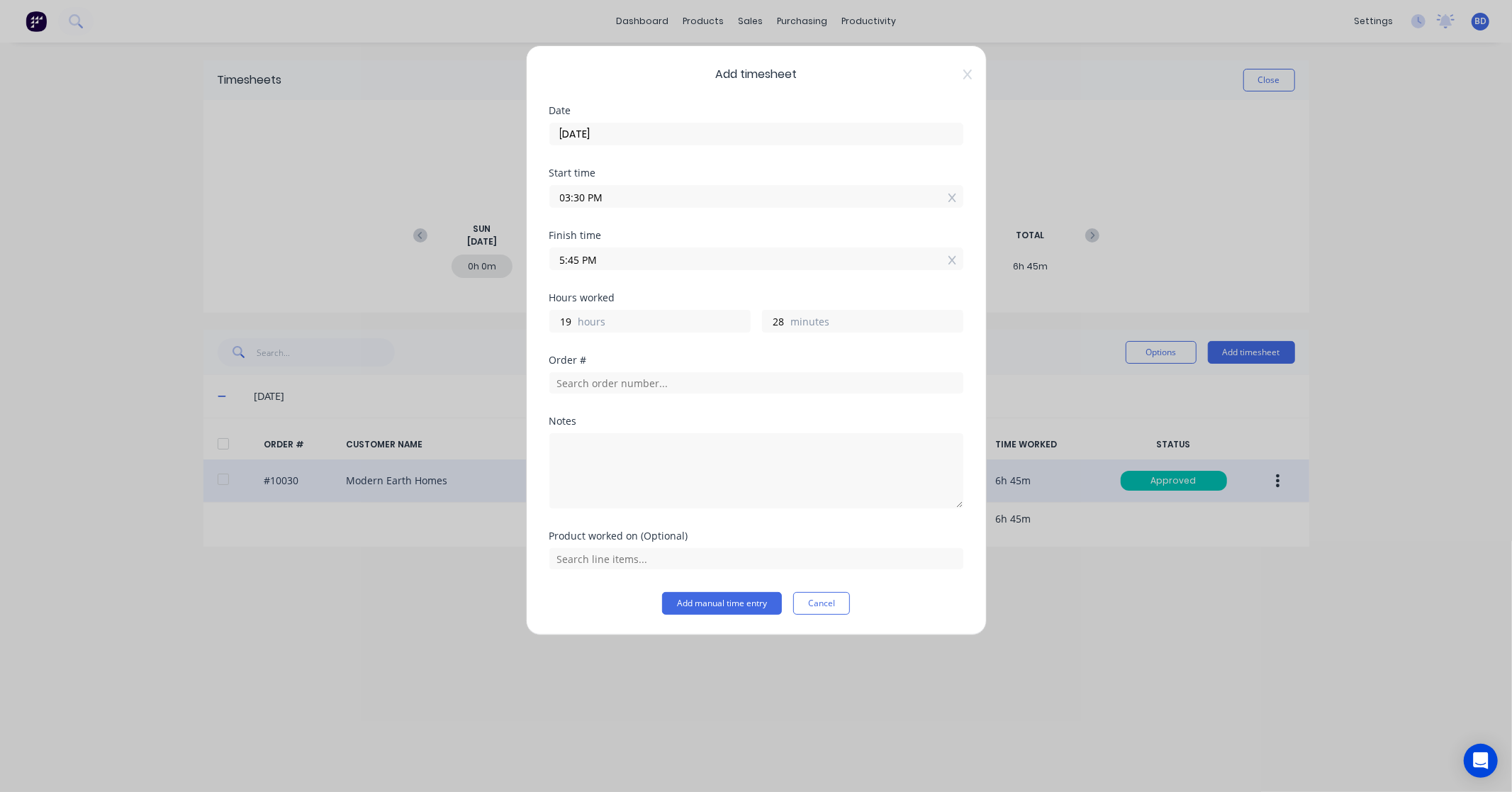
type input "05:45 PM"
type input "2"
type input "15"
click at [664, 286] on div "Finish time 05:45 PM" at bounding box center [756, 261] width 414 height 62
click at [588, 386] on input "text" at bounding box center [756, 382] width 414 height 21
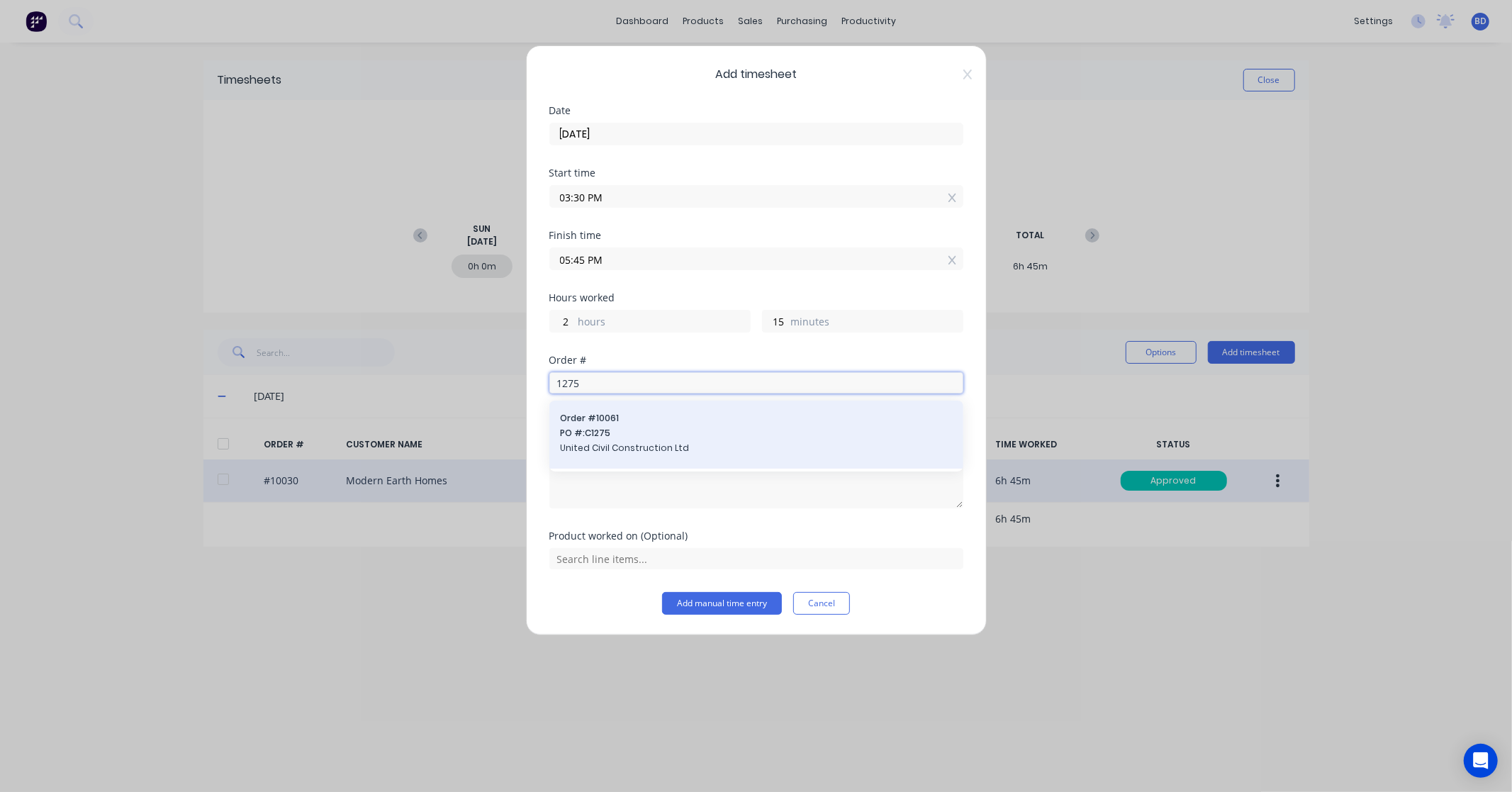
type input "1275"
click at [612, 451] on span "United Civil Construction Ltd" at bounding box center [756, 448] width 392 height 13
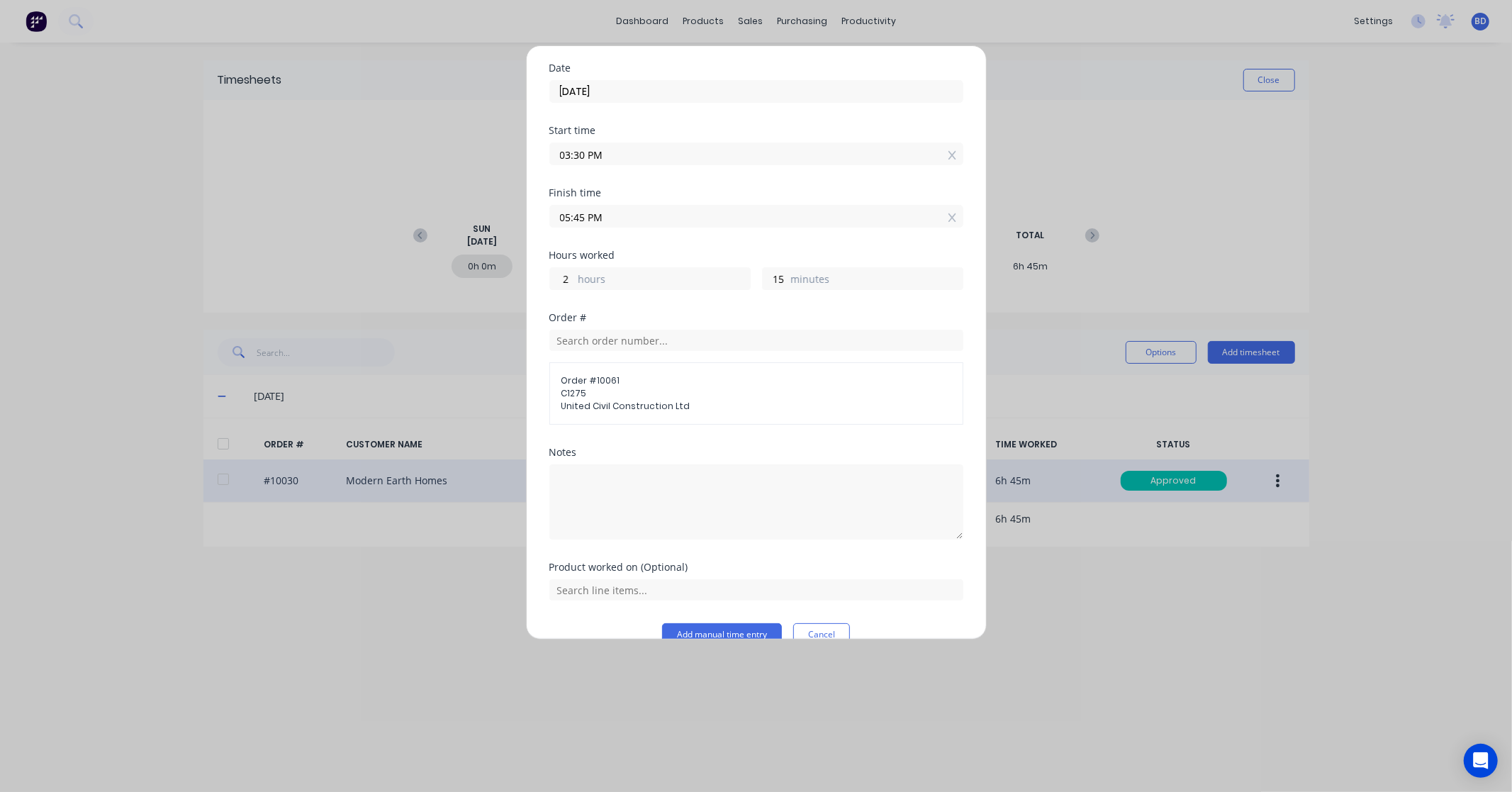
scroll to position [70, 0]
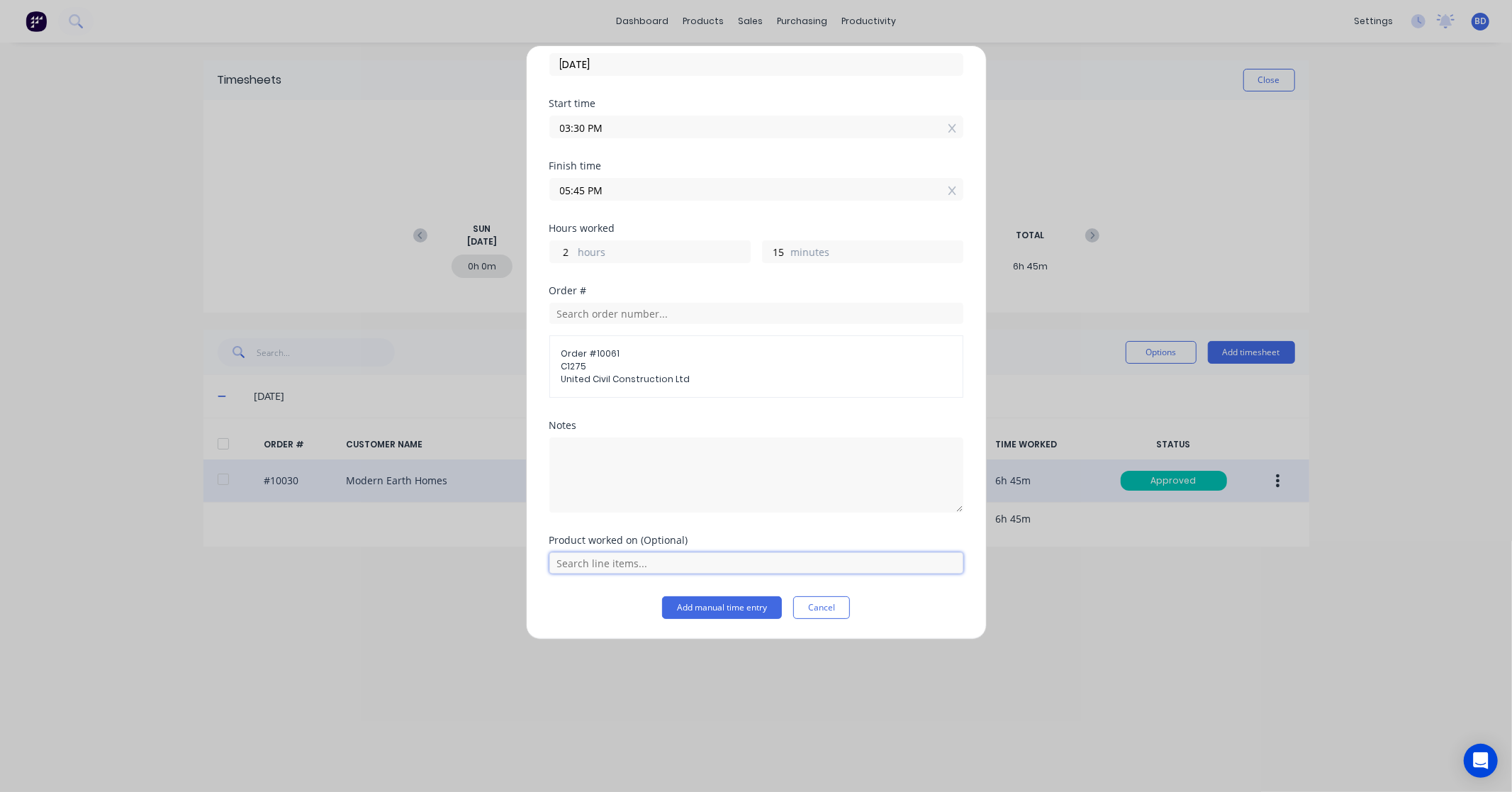
click at [612, 565] on input "text" at bounding box center [756, 562] width 414 height 21
click at [634, 516] on div "Labour Kit" at bounding box center [756, 526] width 414 height 35
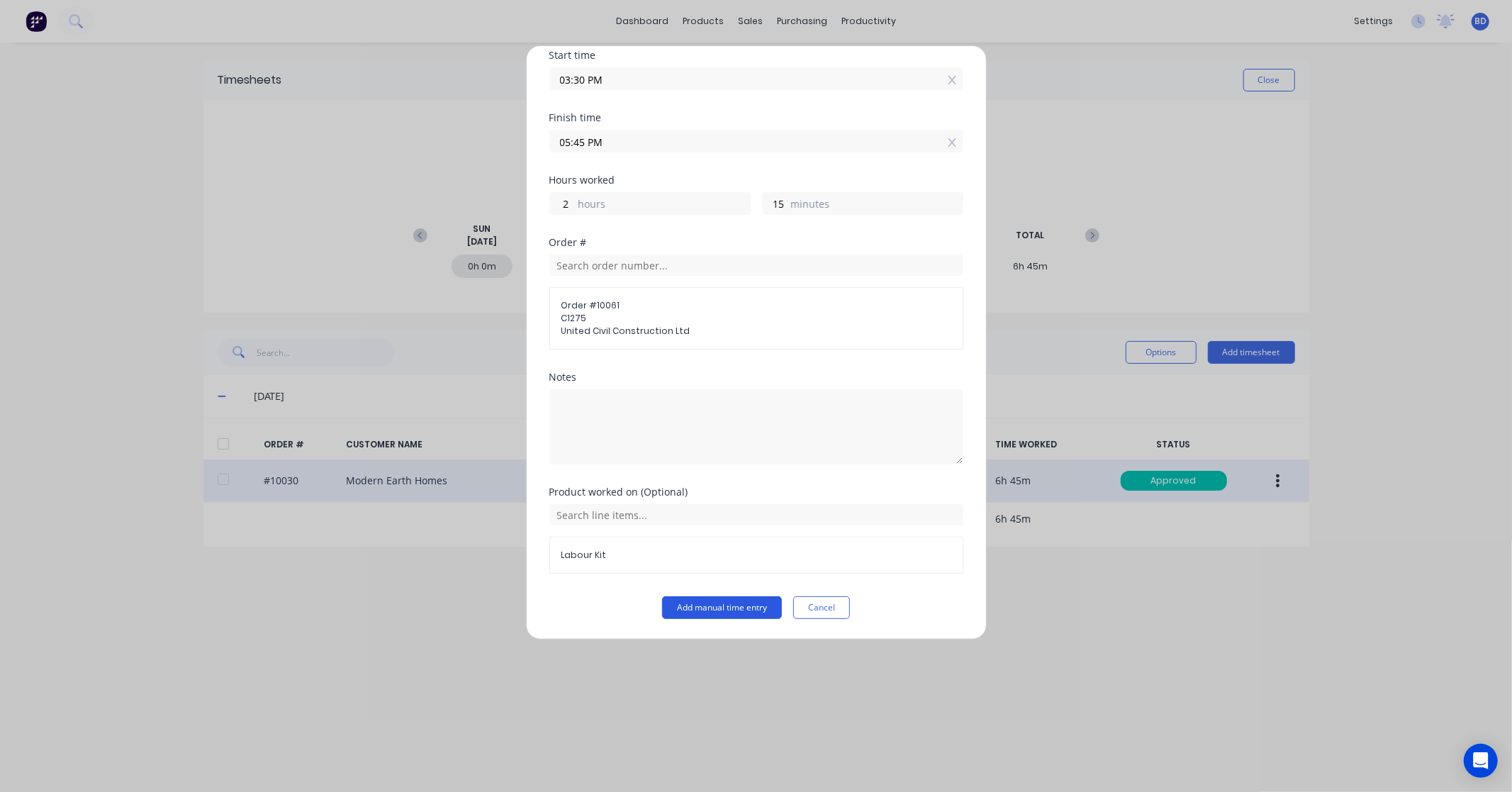
click at [711, 610] on button "Add manual time entry" at bounding box center [722, 608] width 120 height 22
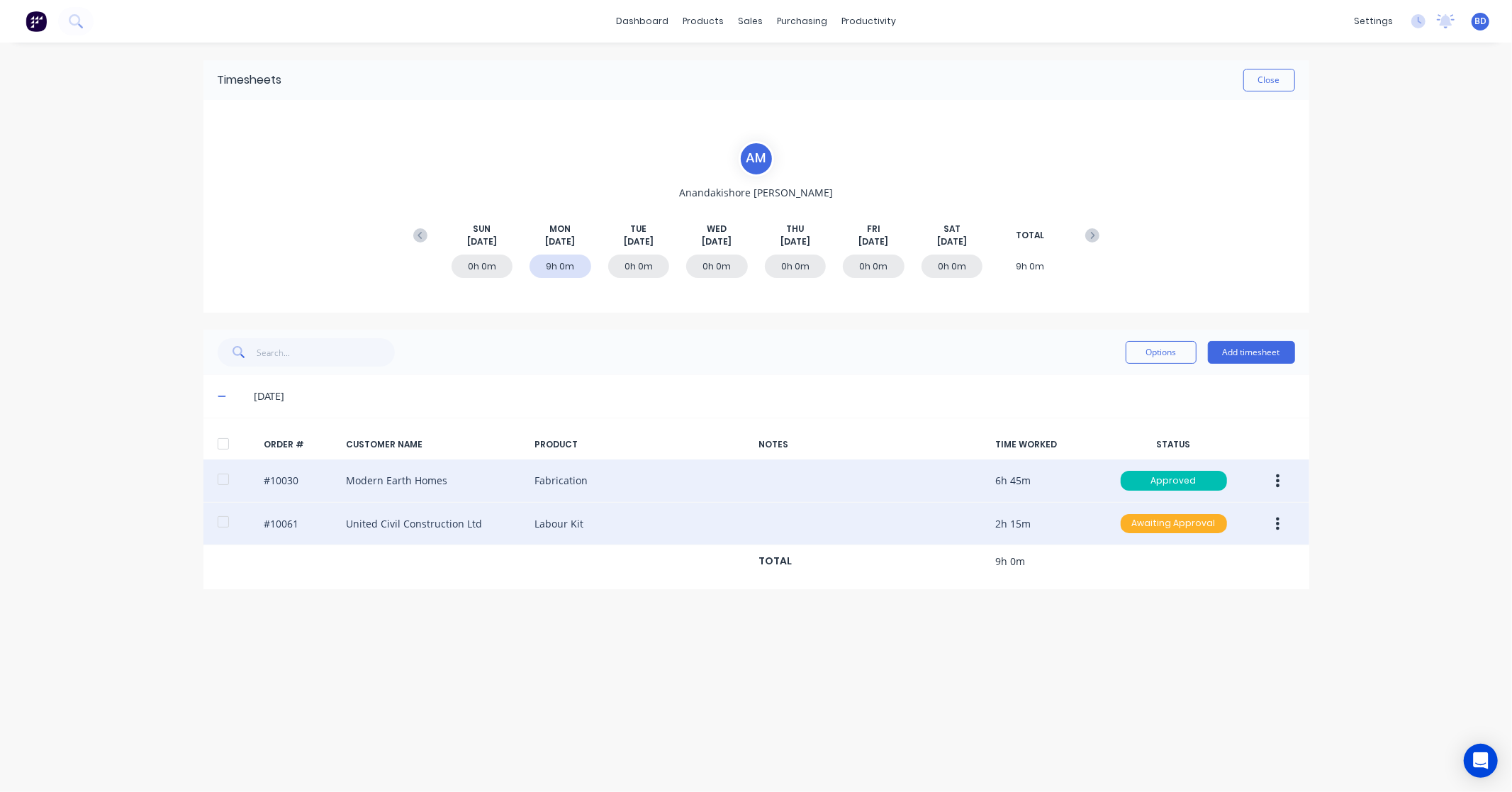
click at [1181, 526] on div "Awaiting Approval" at bounding box center [1174, 524] width 106 height 20
click at [1156, 598] on div "Approved" at bounding box center [1142, 595] width 116 height 20
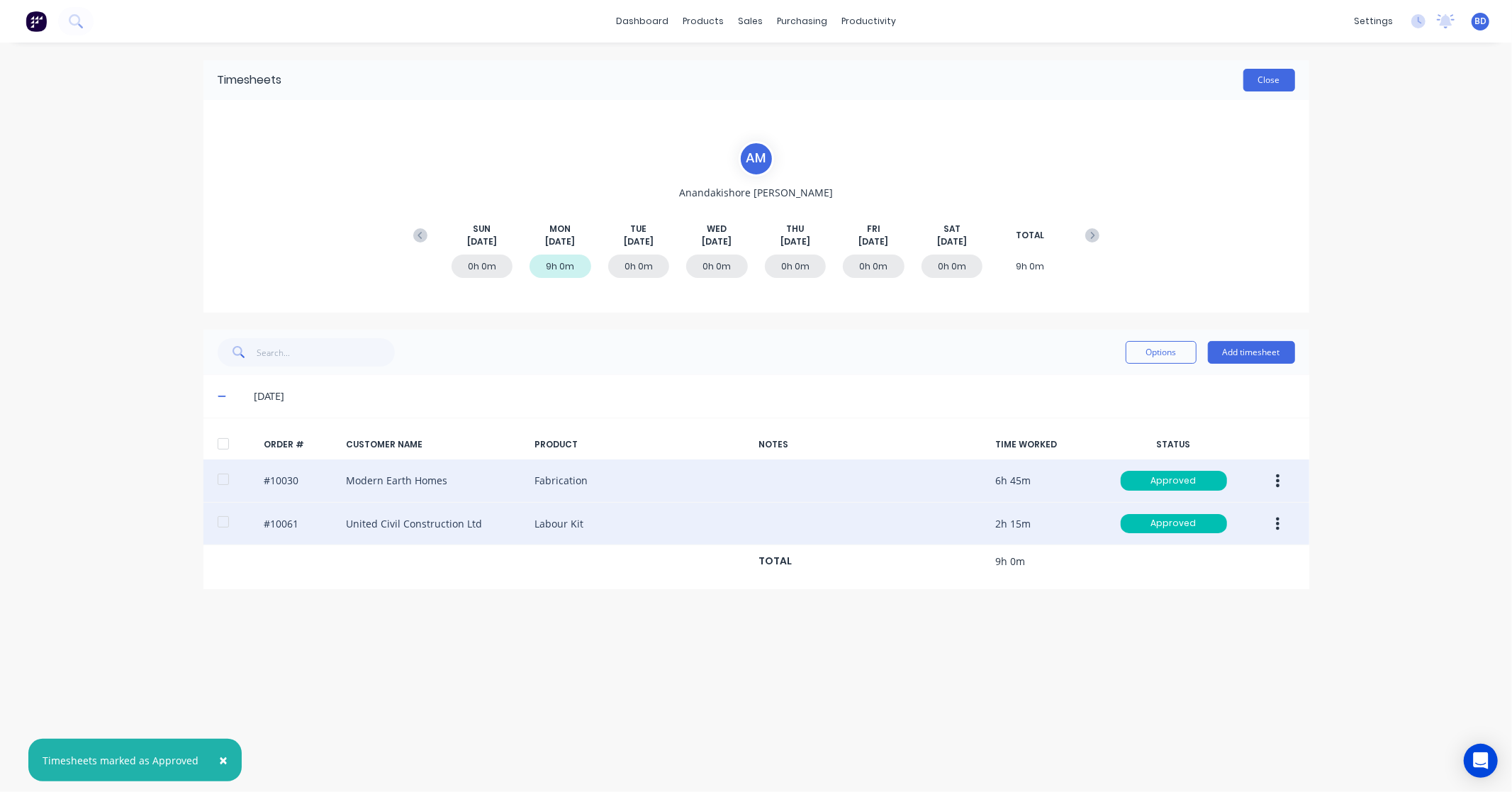
click at [1274, 84] on button "Close" at bounding box center [1268, 80] width 52 height 22
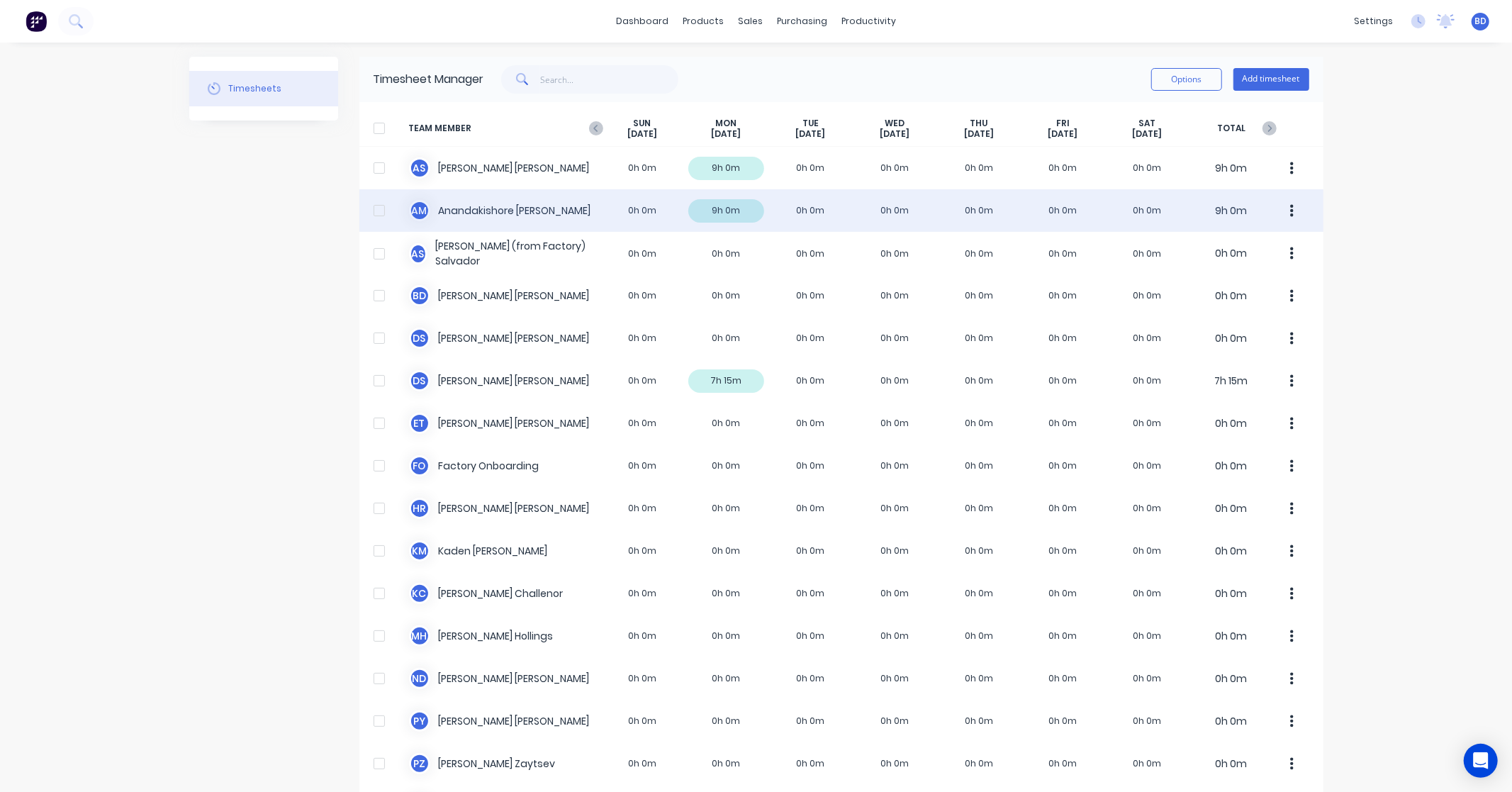
click at [470, 212] on div "A M [PERSON_NAME] [PERSON_NAME] 0h 0m 9h 0m 0h 0m 0h 0m 0h 0m 0h 0m 0h 0m 9h 0m" at bounding box center [841, 210] width 964 height 43
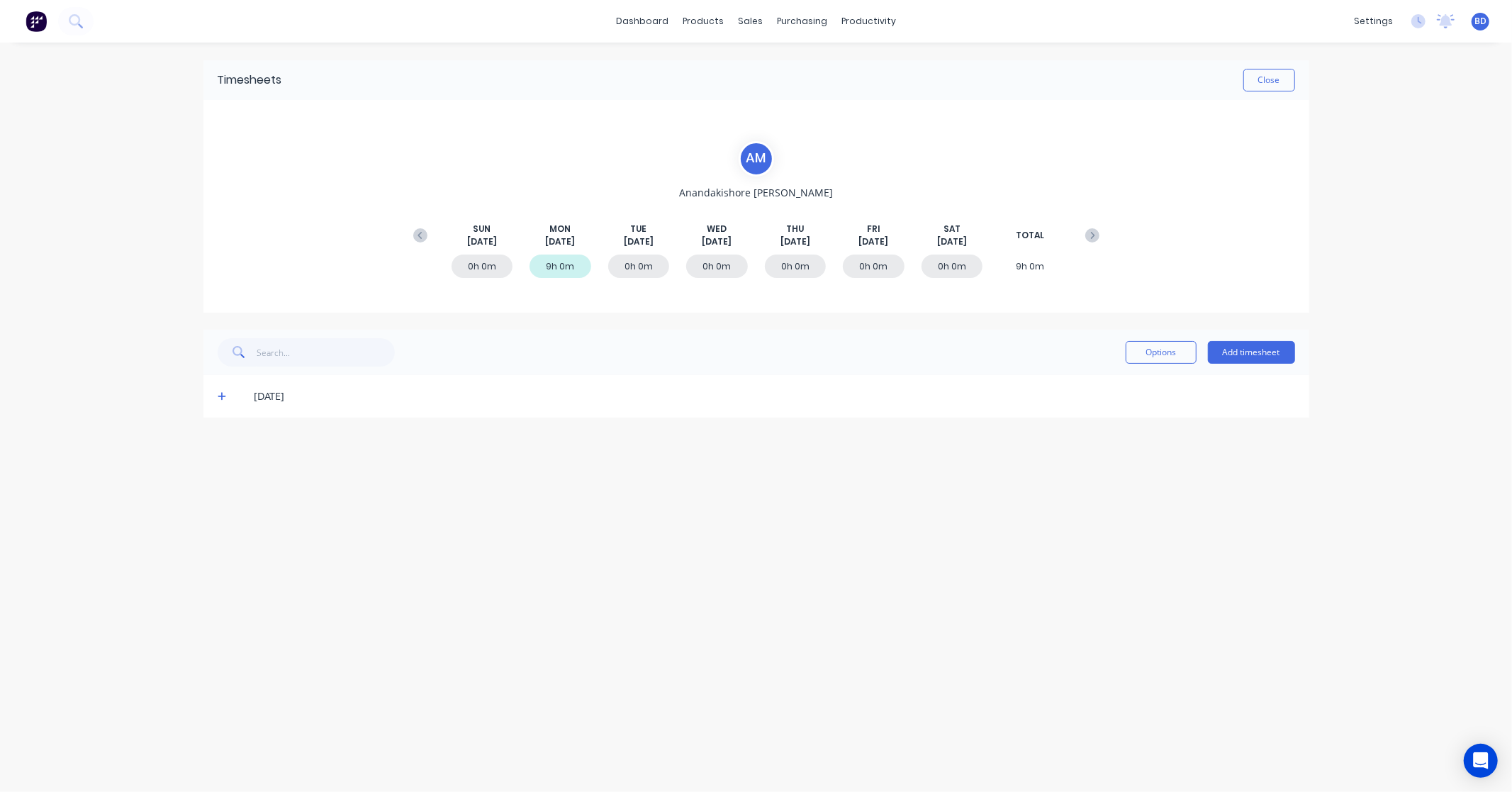
click at [216, 398] on div "[DATE]" at bounding box center [756, 396] width 1106 height 43
click at [229, 394] on span at bounding box center [224, 396] width 14 height 14
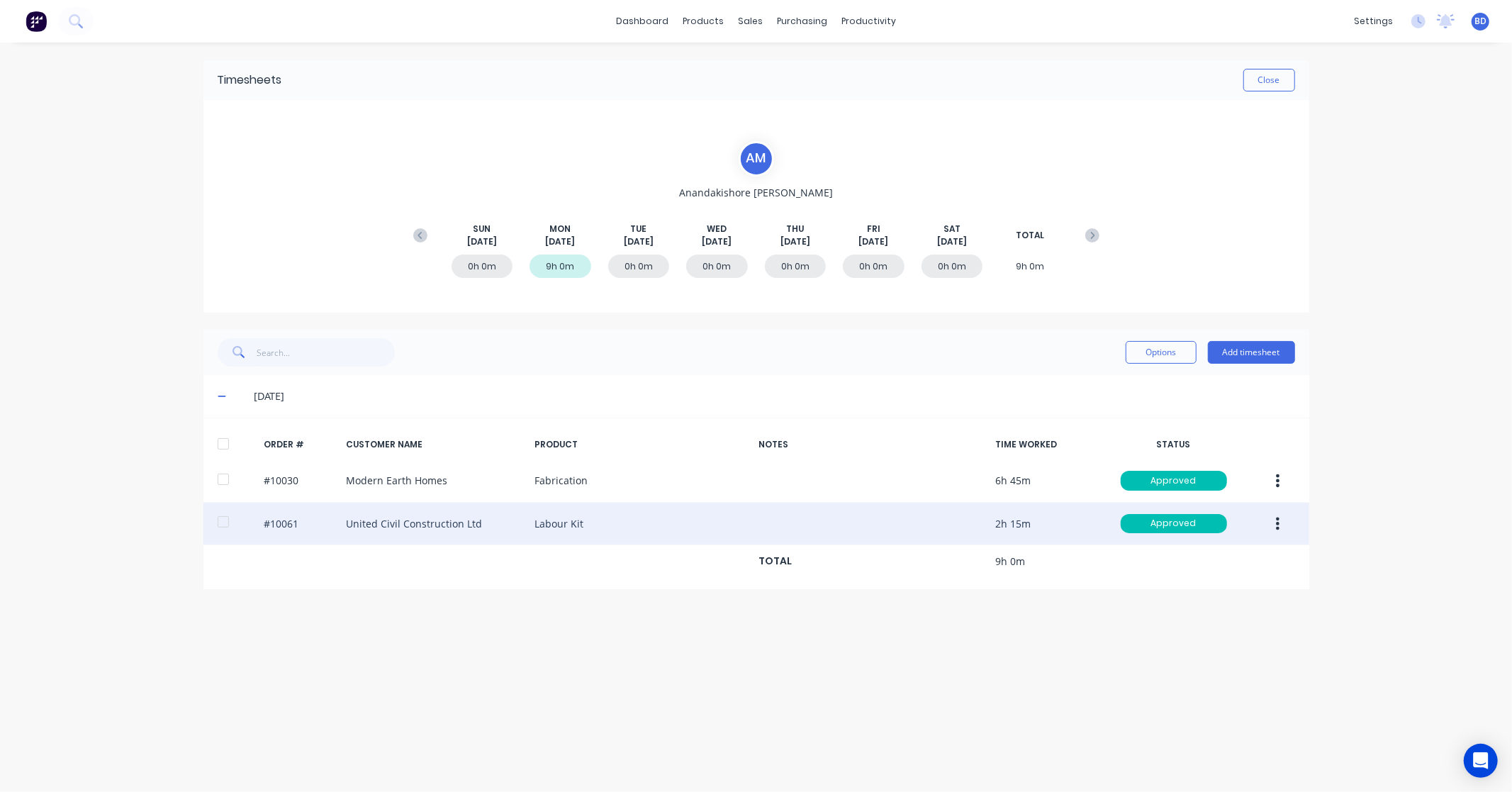
click at [423, 522] on div "#10061 United Civil Construction Ltd Labour Kit 2h 15m Approved" at bounding box center [756, 524] width 1106 height 44
click at [1280, 522] on button "button" at bounding box center [1277, 524] width 33 height 26
click at [1200, 620] on div "Edit" at bounding box center [1228, 617] width 110 height 20
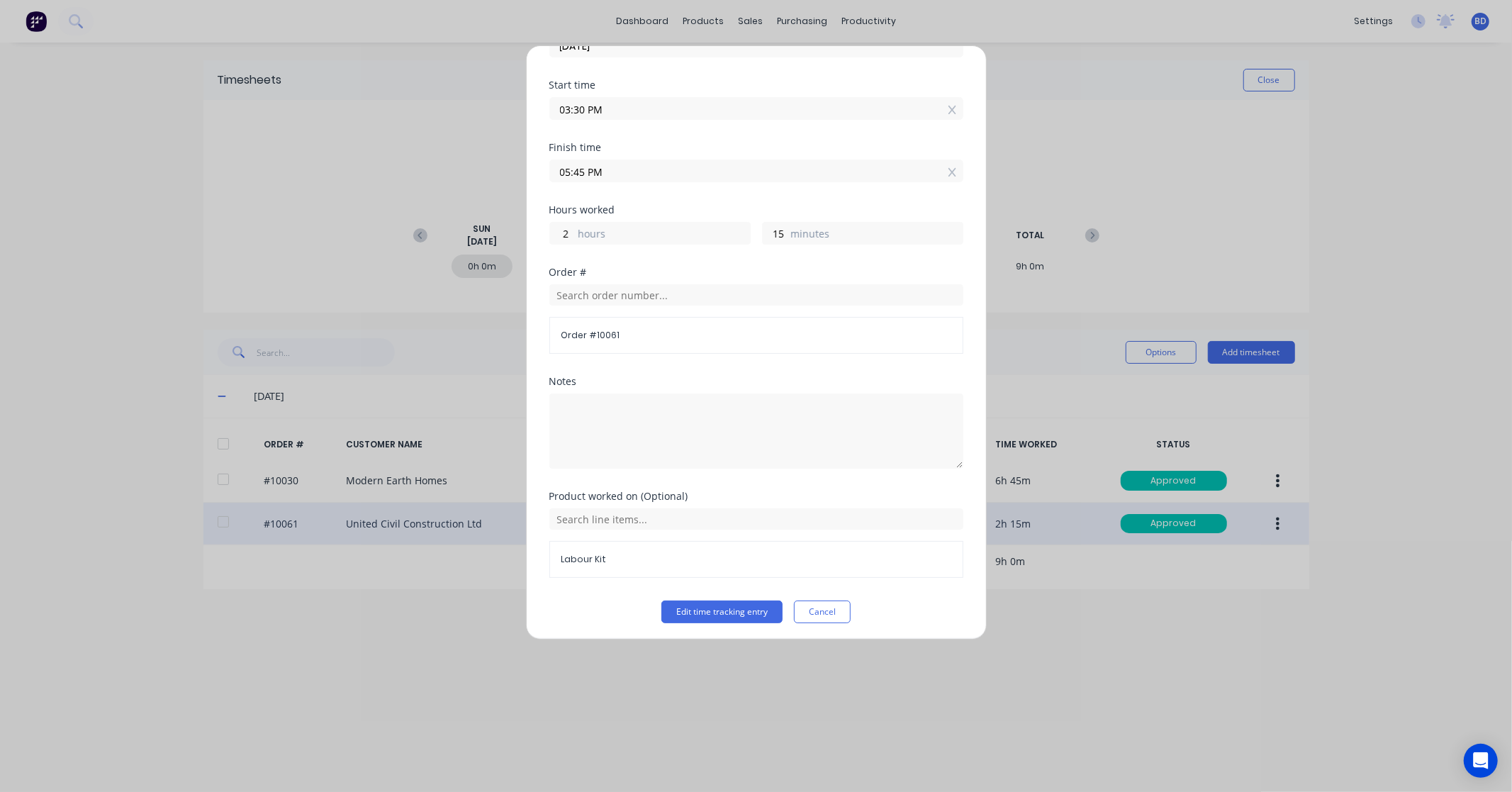
scroll to position [93, 0]
click at [680, 292] on input "text" at bounding box center [756, 290] width 414 height 21
click at [598, 329] on span "Order # 10061" at bounding box center [756, 331] width 390 height 13
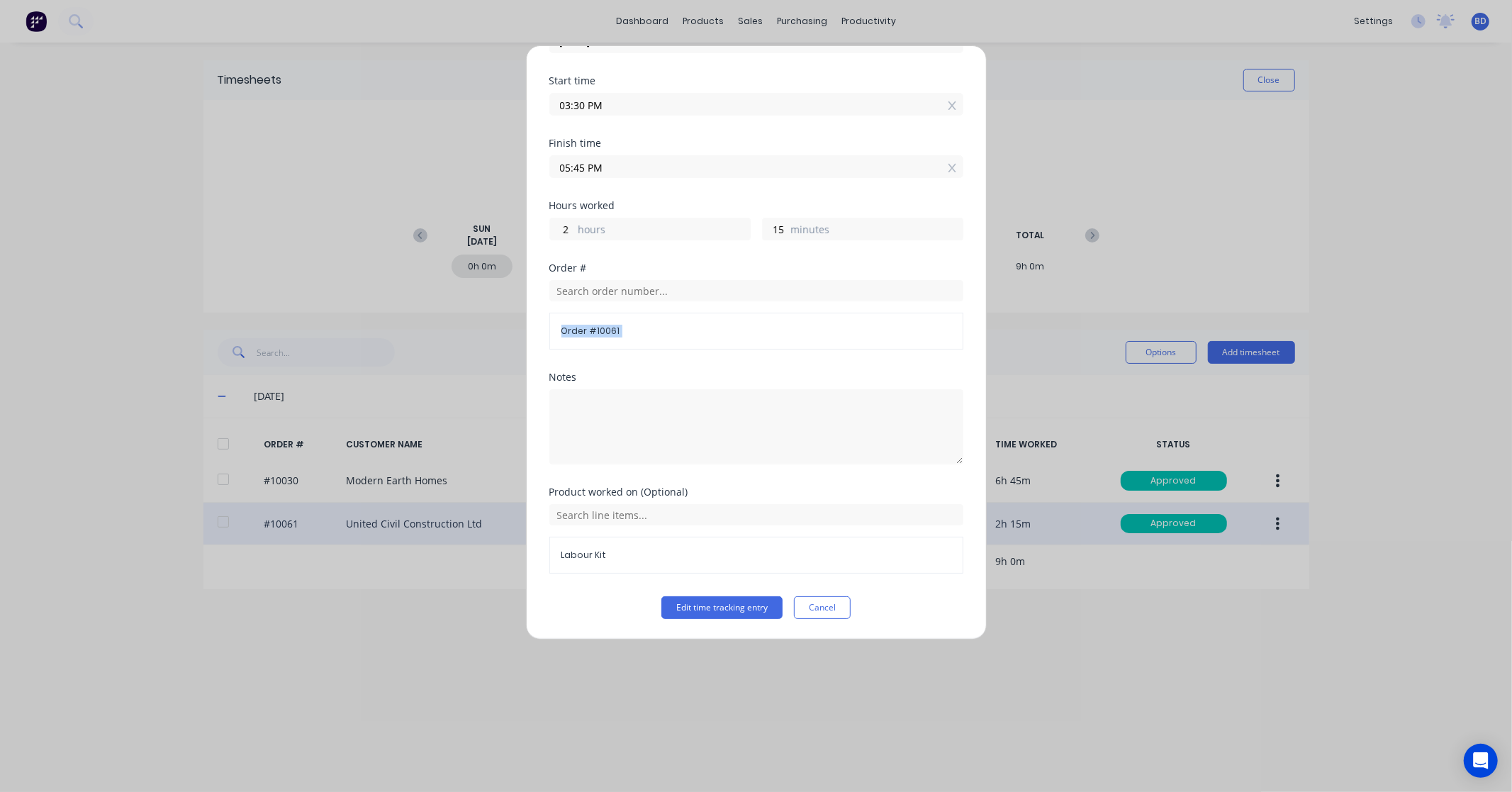
click at [670, 338] on div "Order # 10061" at bounding box center [756, 331] width 414 height 37
click at [593, 294] on input "text" at bounding box center [756, 290] width 414 height 21
type input "1"
click at [1046, 680] on div "Edit time tracking entry Date [DATE] Start time 03:30 PM Finish time 05:45 PM H…" at bounding box center [756, 396] width 1512 height 792
click at [836, 610] on button "Cancel" at bounding box center [822, 608] width 57 height 22
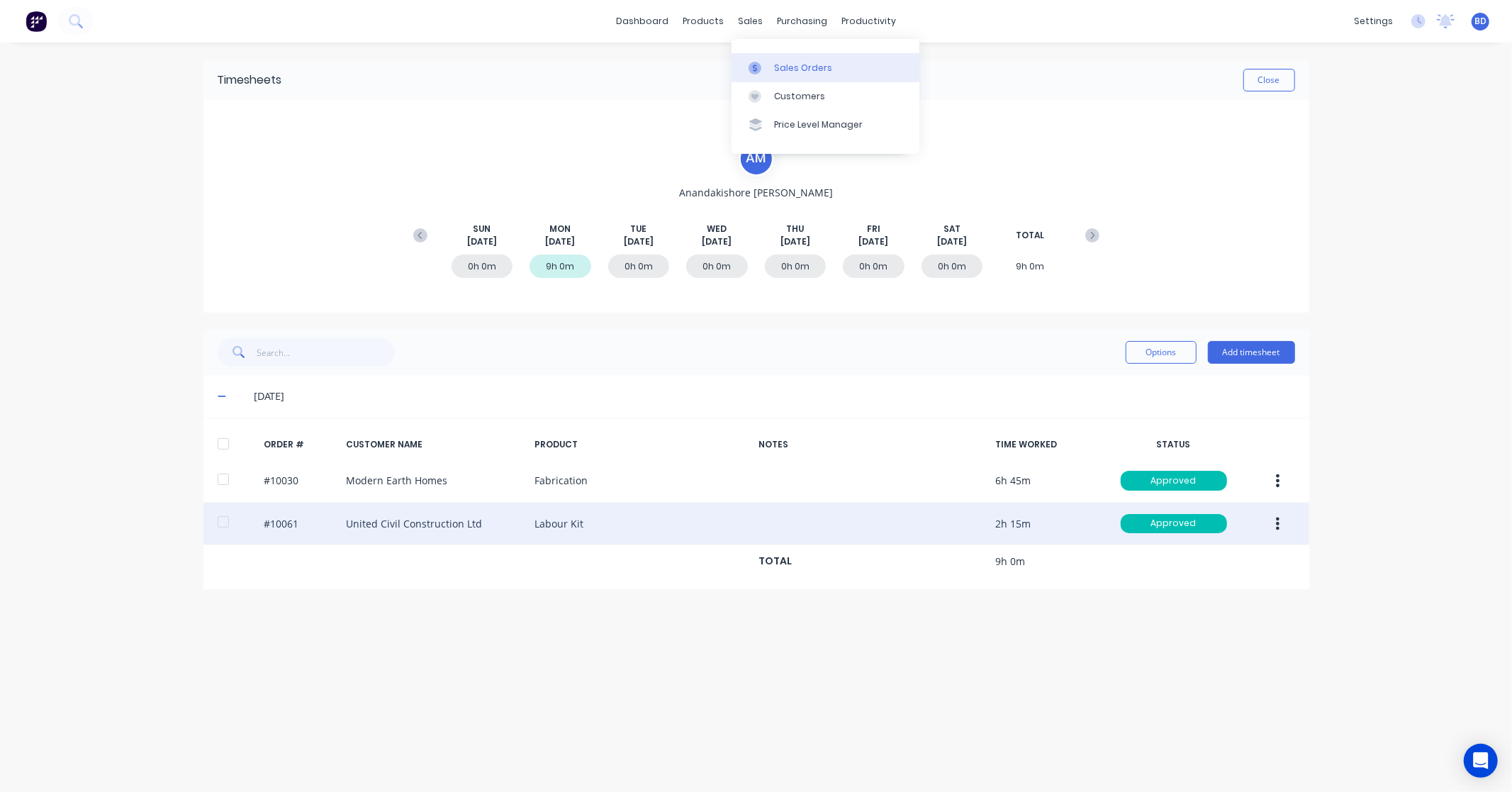
click at [769, 62] on div at bounding box center [759, 68] width 21 height 13
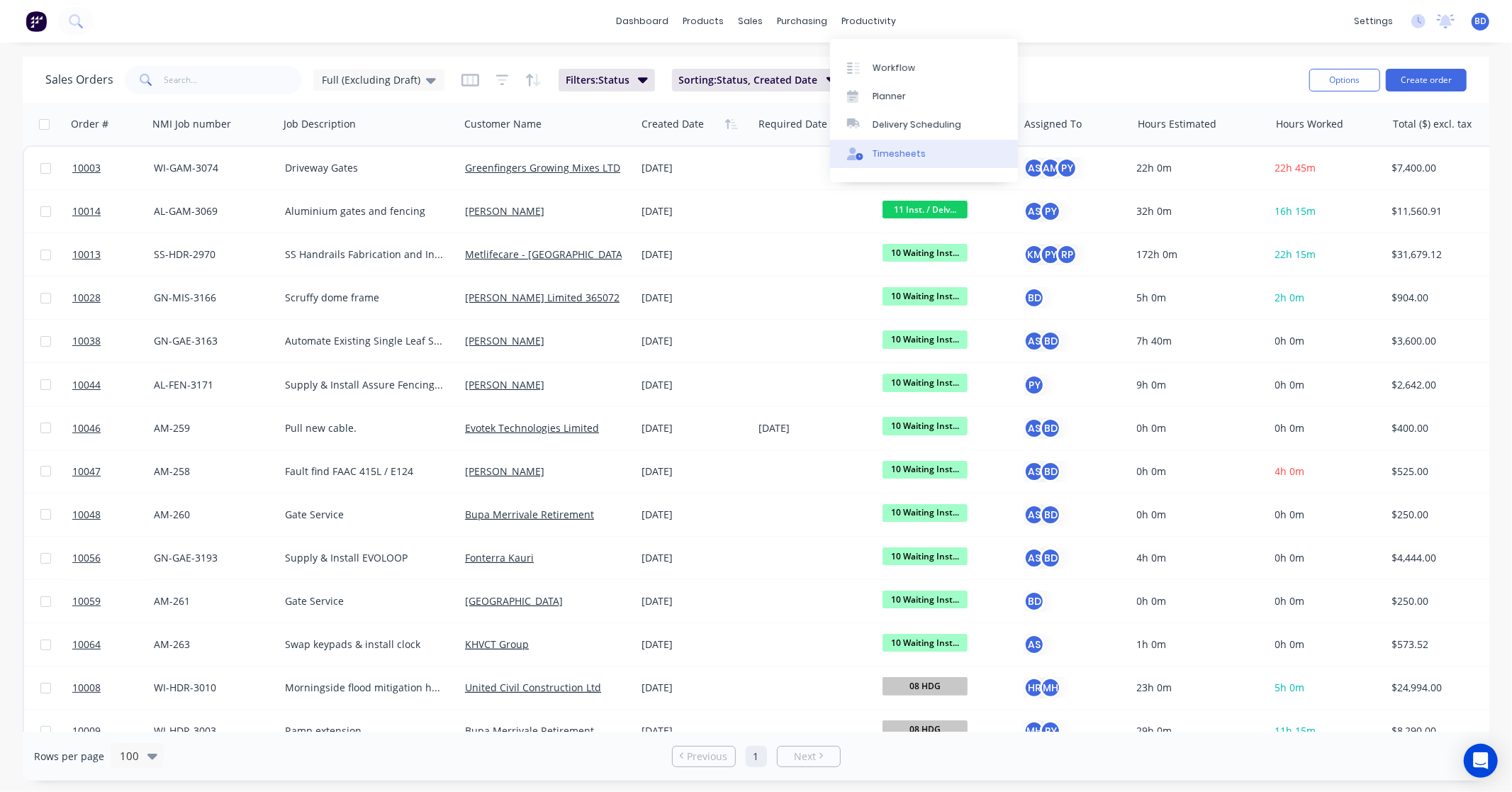
click at [905, 156] on div "Timesheets" at bounding box center [898, 154] width 53 height 13
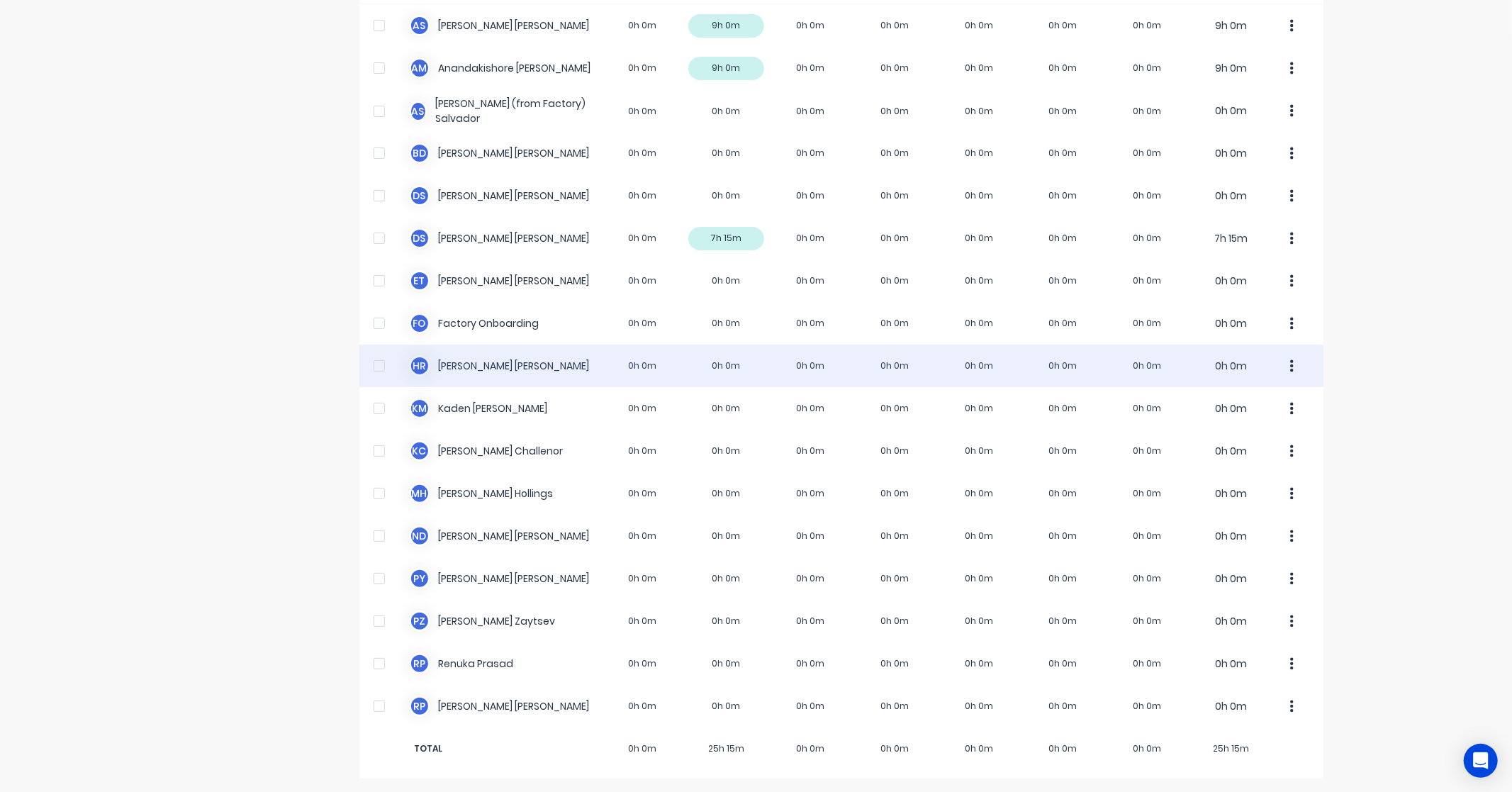
scroll to position [143, 0]
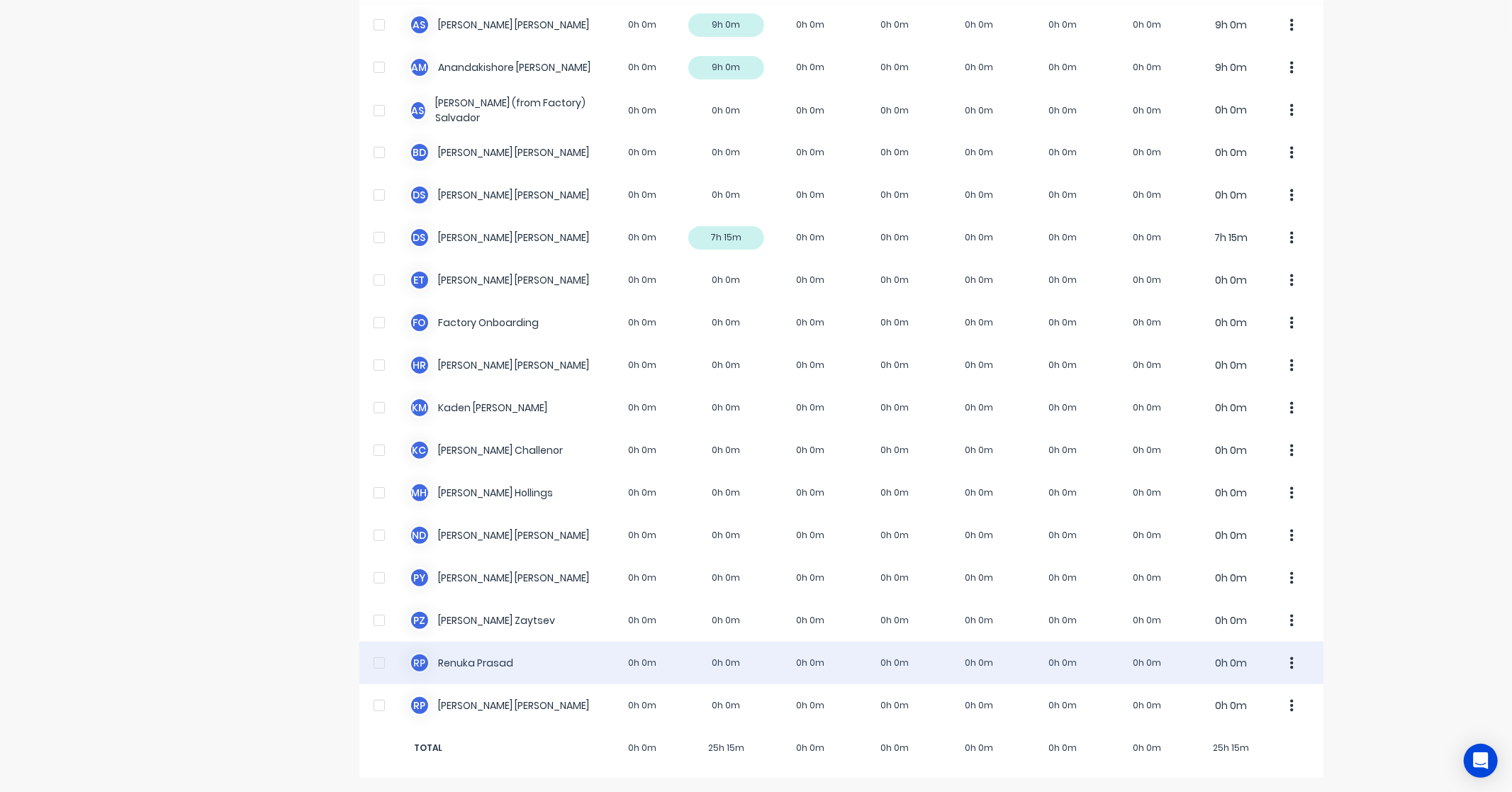
click at [511, 659] on div "R P [PERSON_NAME] 0h 0m 0h 0m 0h 0m 0h 0m 0h 0m 0h 0m 0h 0m 0h 0m" at bounding box center [841, 662] width 964 height 43
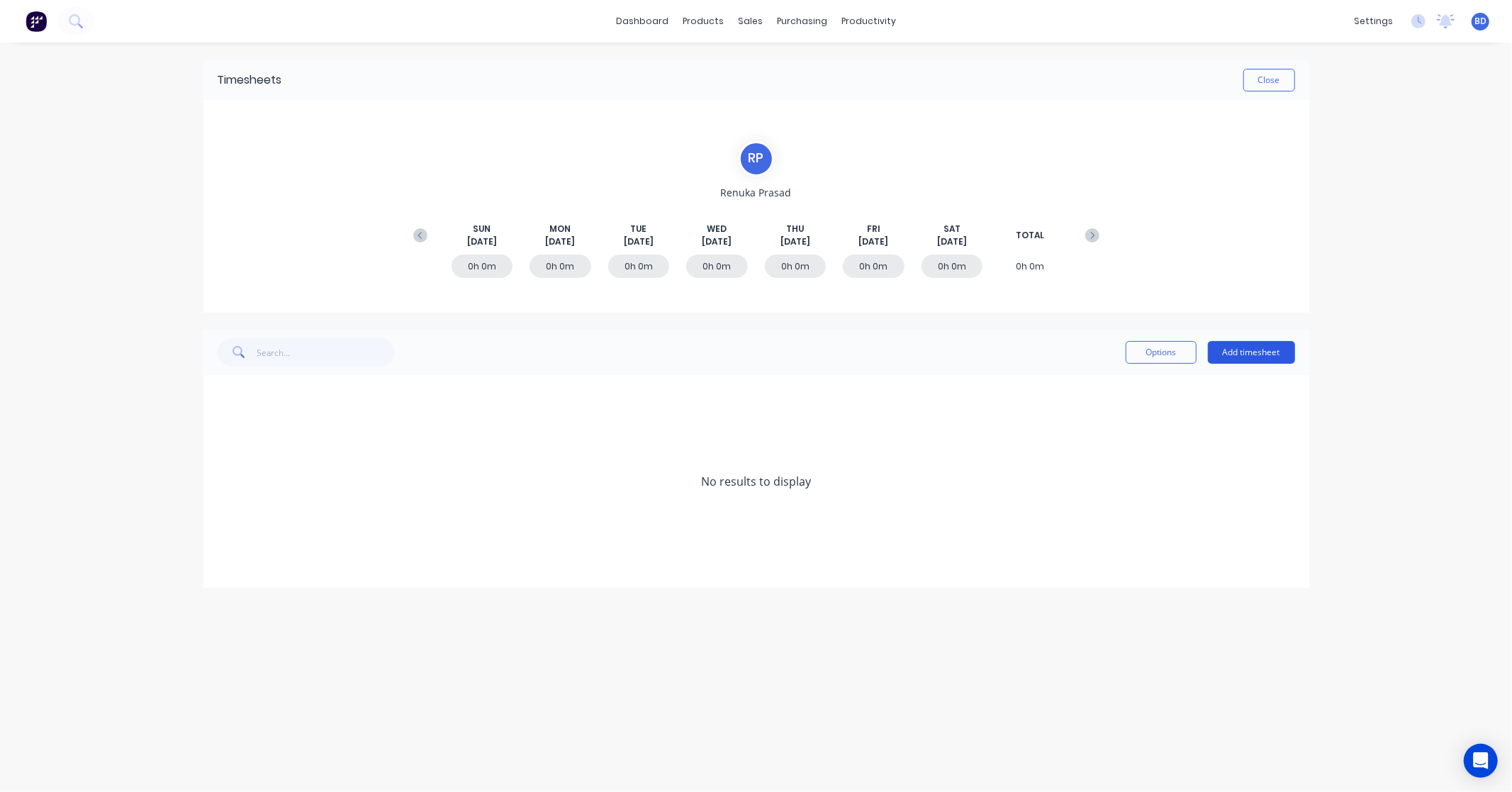
click at [1260, 355] on button "Add timesheet" at bounding box center [1251, 352] width 87 height 22
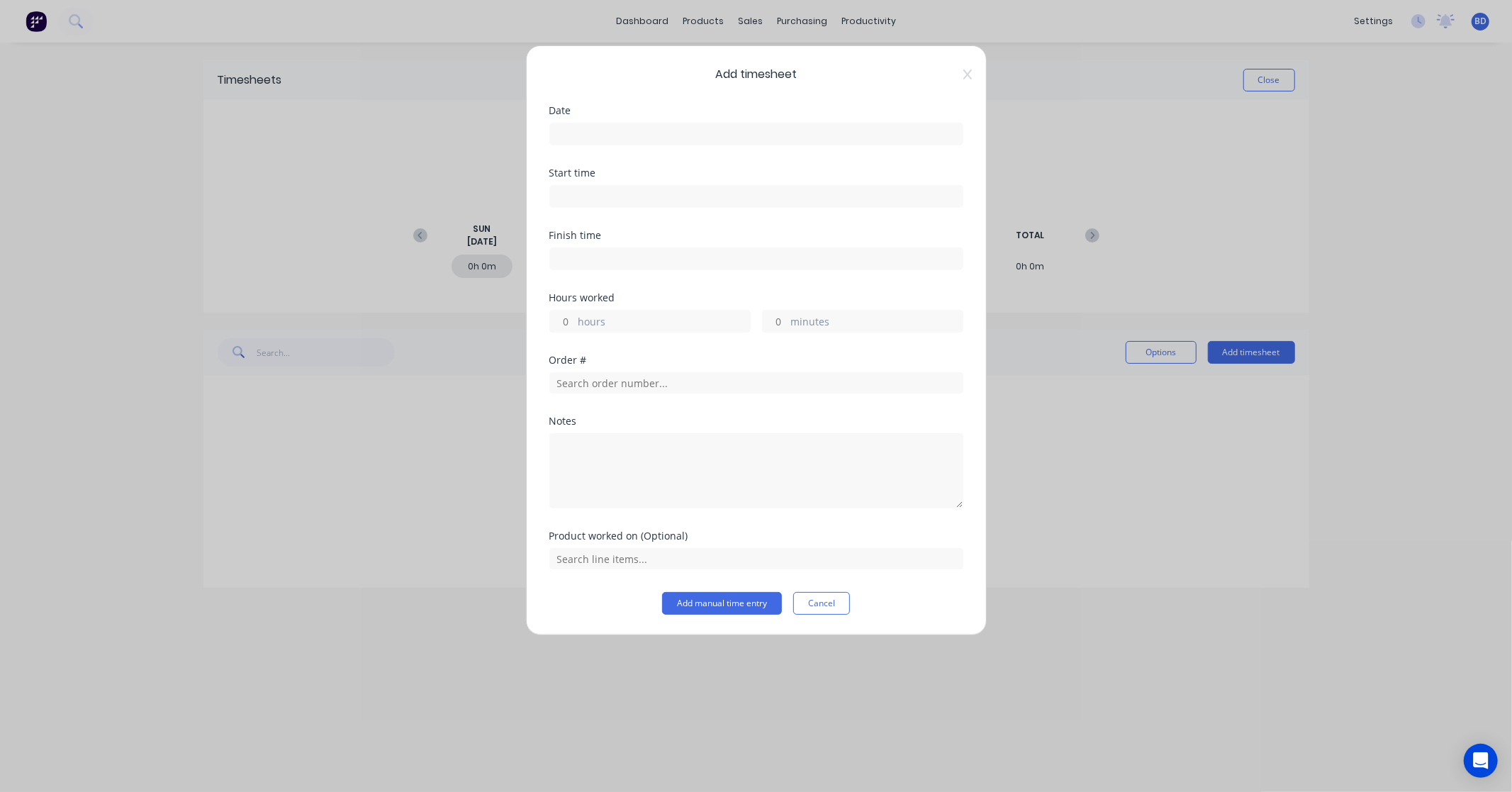
click at [604, 197] on input at bounding box center [756, 196] width 412 height 21
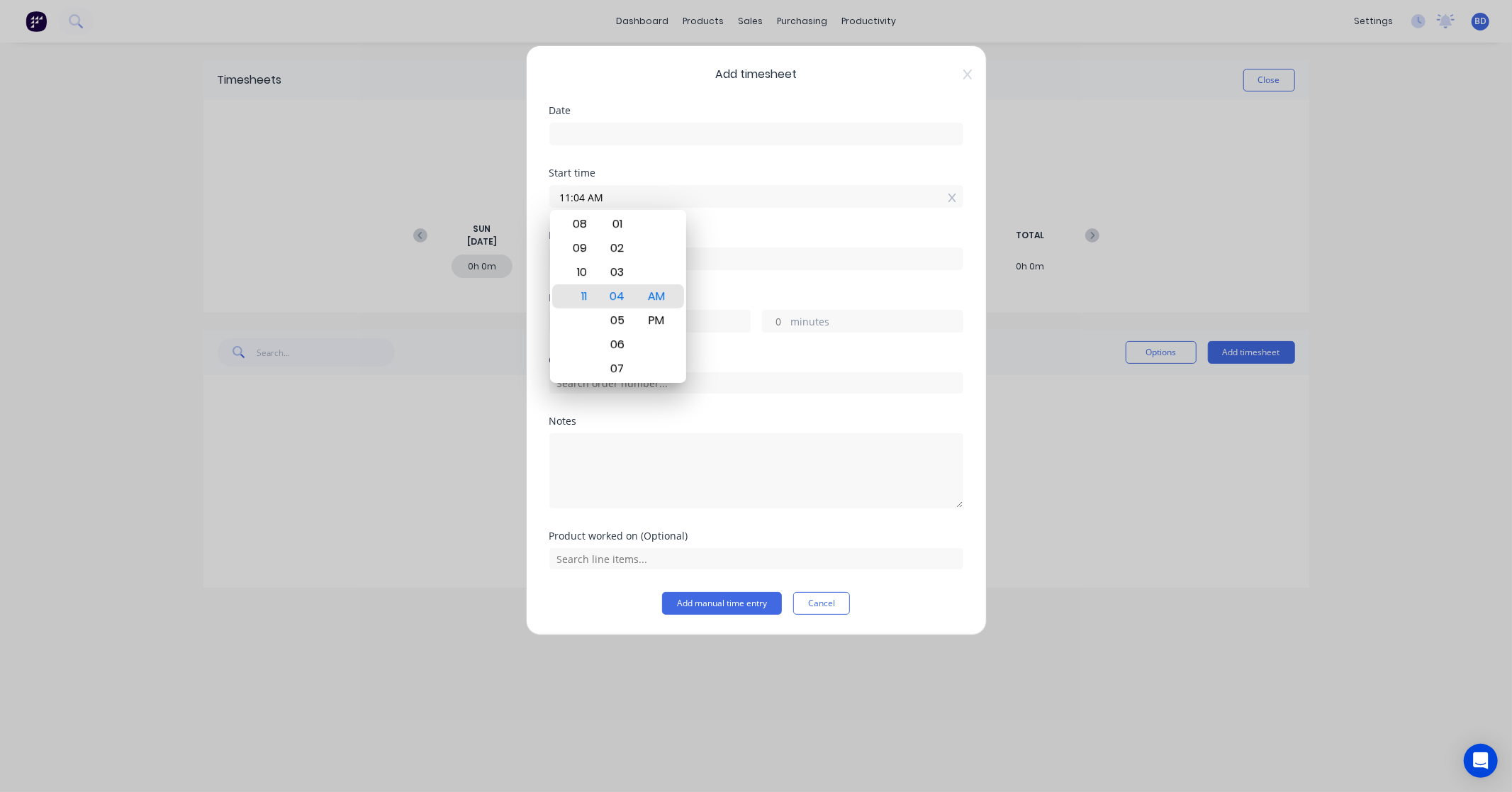
drag, startPoint x: 641, startPoint y: 194, endPoint x: 406, endPoint y: 181, distance: 235.4
click at [406, 180] on div "Add timesheet Date Start time 11:04 AM Finish time Hours worked hours minutes O…" at bounding box center [756, 396] width 1512 height 792
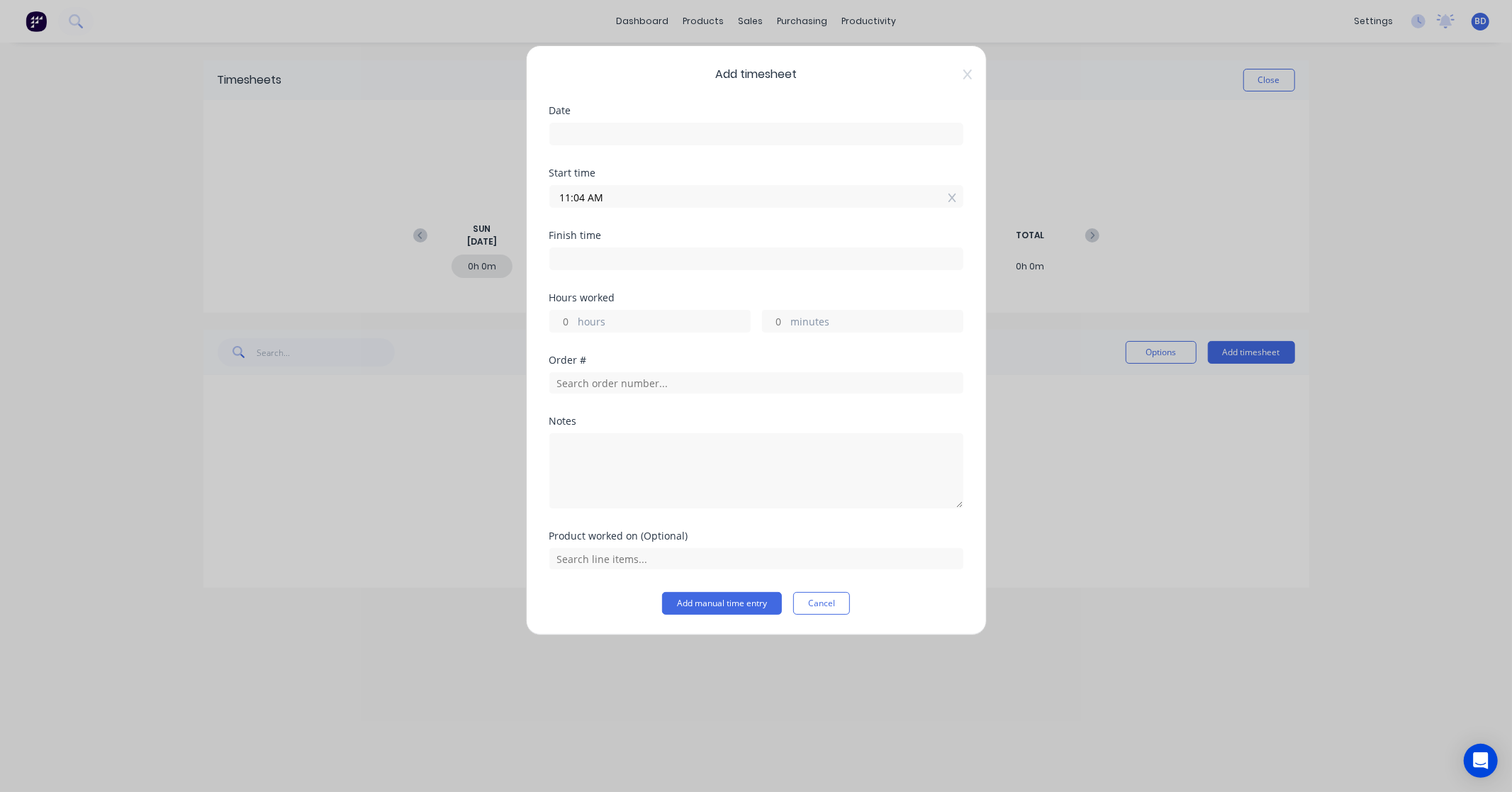
paste input "3:30 P"
type input "03:30 PM"
click at [585, 262] on input at bounding box center [756, 259] width 412 height 21
type input "11:04 AM"
type input "19"
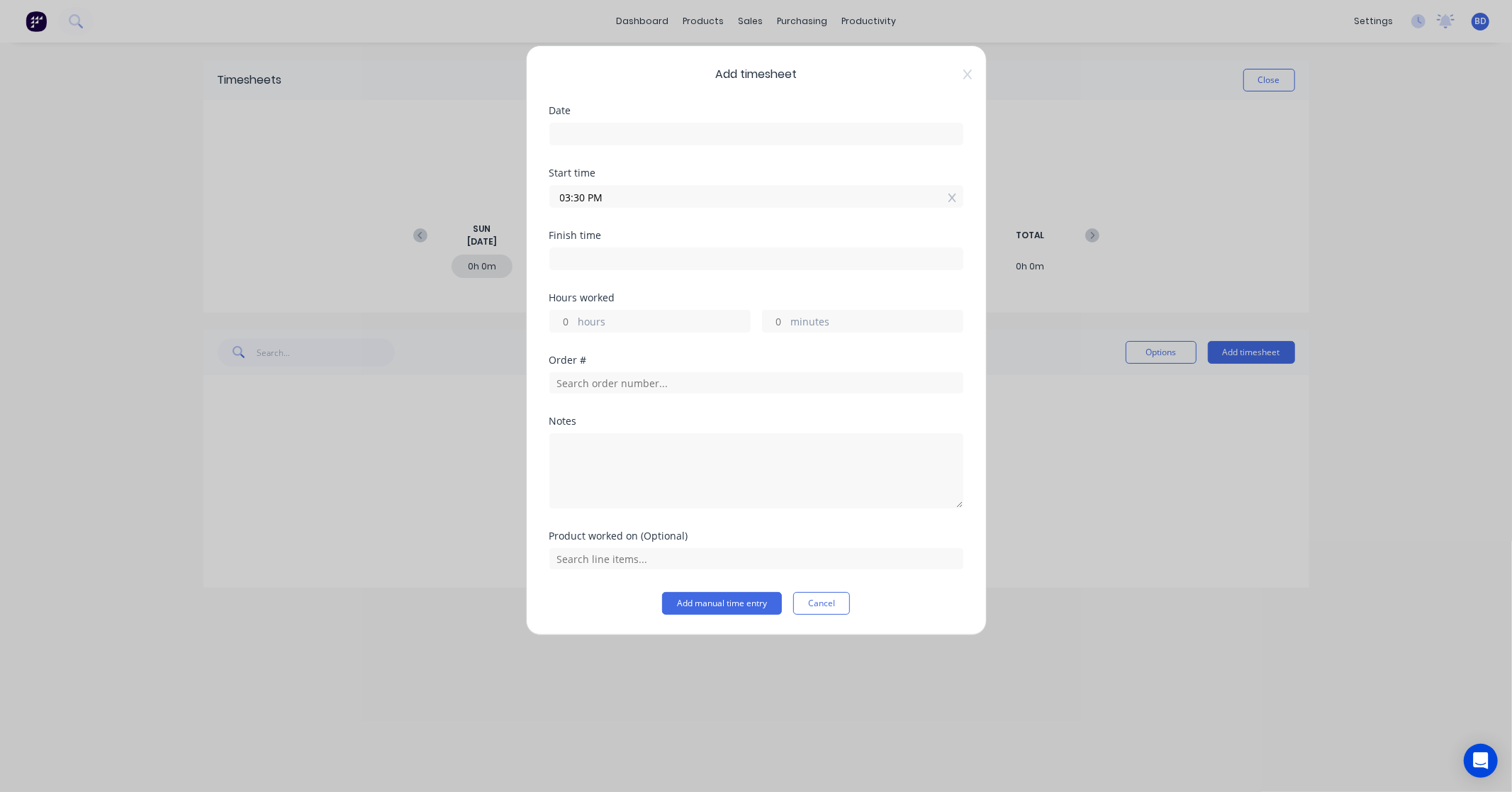
type input "34"
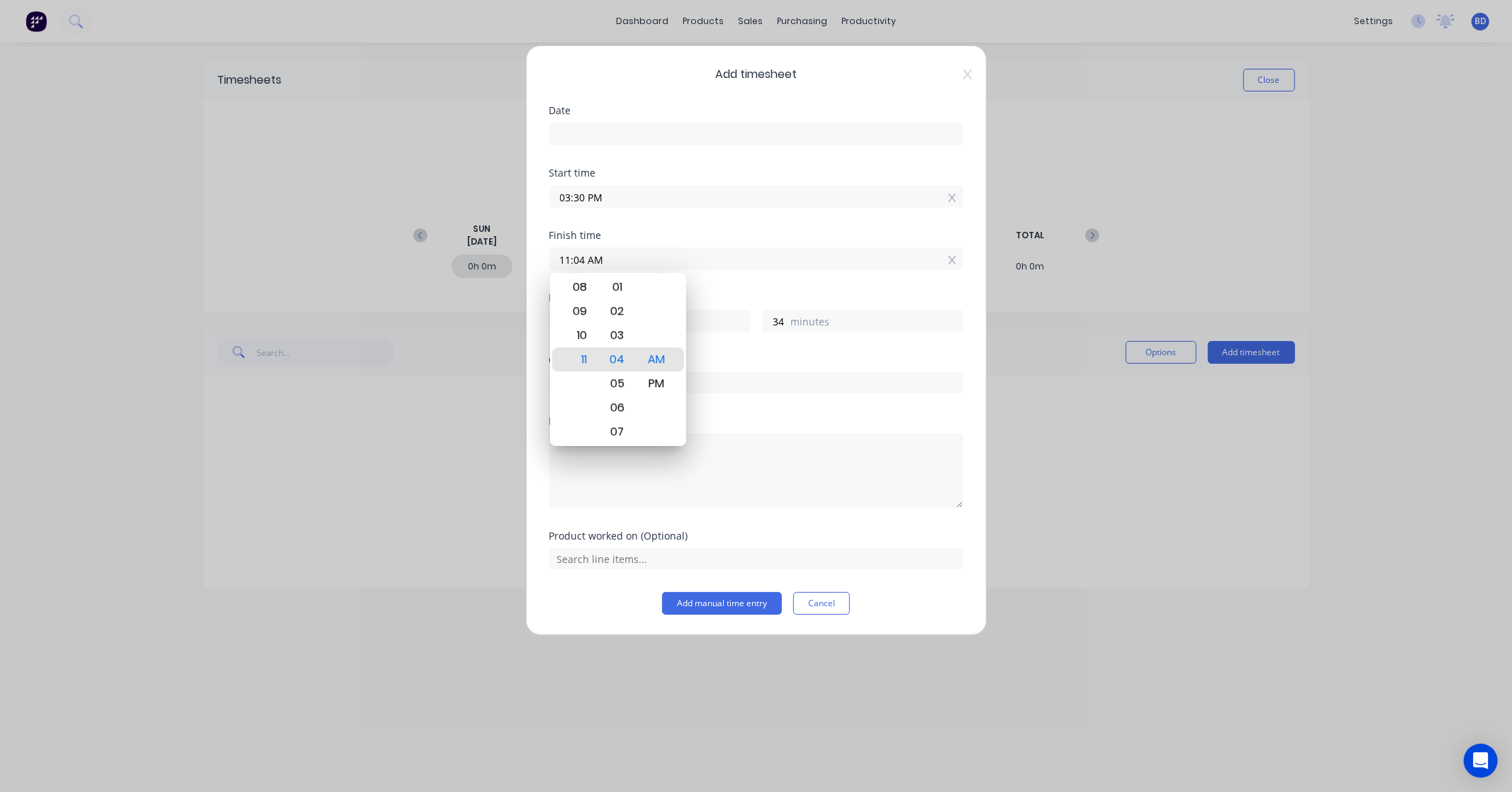
drag, startPoint x: 643, startPoint y: 260, endPoint x: 452, endPoint y: 258, distance: 191.0
click at [452, 258] on div "Add timesheet Date Start time 03:30 PM Finish time 11:04 AM Hours worked 19 hou…" at bounding box center [756, 396] width 1512 height 792
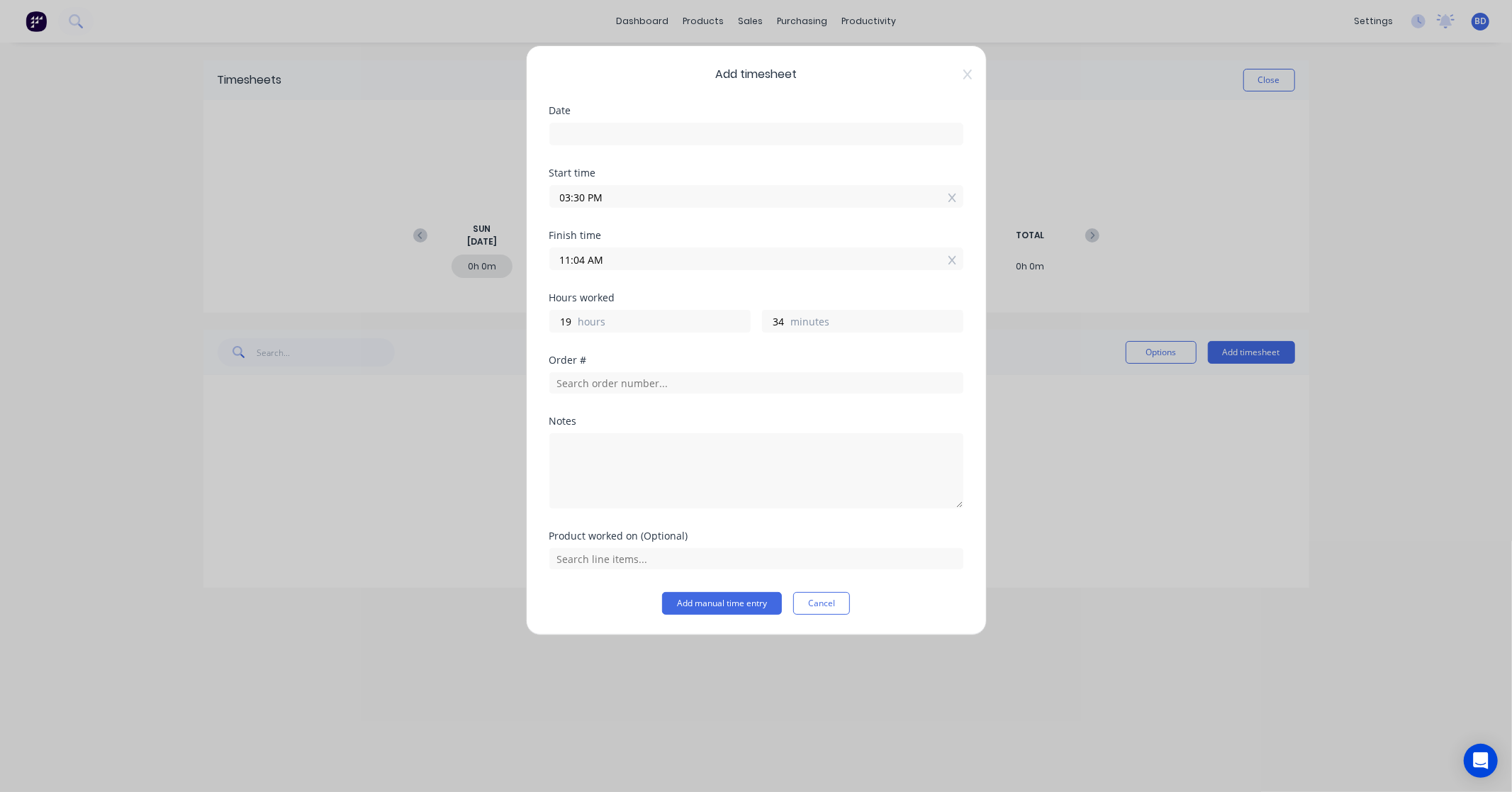
paste input "5:45 P"
type input "05:45 PM"
type input "2"
type input "15"
click at [643, 294] on div "Hours worked" at bounding box center [756, 297] width 414 height 10
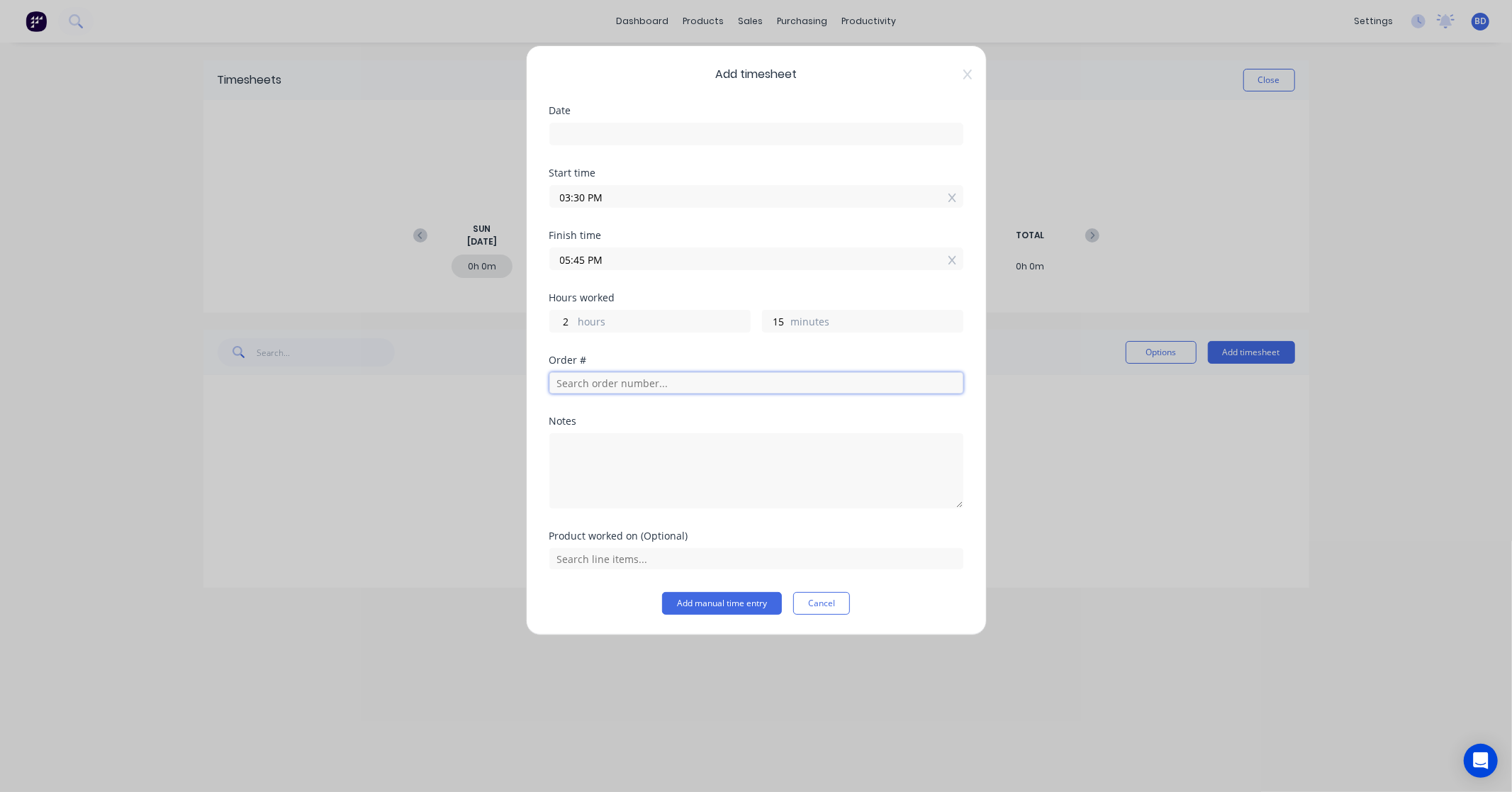
click at [604, 374] on input "text" at bounding box center [756, 382] width 414 height 21
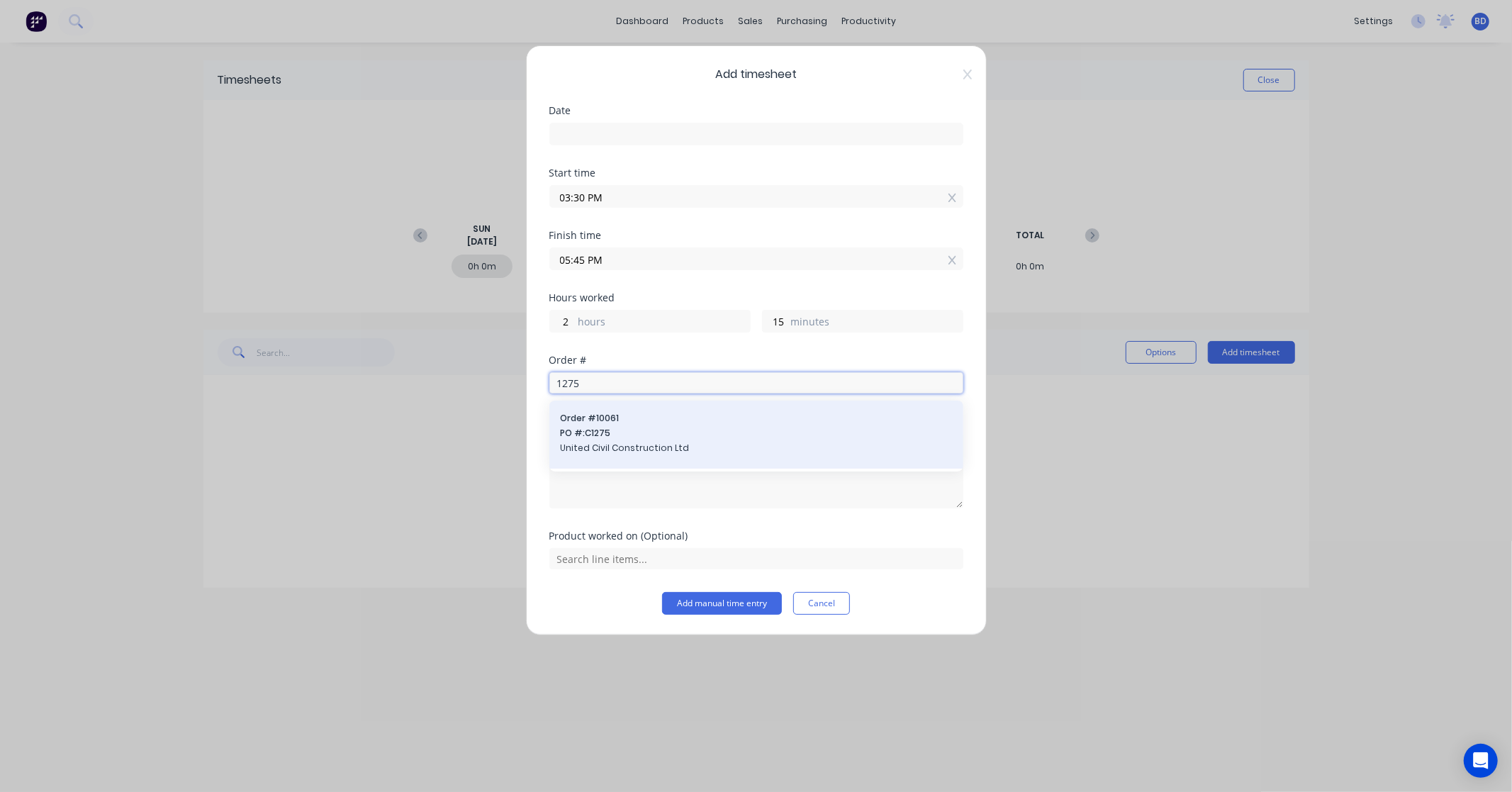
type input "1275"
click at [620, 435] on span "PO #: C1275" at bounding box center [756, 433] width 392 height 13
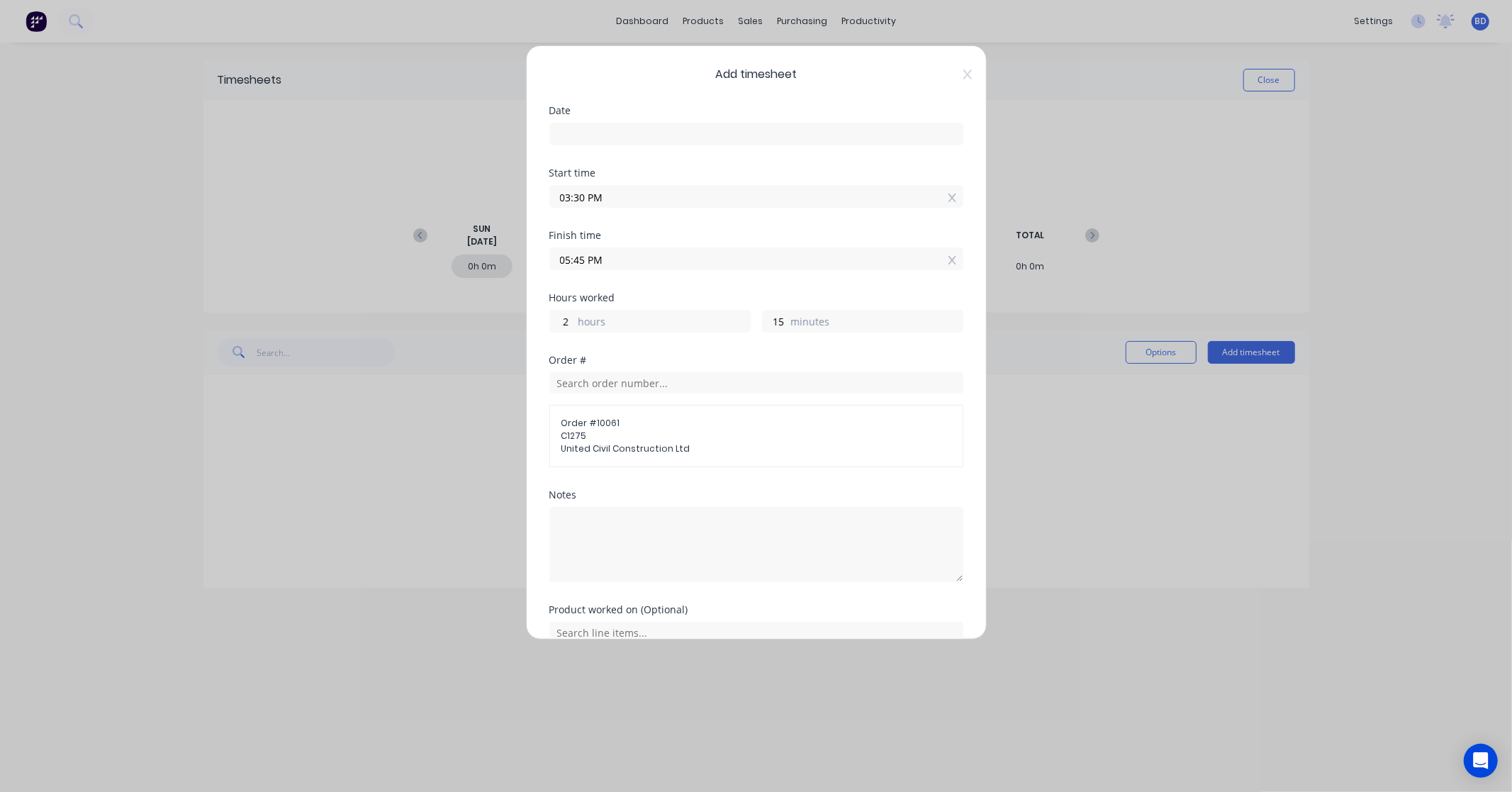
scroll to position [70, 0]
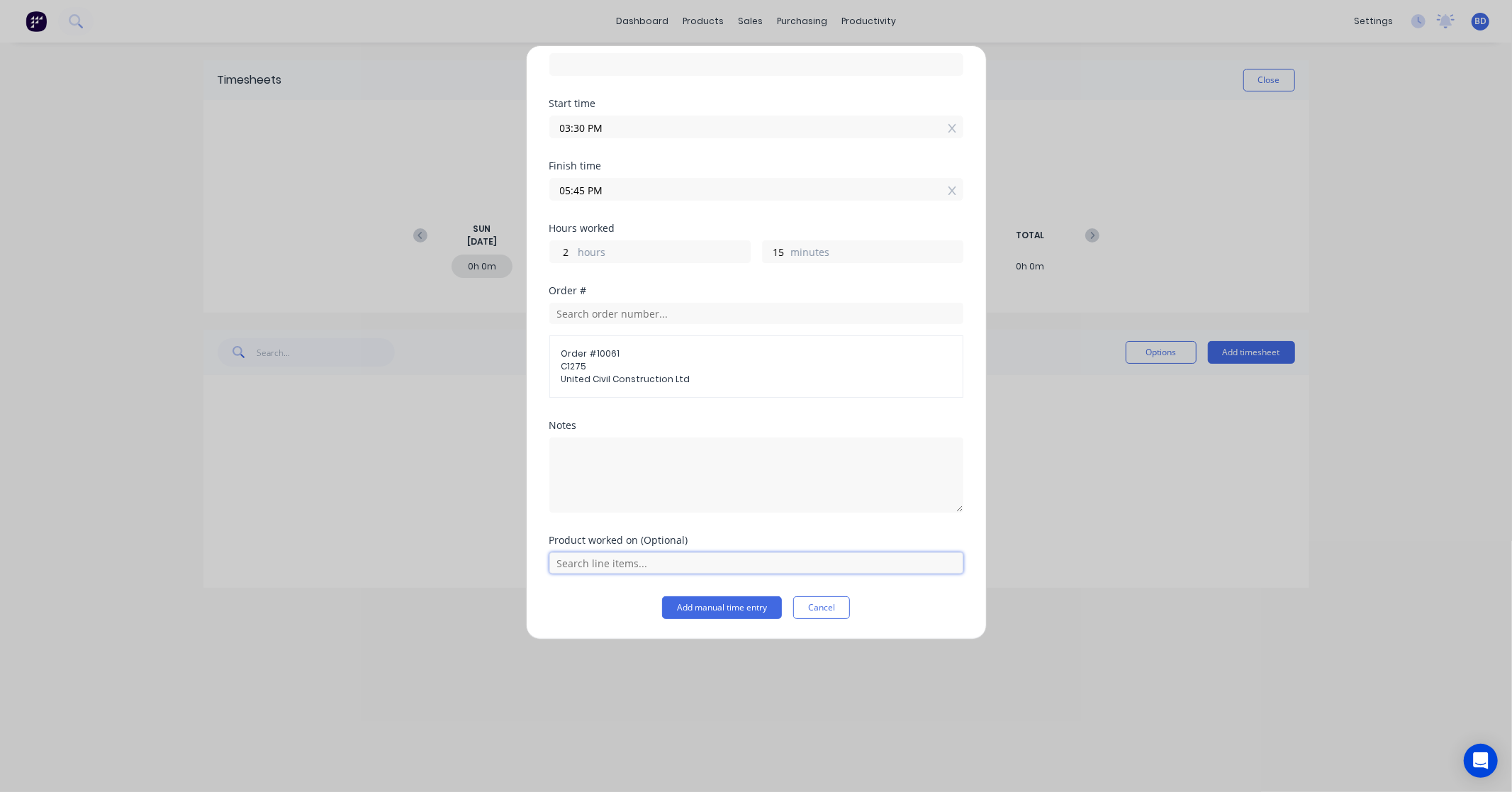
click at [703, 562] on input "text" at bounding box center [756, 562] width 414 height 21
click at [646, 522] on span "Labour Kit" at bounding box center [767, 527] width 368 height 13
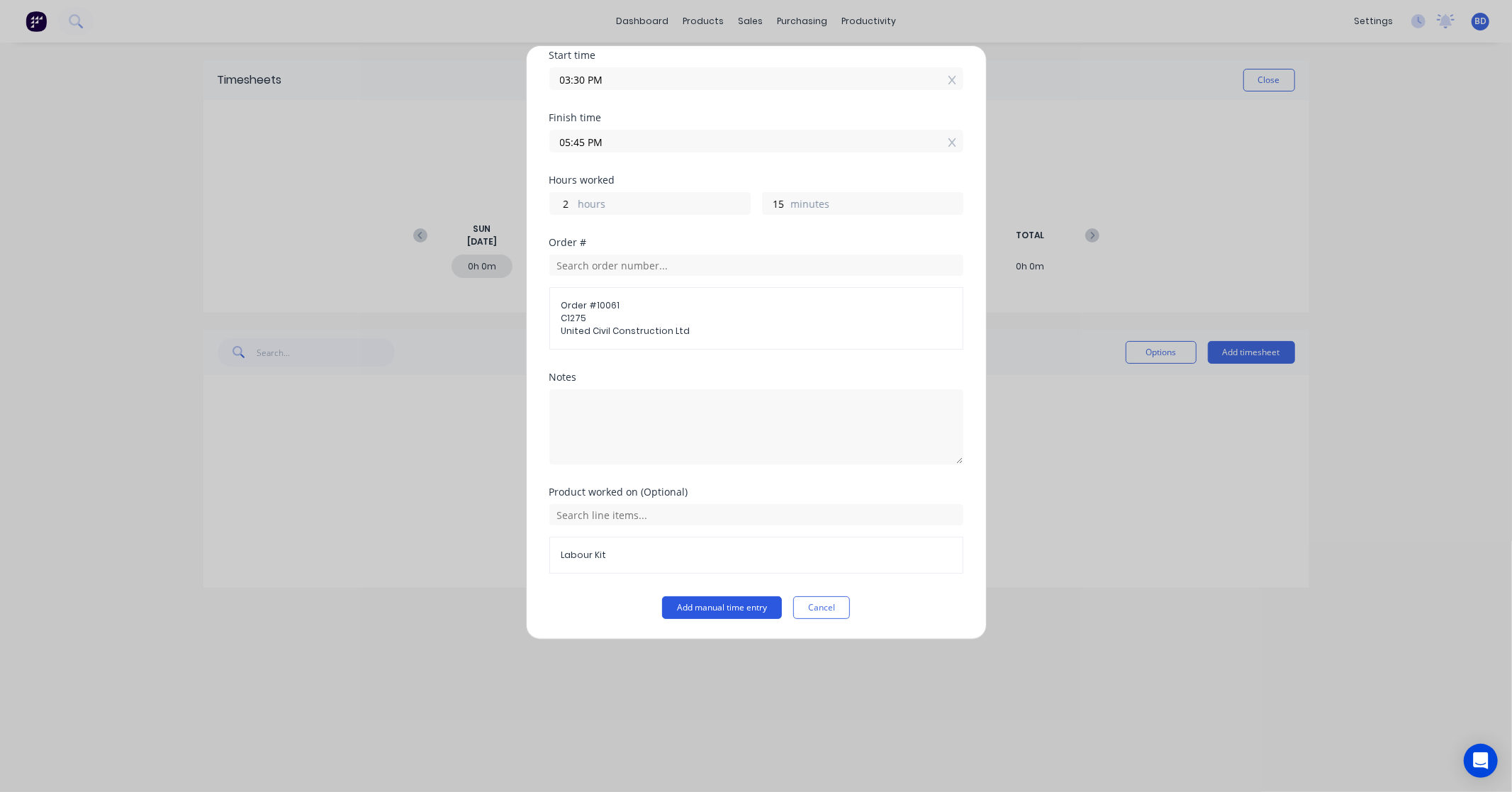
click at [724, 603] on button "Add manual time entry" at bounding box center [722, 608] width 120 height 22
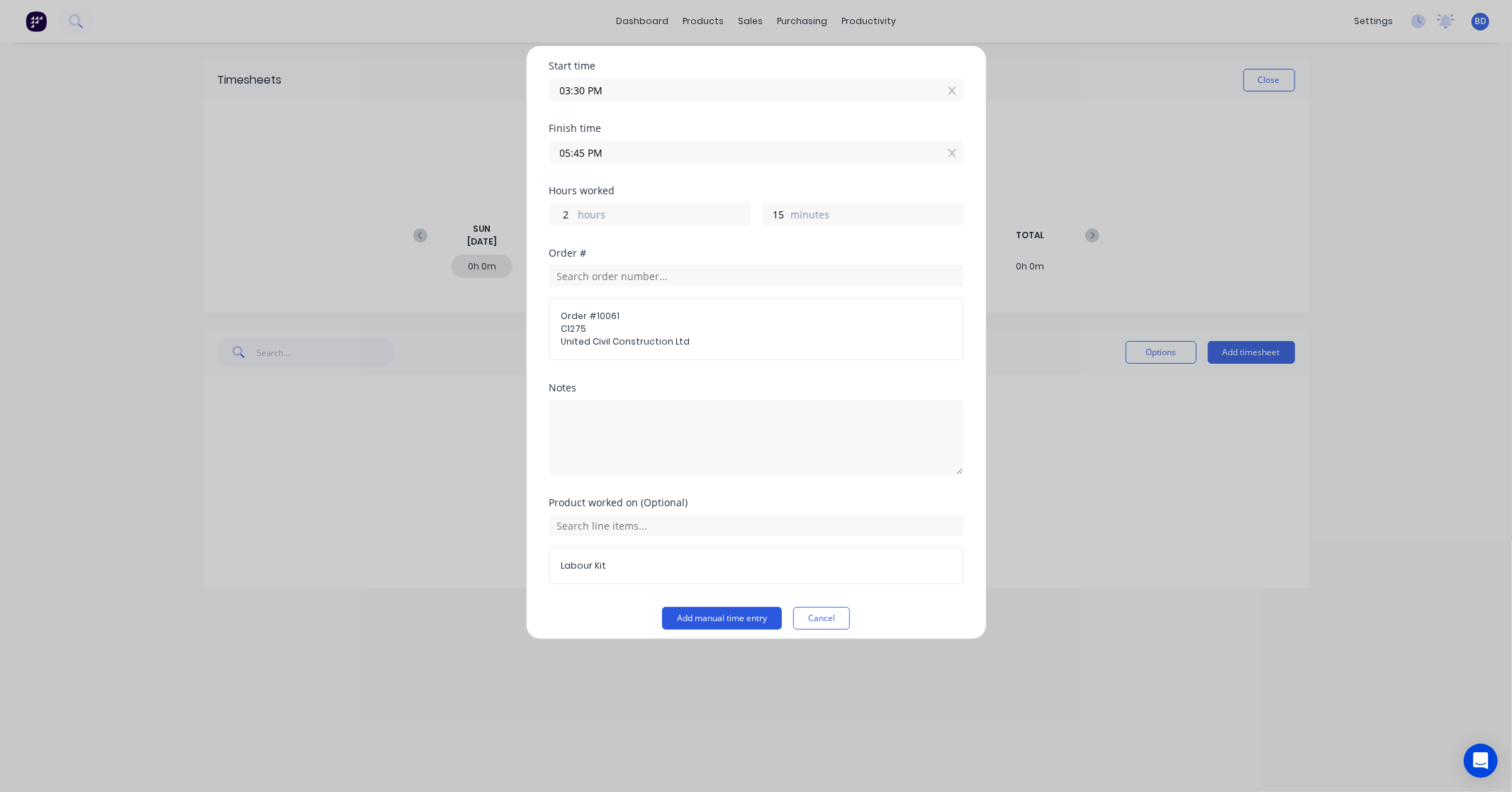
click at [724, 621] on button "Add manual time entry" at bounding box center [722, 618] width 120 height 22
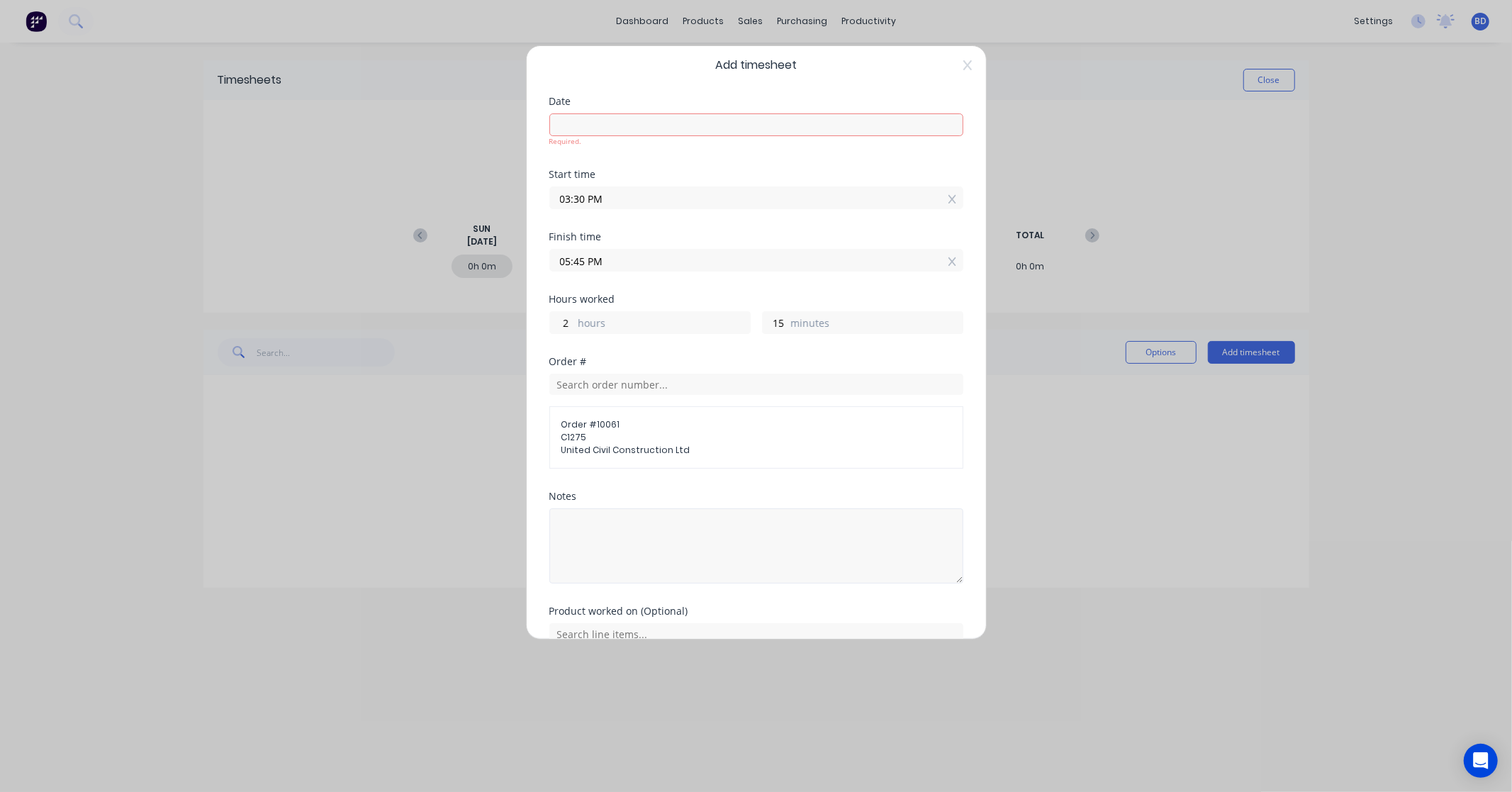
scroll to position [0, 0]
click at [628, 131] on input at bounding box center [756, 134] width 412 height 21
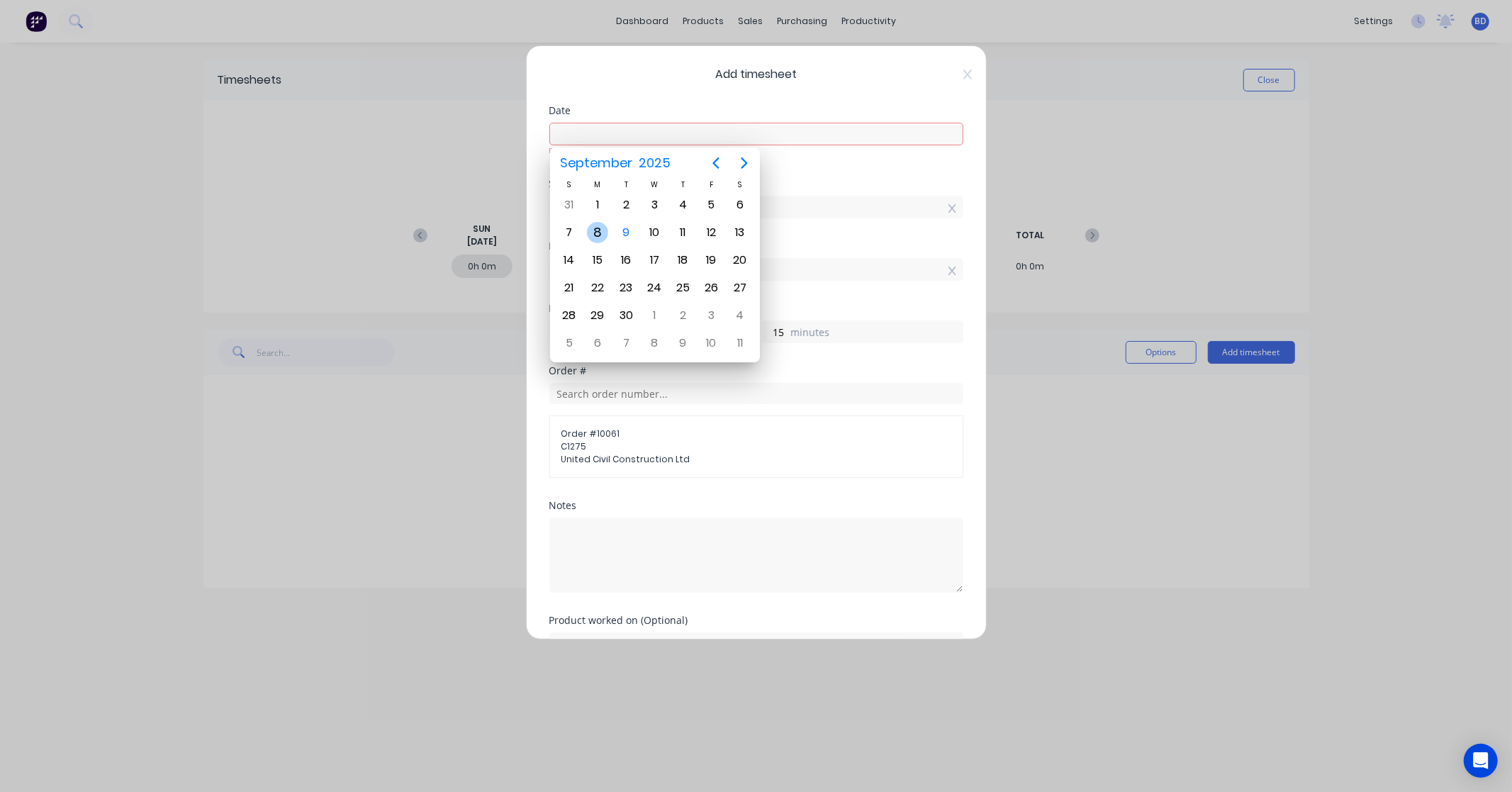
click at [596, 224] on div "8" at bounding box center [597, 232] width 21 height 21
type input "[DATE]"
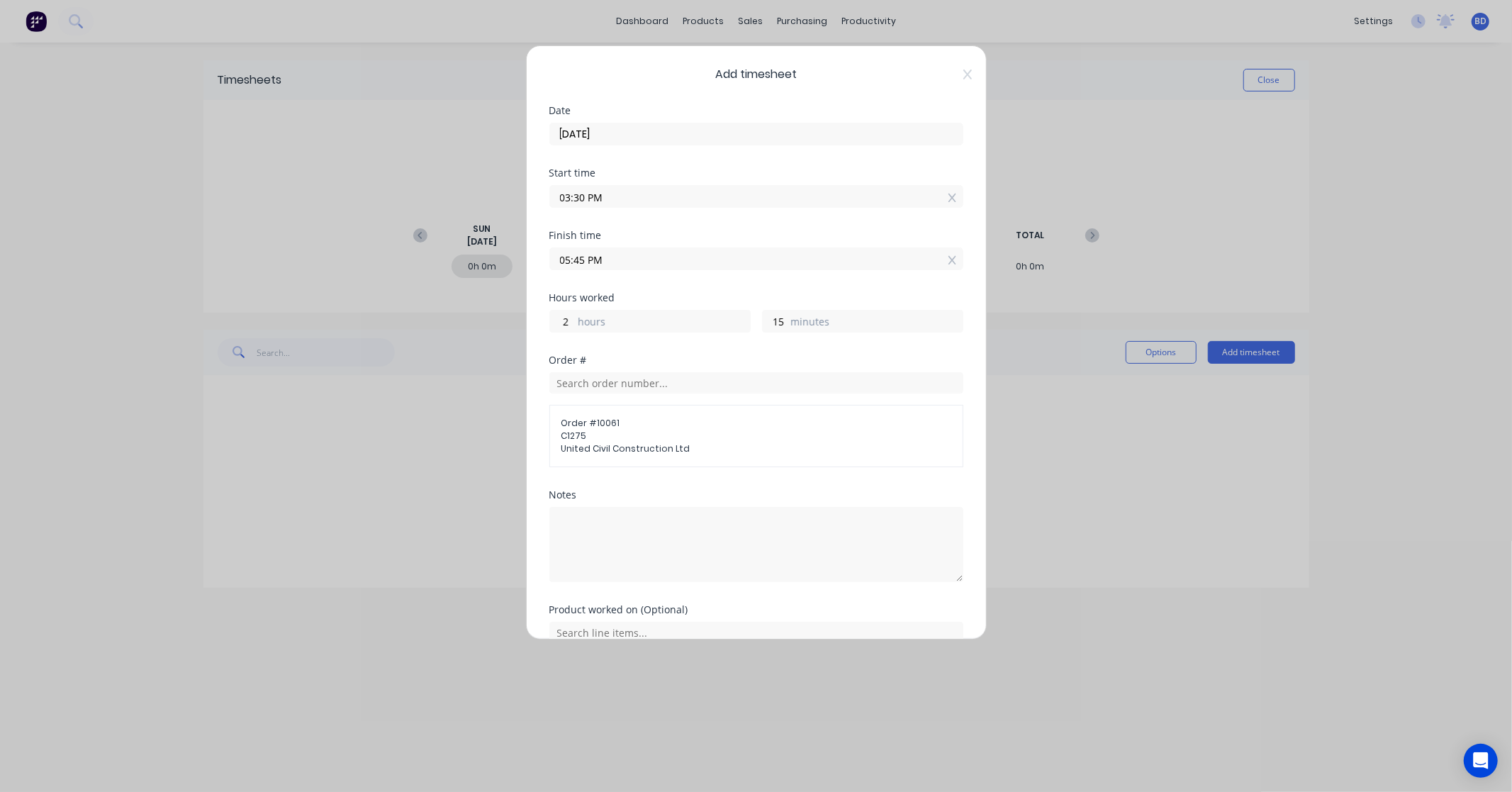
scroll to position [118, 0]
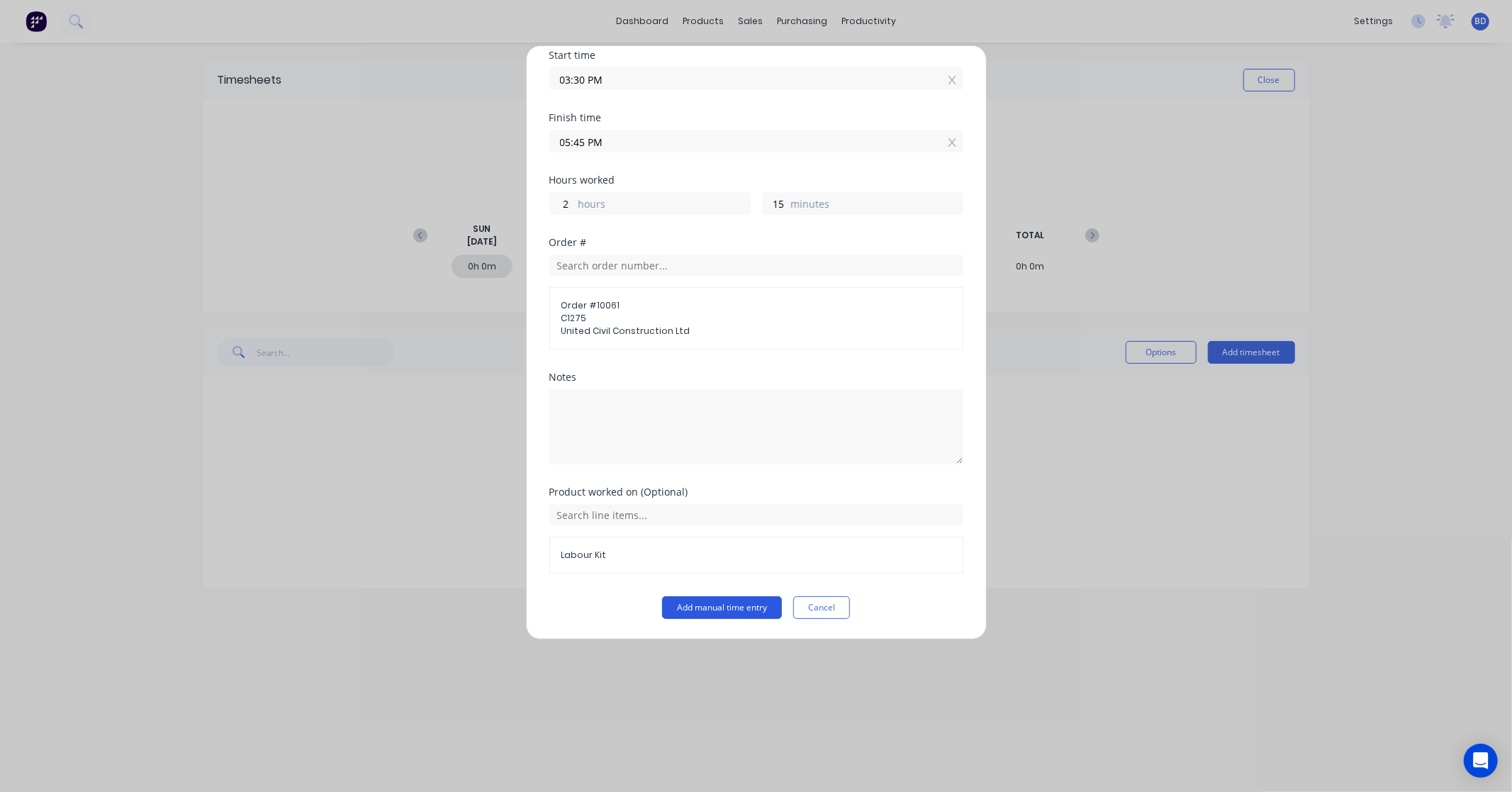
click at [724, 613] on button "Add manual time entry" at bounding box center [722, 608] width 120 height 22
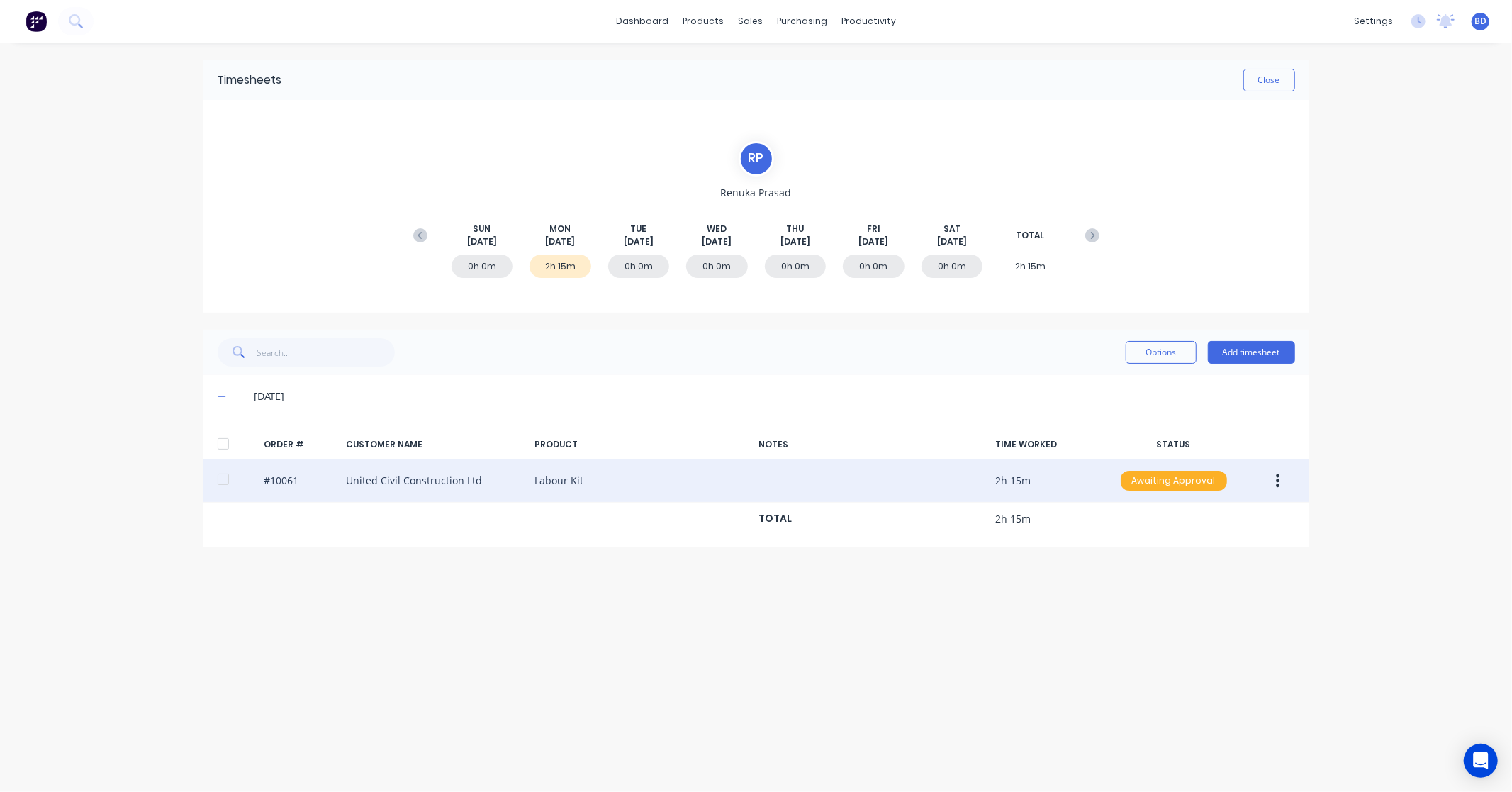
click at [1178, 478] on div "Awaiting Approval" at bounding box center [1174, 480] width 106 height 20
click at [1166, 551] on div "Approved" at bounding box center [1142, 552] width 116 height 20
click at [770, 65] on link "Sales Orders" at bounding box center [825, 68] width 188 height 28
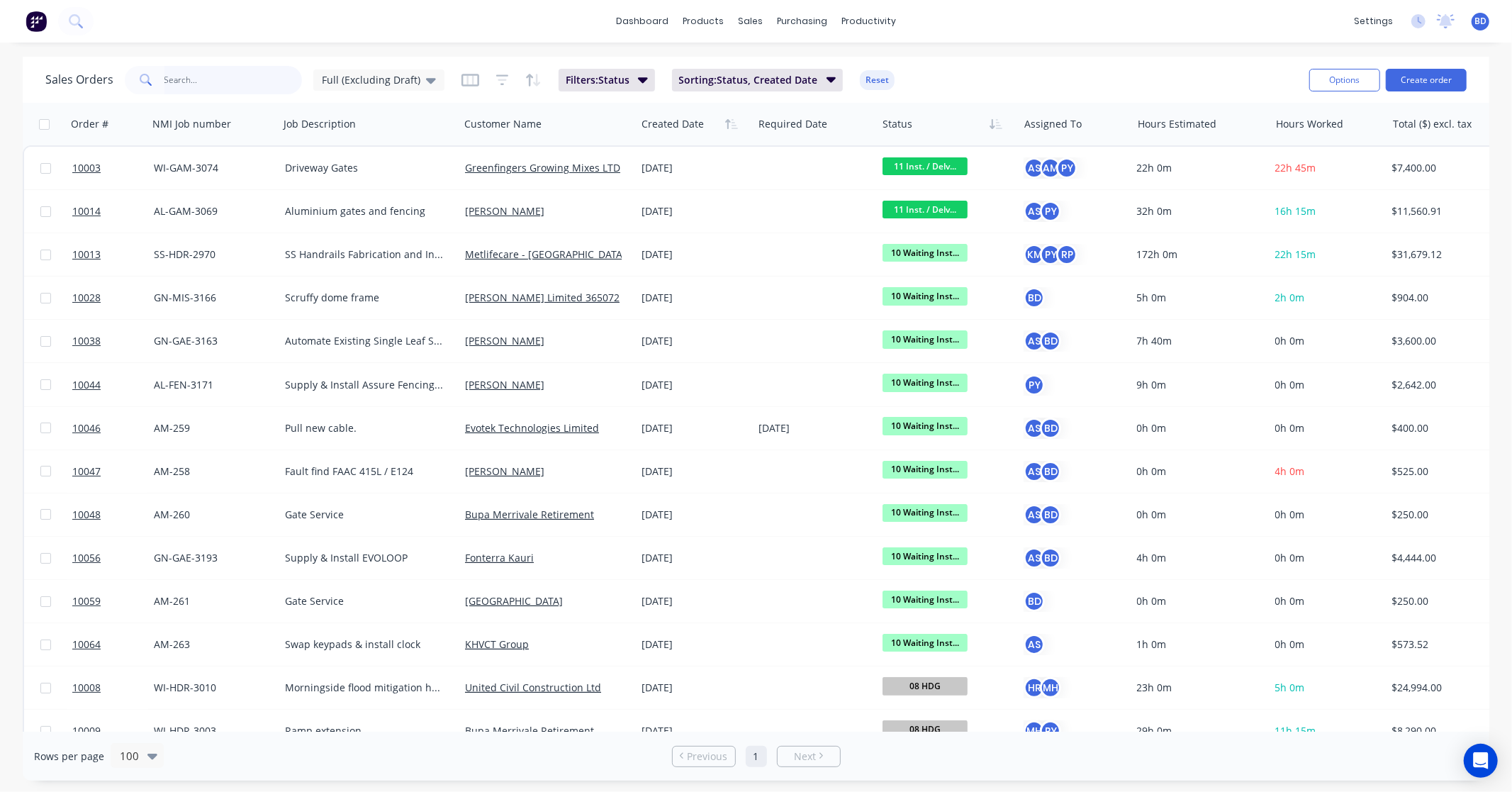
click at [193, 79] on input "text" at bounding box center [233, 80] width 138 height 28
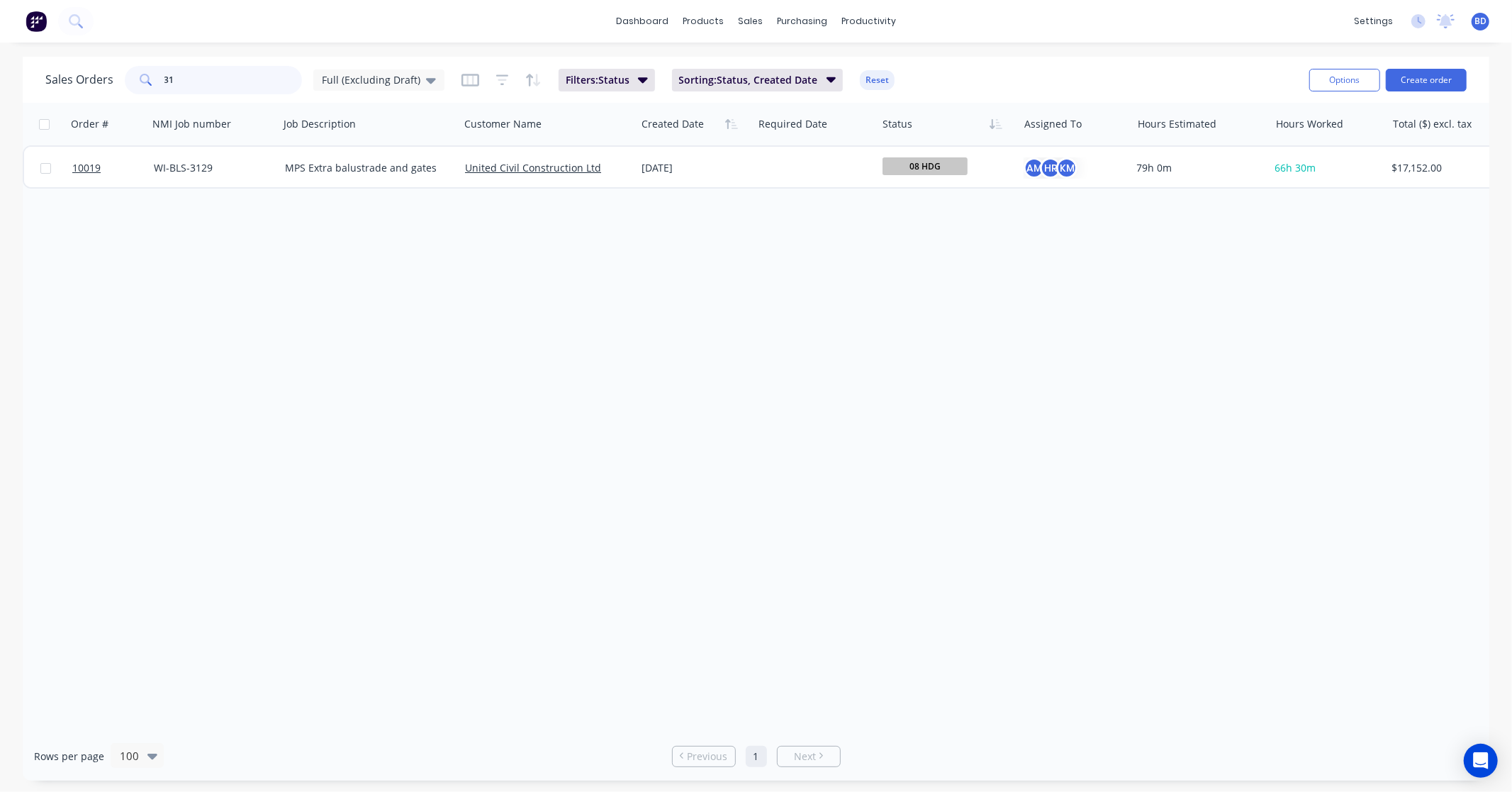
type input "3"
